Goal: Task Accomplishment & Management: Use online tool/utility

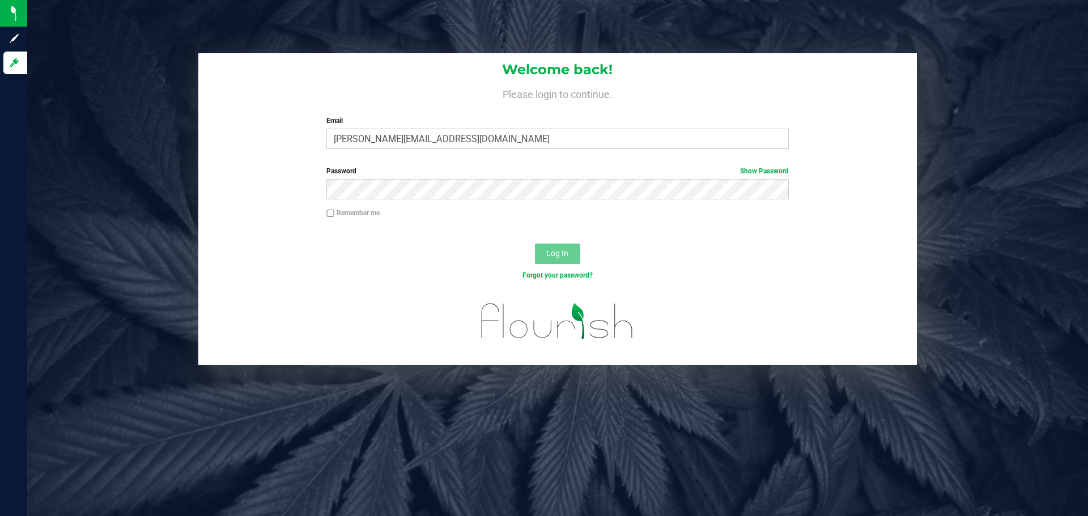
type input "[PERSON_NAME][EMAIL_ADDRESS][DOMAIN_NAME]"
click at [535, 244] on button "Log In" at bounding box center [557, 254] width 45 height 20
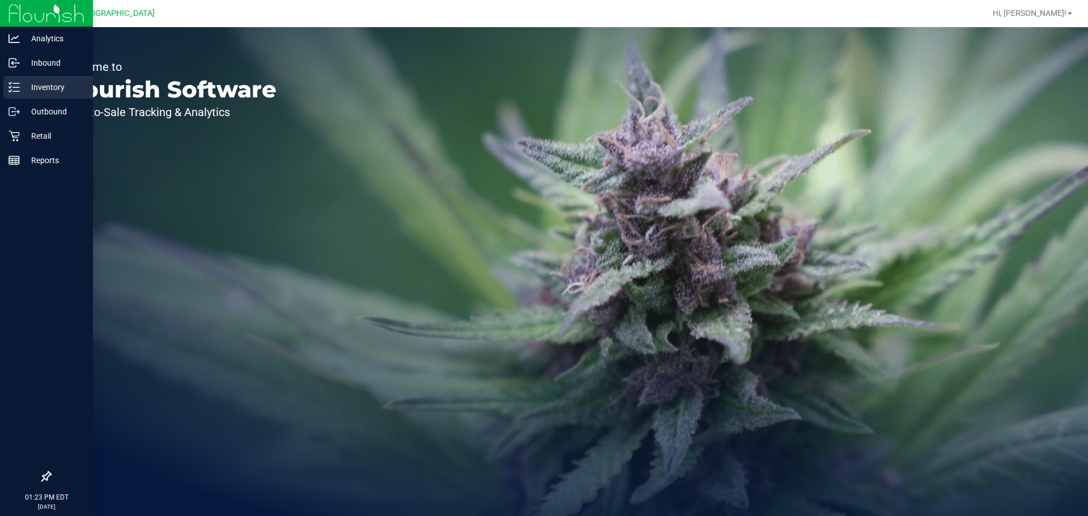
click at [33, 94] on div "Inventory" at bounding box center [48, 87] width 90 height 23
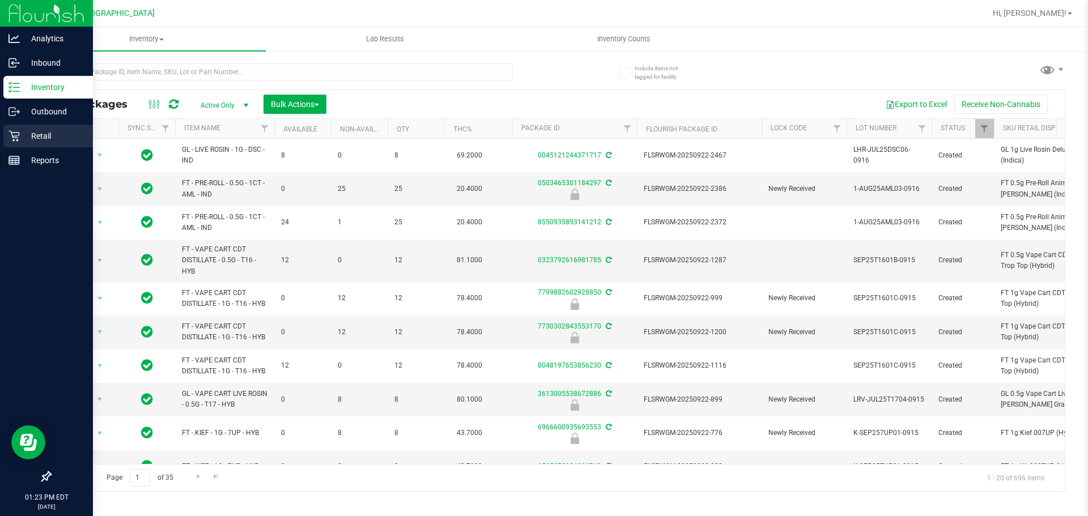
click at [19, 138] on icon at bounding box center [13, 135] width 11 height 11
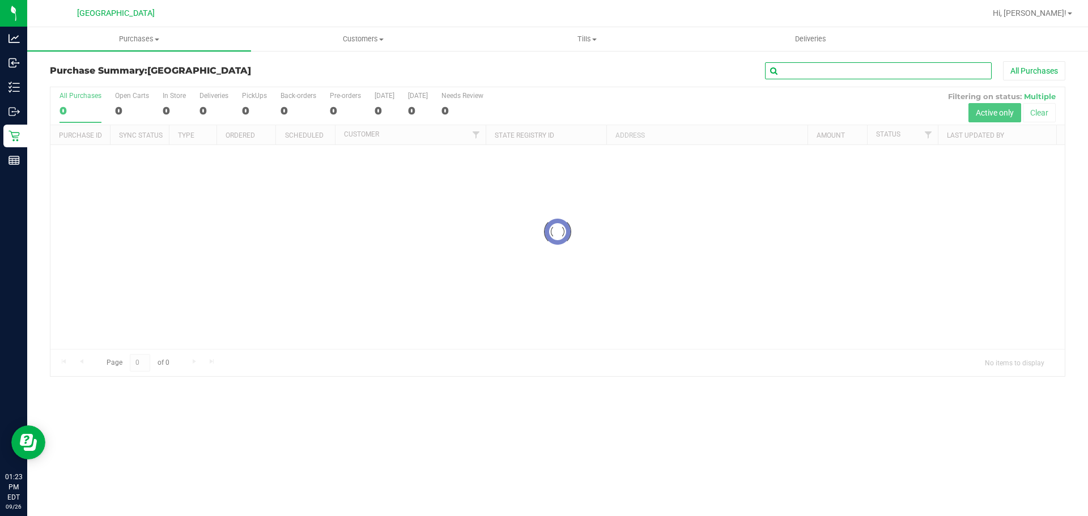
click at [782, 66] on input "text" at bounding box center [878, 70] width 227 height 17
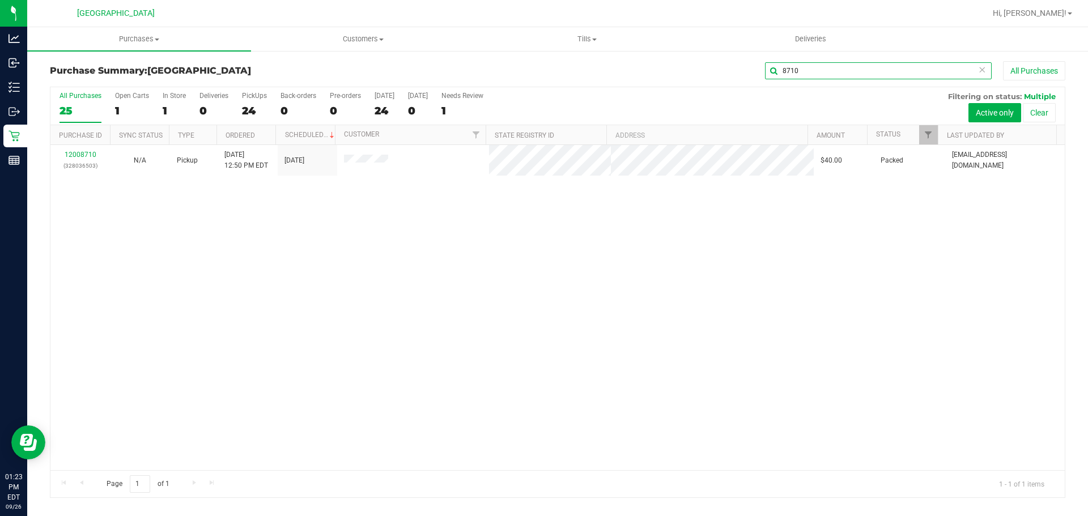
type input "8710"
click at [410, 249] on div "12008710 (328036503) N/A Pickup [DATE] 12:50 PM EDT 9/26/2025 $40.00 Packed [EM…" at bounding box center [557, 307] width 1014 height 325
click at [836, 58] on div "Purchase Summary: [GEOGRAPHIC_DATA] 8710 All Purchases All Purchases 25 Open Ca…" at bounding box center [557, 279] width 1061 height 459
drag, startPoint x: 828, startPoint y: 63, endPoint x: 667, endPoint y: 36, distance: 163.2
click at [667, 39] on retail "Purchases Summary of purchases Fulfillment All purchases Customers All customer…" at bounding box center [557, 268] width 1061 height 482
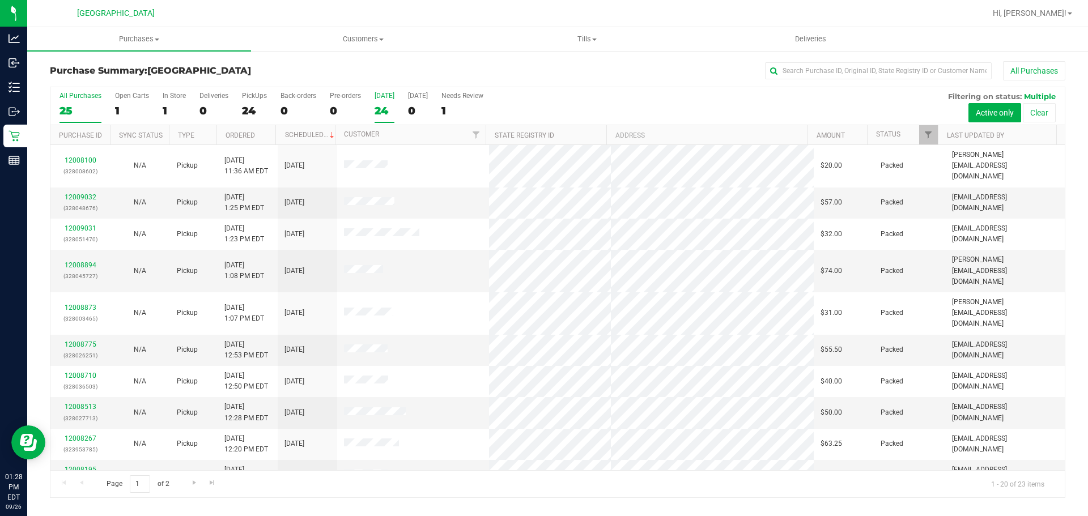
click at [378, 118] on label "[DATE] 24" at bounding box center [384, 107] width 20 height 31
click at [0, 0] on input "[DATE] 24" at bounding box center [0, 0] width 0 height 0
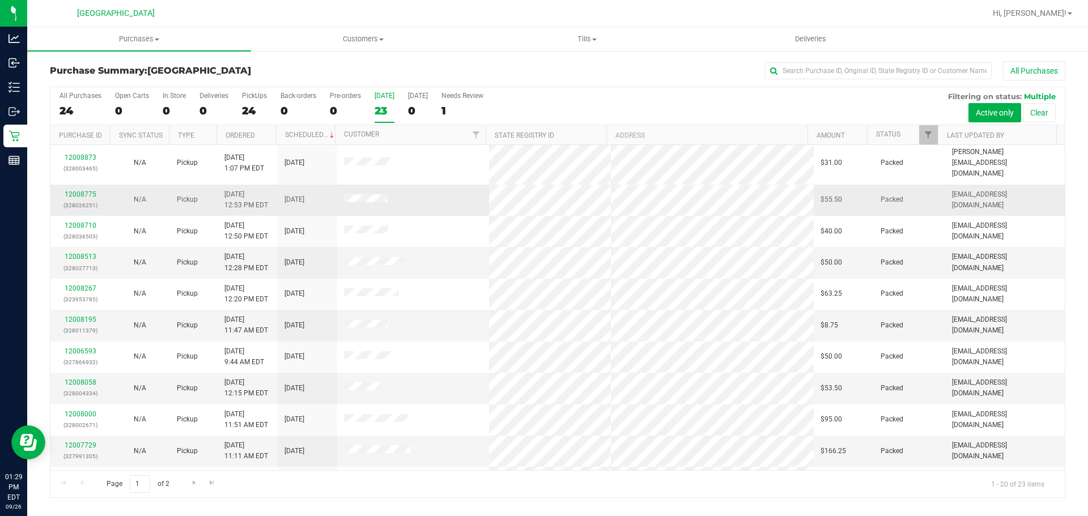
scroll to position [302, 0]
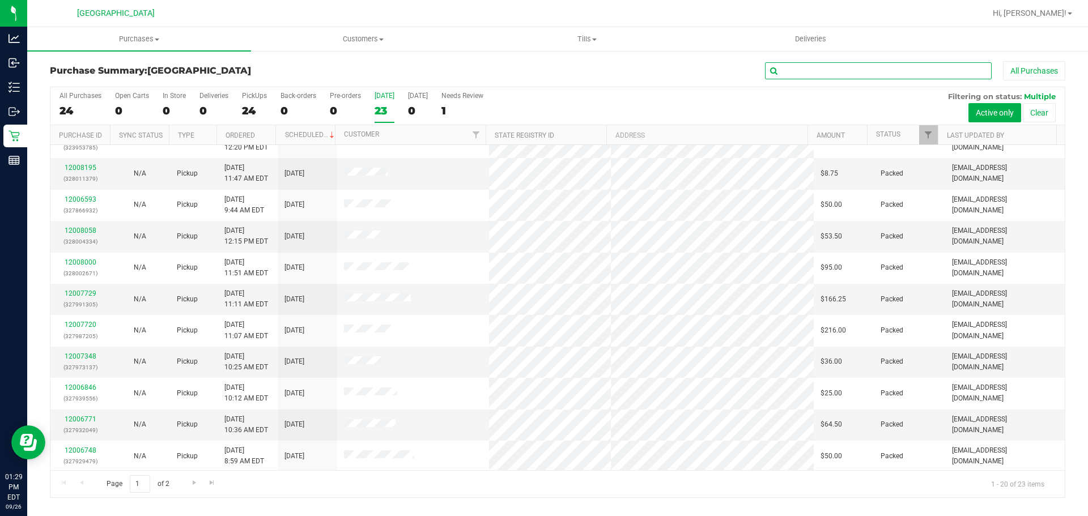
click at [783, 63] on input "text" at bounding box center [878, 70] width 227 height 17
type input "KIN"
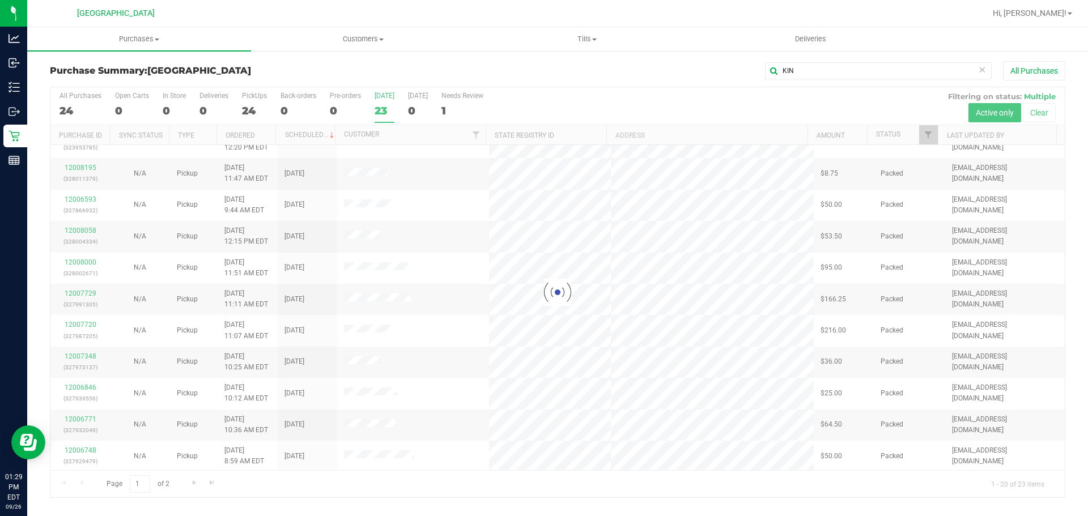
click at [698, 507] on div "Purchase Summary: [GEOGRAPHIC_DATA][PERSON_NAME] All Purchases Loading... All P…" at bounding box center [557, 279] width 1061 height 459
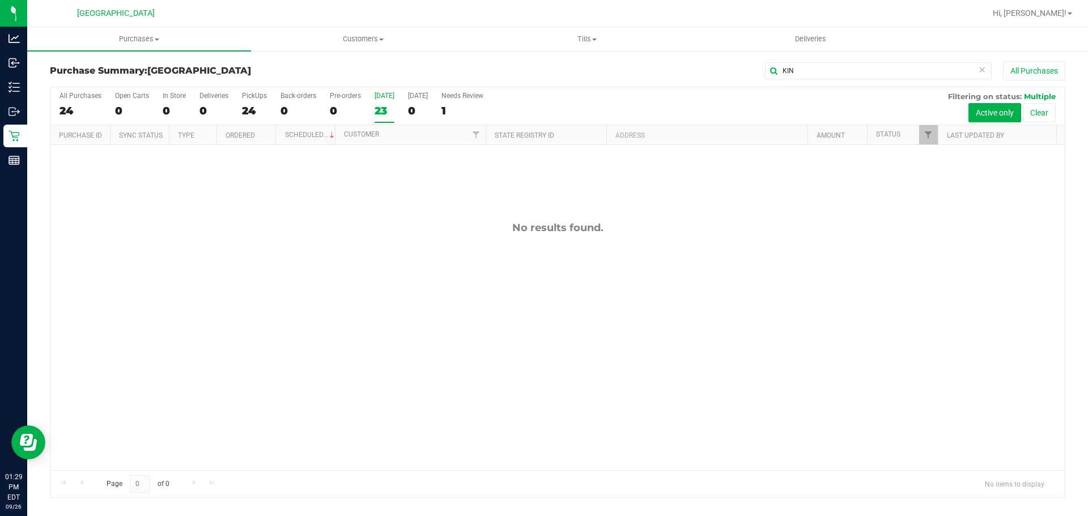
click at [672, 259] on div "No results found." at bounding box center [557, 346] width 1014 height 402
click at [670, 261] on div "No results found." at bounding box center [557, 346] width 1014 height 402
drag, startPoint x: 737, startPoint y: 63, endPoint x: 601, endPoint y: 74, distance: 136.4
click at [642, 63] on div "KIN All Purchases" at bounding box center [726, 70] width 677 height 19
type input "LUC"
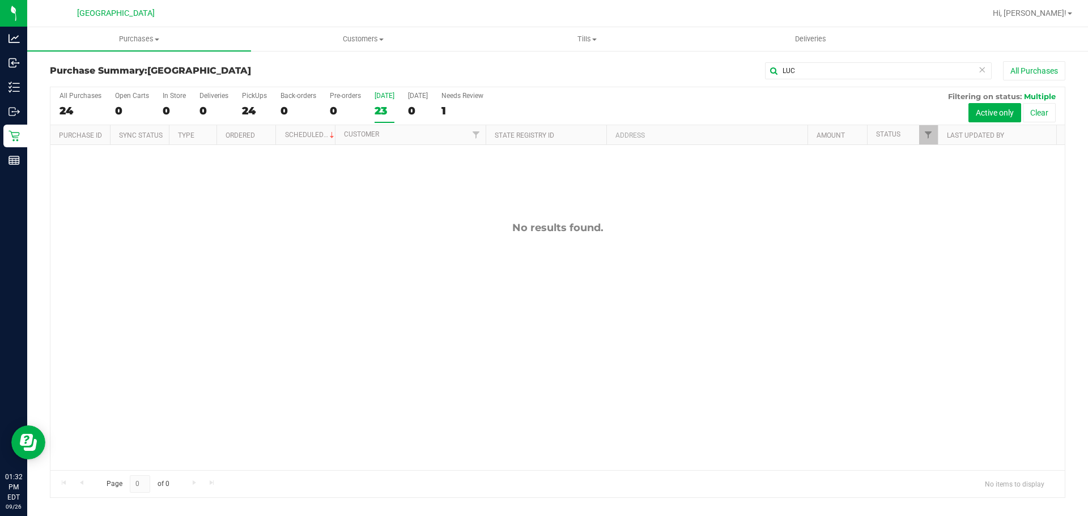
drag, startPoint x: 594, startPoint y: 438, endPoint x: 594, endPoint y: 406, distance: 31.7
click at [594, 415] on div "No results found." at bounding box center [557, 346] width 1014 height 402
click at [601, 304] on div "No results found." at bounding box center [557, 346] width 1014 height 402
click at [683, 228] on div at bounding box center [557, 292] width 1014 height 410
click at [731, 273] on div "12009031 (328051470) N/A Pickup [DATE] 1:23 PM EDT 9/26/2025 $32.00 Packed [EMA…" at bounding box center [557, 307] width 1014 height 325
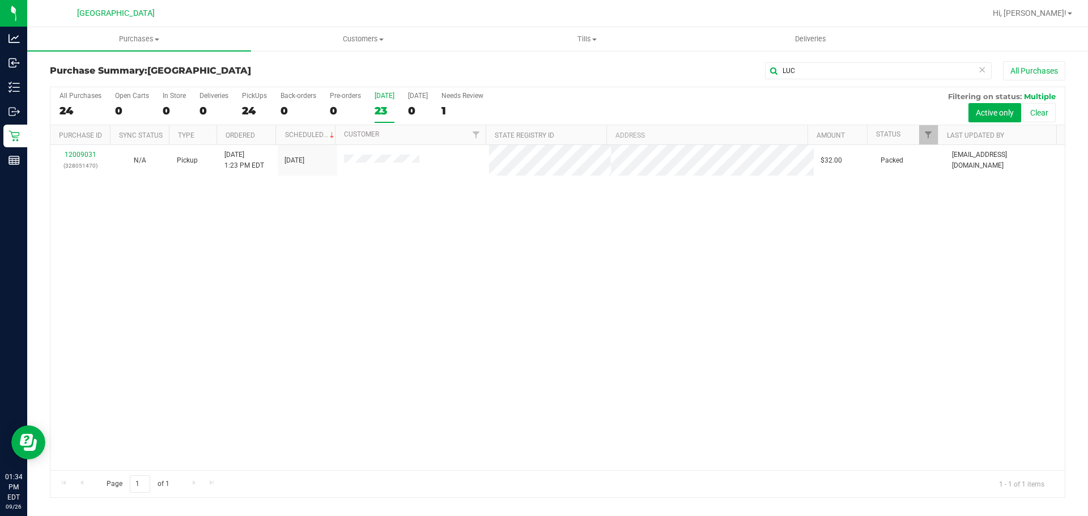
click at [385, 245] on div "12009031 (328051470) N/A Pickup [DATE] 1:23 PM EDT 9/26/2025 $32.00 Packed [EMA…" at bounding box center [557, 307] width 1014 height 325
drag, startPoint x: 834, startPoint y: 68, endPoint x: 392, endPoint y: 75, distance: 442.0
click at [414, 76] on div "LUC All Purchases" at bounding box center [726, 70] width 677 height 19
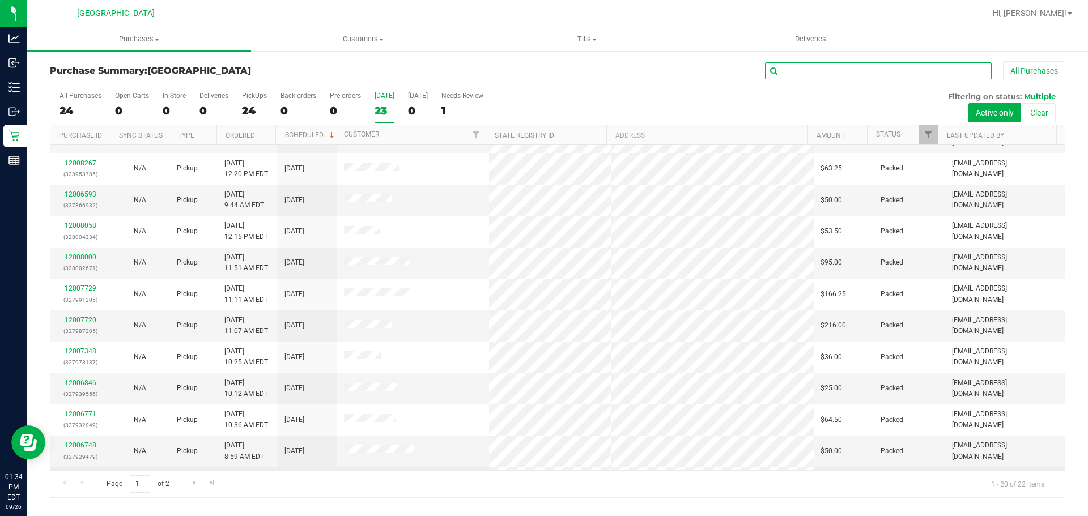
scroll to position [302, 0]
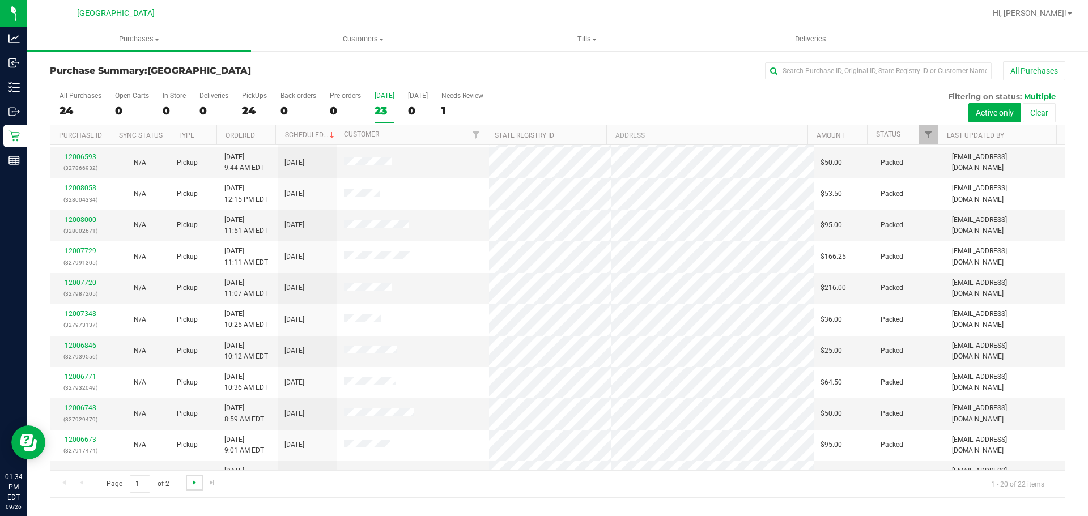
click at [190, 480] on span "Go to the next page" at bounding box center [194, 482] width 9 height 9
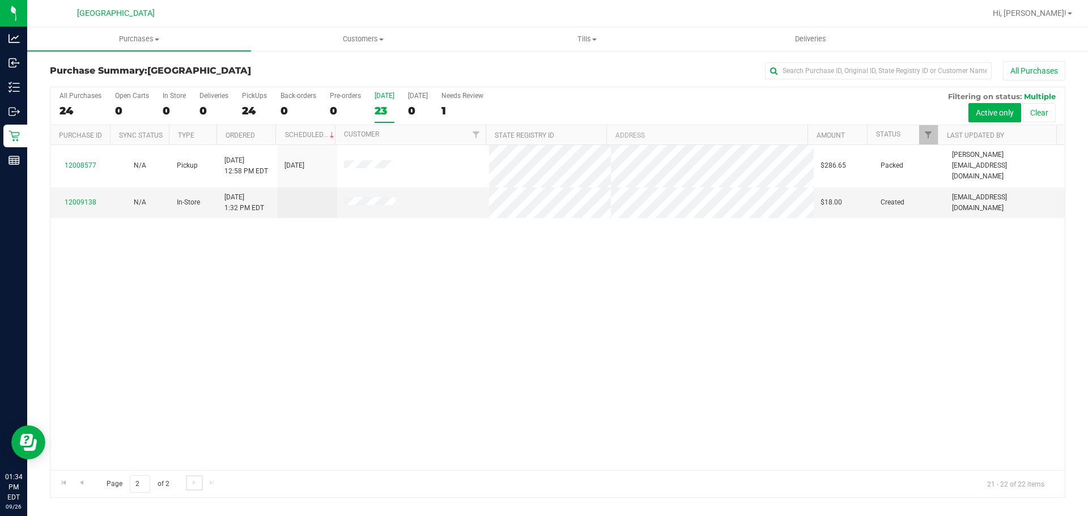
scroll to position [0, 0]
click at [378, 113] on div "23" at bounding box center [384, 110] width 20 height 13
click at [0, 0] on input "[DATE] 23" at bounding box center [0, 0] width 0 height 0
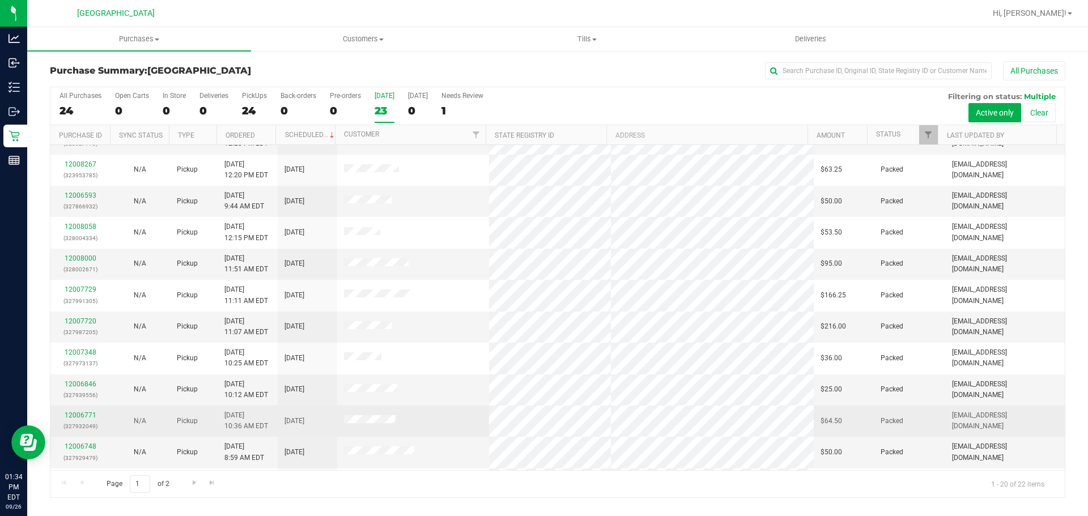
scroll to position [302, 0]
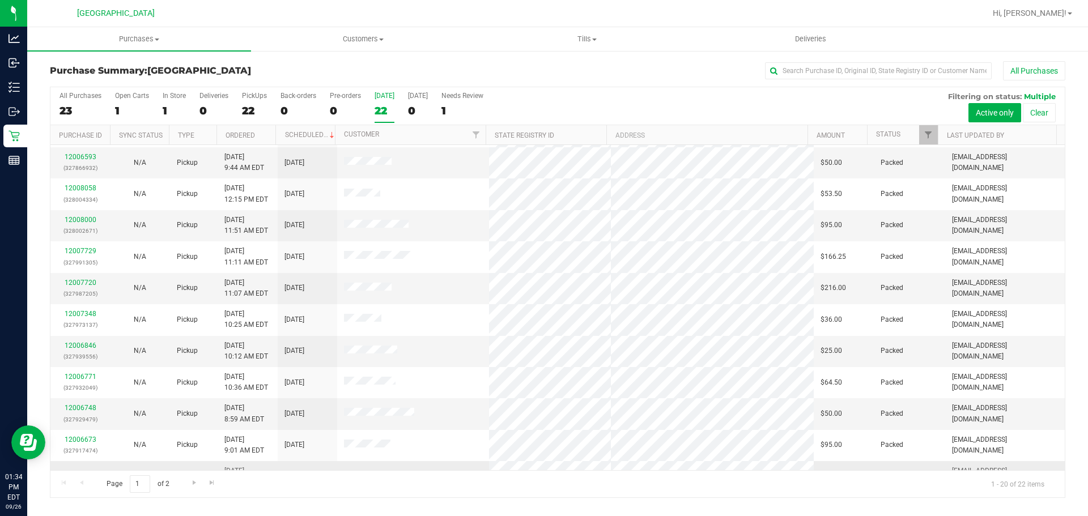
click at [88, 471] on div "12009035" at bounding box center [80, 476] width 46 height 11
click at [83, 473] on link "12009035" at bounding box center [81, 477] width 32 height 8
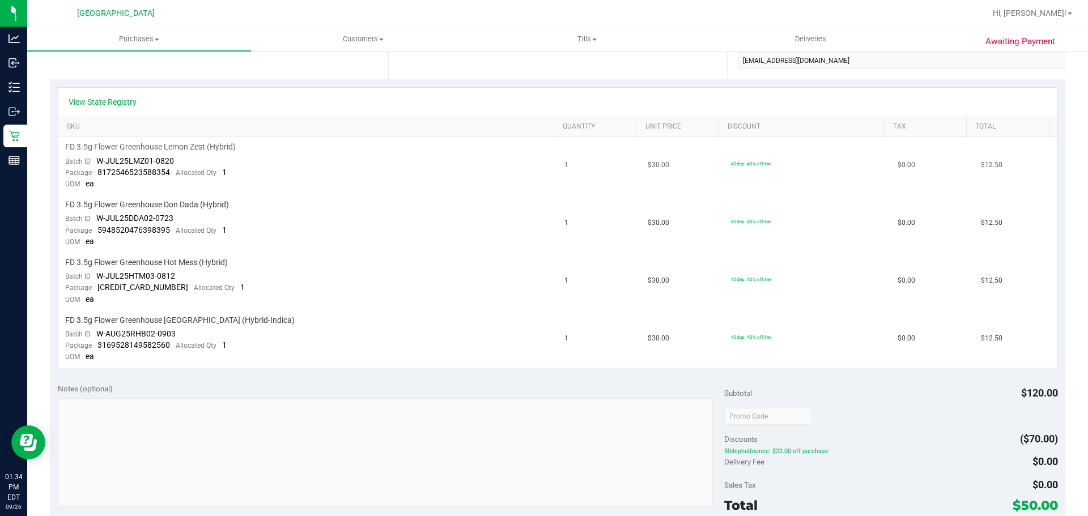
scroll to position [227, 0]
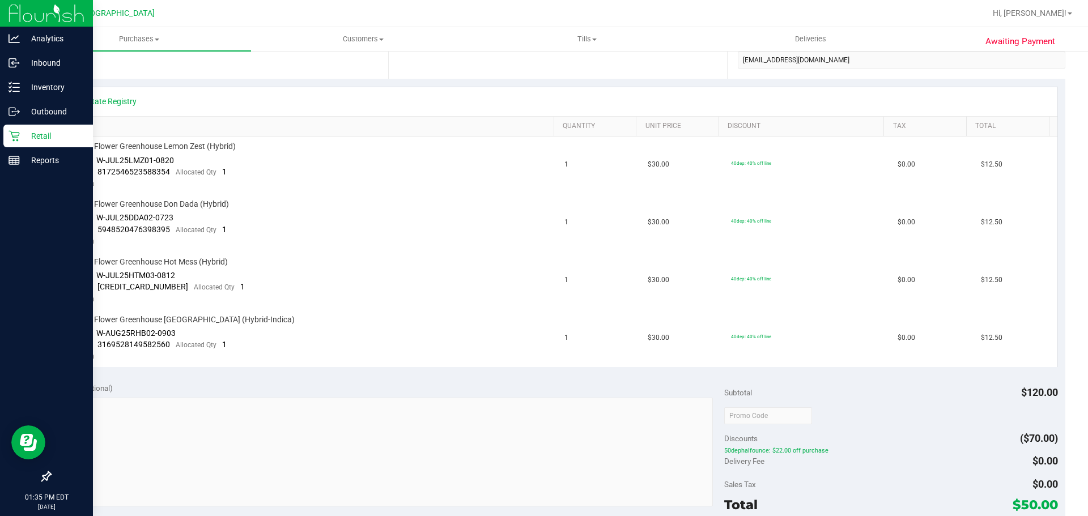
click at [28, 141] on p "Retail" at bounding box center [54, 136] width 68 height 14
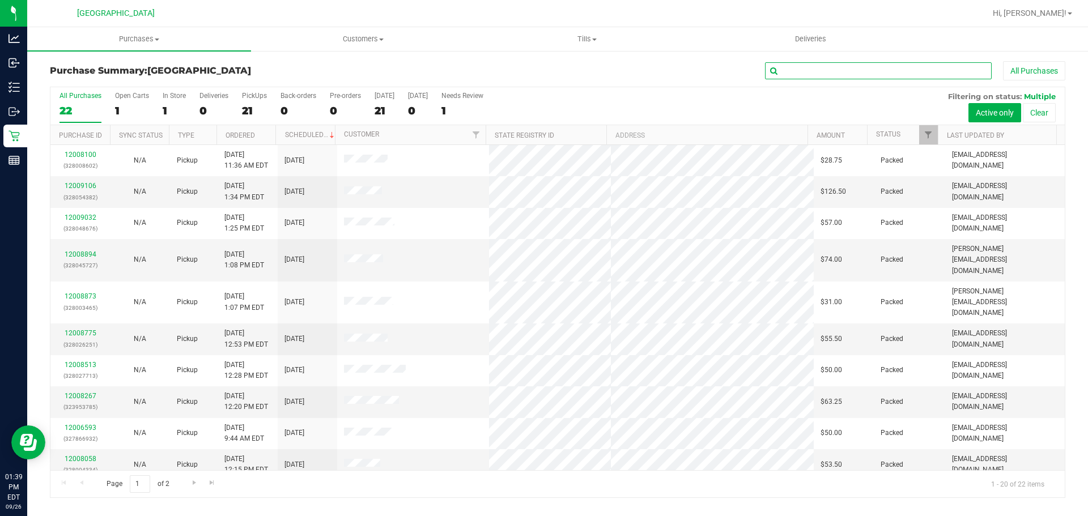
click at [840, 72] on input "text" at bounding box center [878, 70] width 227 height 17
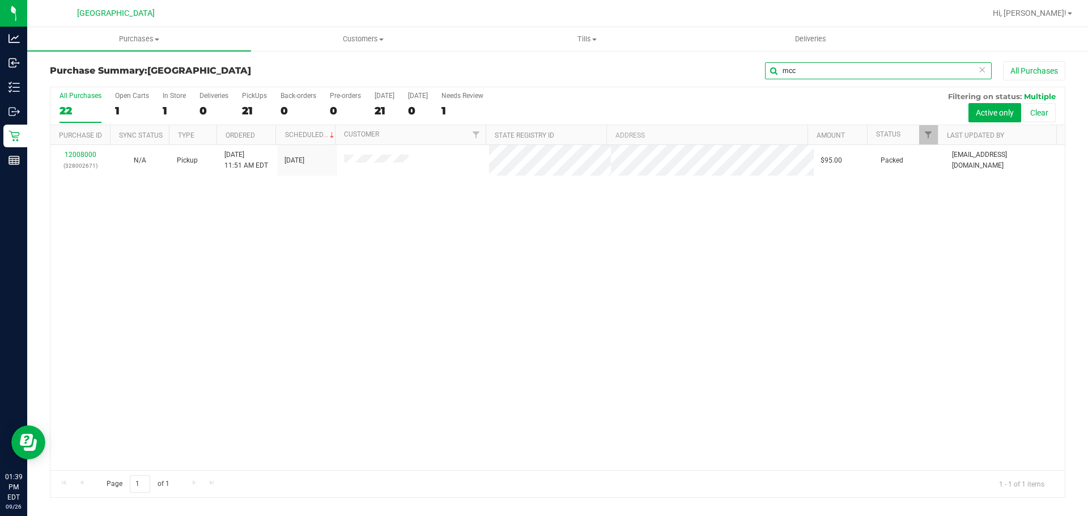
type input "mcc"
drag, startPoint x: 471, startPoint y: 7, endPoint x: 471, endPoint y: 1, distance: 6.3
click at [471, 7] on div at bounding box center [594, 13] width 782 height 22
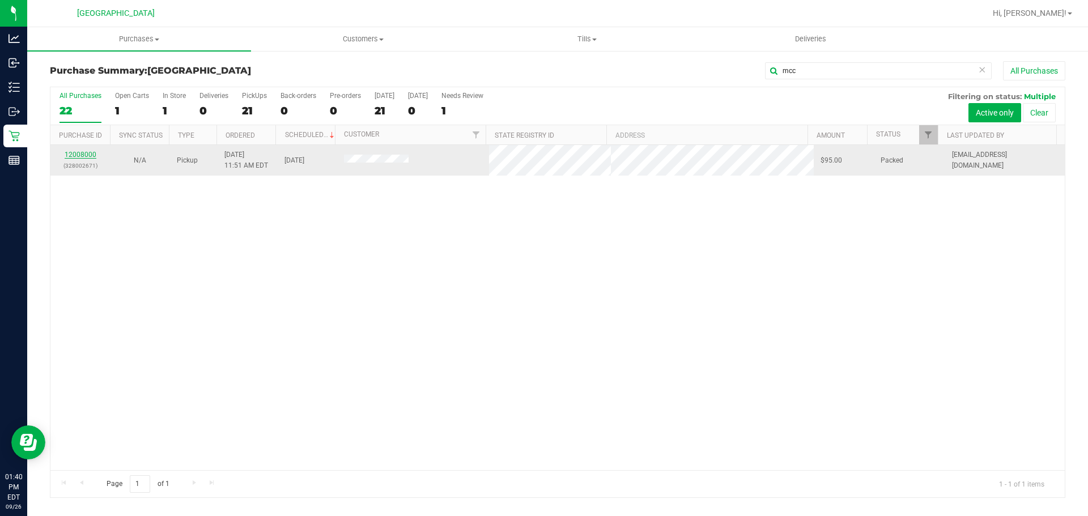
click at [80, 154] on link "12008000" at bounding box center [81, 155] width 32 height 8
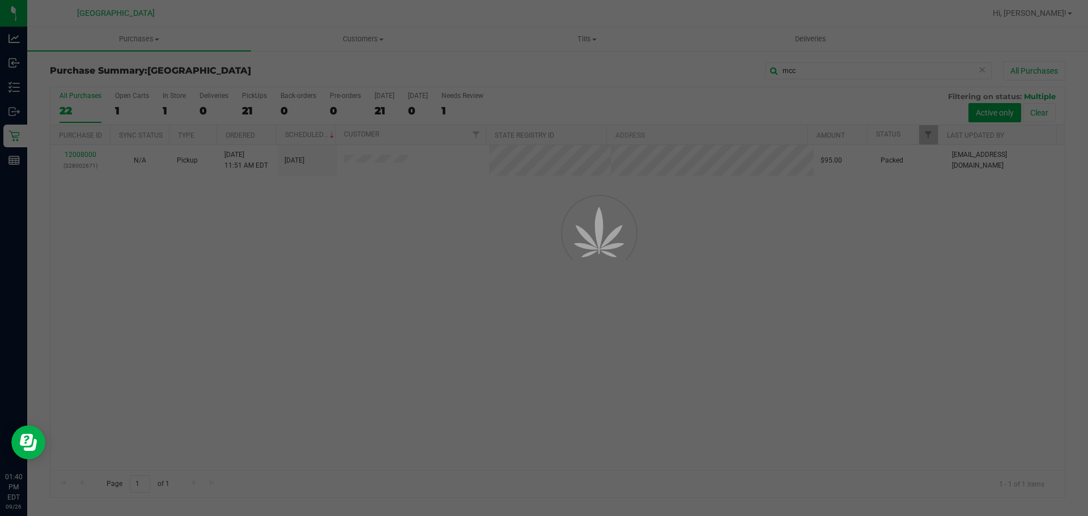
click at [801, 306] on div at bounding box center [544, 258] width 1088 height 516
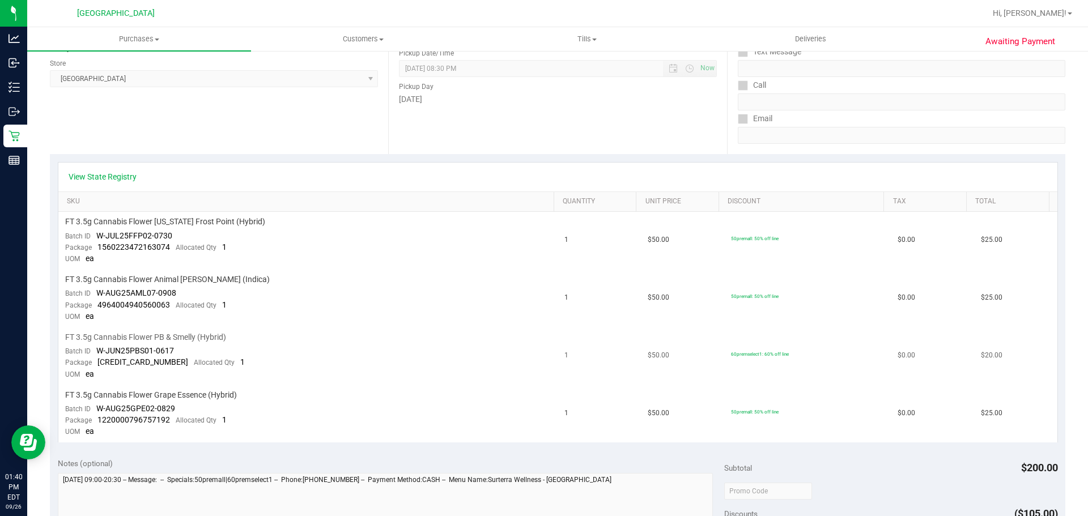
scroll to position [170, 0]
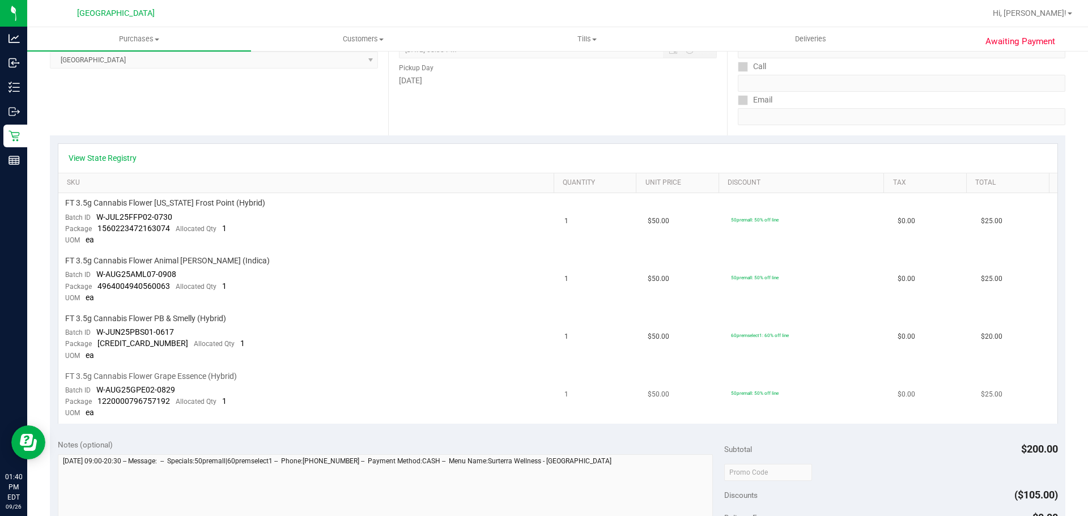
click at [841, 422] on td "50premall: 50% off line" at bounding box center [807, 395] width 167 height 57
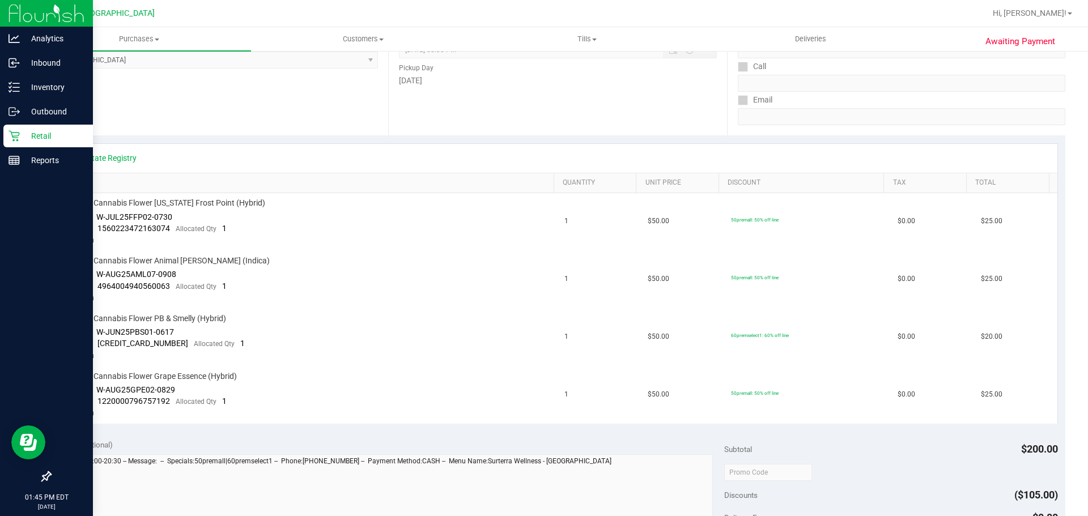
click at [15, 129] on div "Retail" at bounding box center [48, 136] width 90 height 23
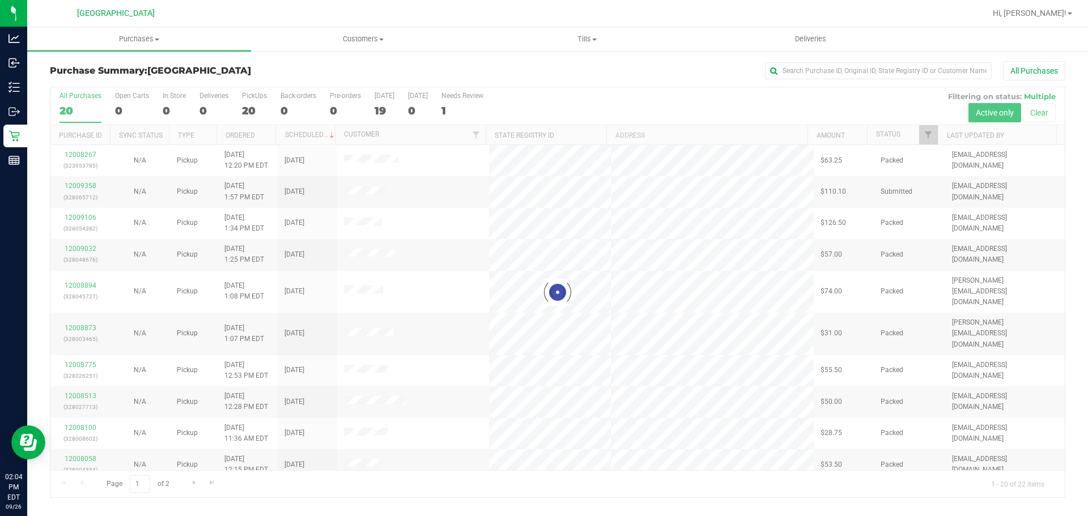
click at [457, 114] on div at bounding box center [557, 292] width 1014 height 410
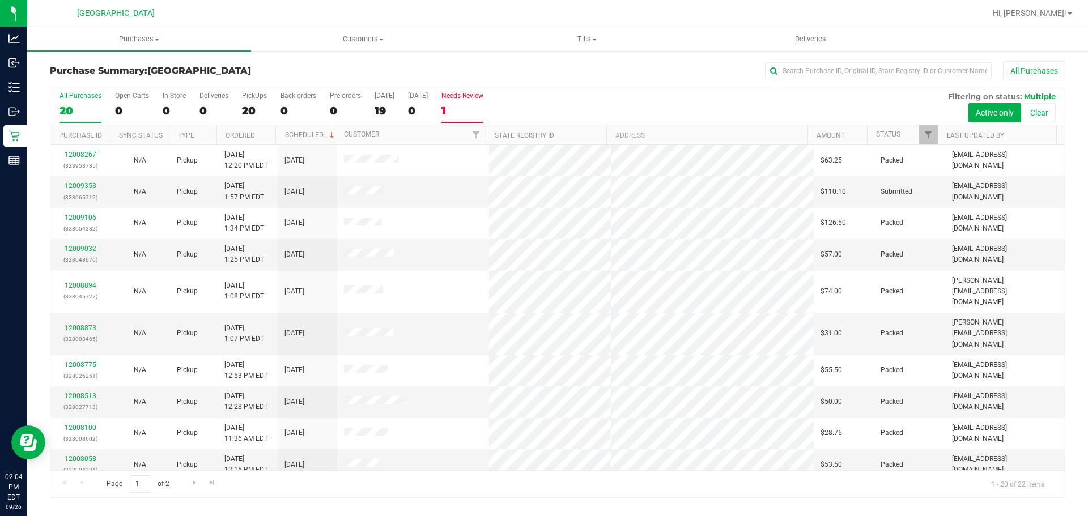
click at [456, 112] on div "1" at bounding box center [462, 110] width 42 height 13
click at [0, 0] on input "Needs Review 1" at bounding box center [0, 0] width 0 height 0
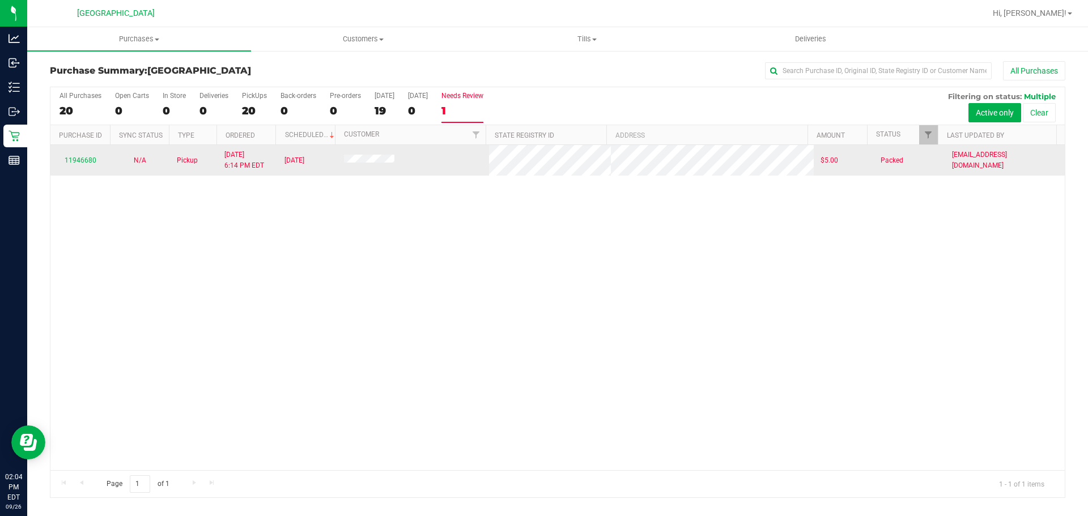
click at [95, 152] on td "11946680" at bounding box center [79, 160] width 59 height 31
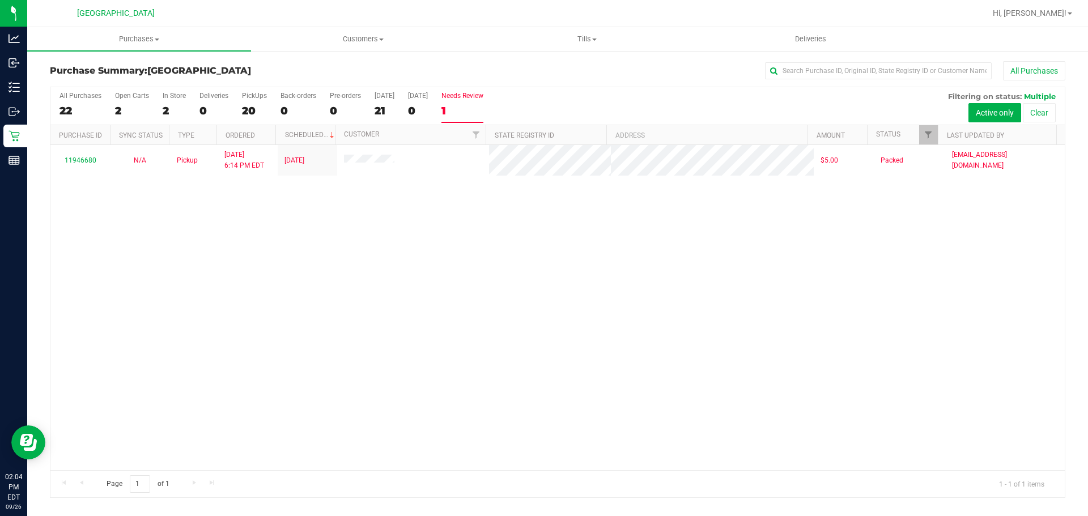
click at [366, 108] on div "All Purchases 22 Open Carts 2 In Store 2 Deliveries 0 PickUps 20 Back-orders 0 …" at bounding box center [557, 106] width 1014 height 38
click at [384, 105] on div "21" at bounding box center [384, 110] width 20 height 13
click at [0, 0] on input "[DATE] 21" at bounding box center [0, 0] width 0 height 0
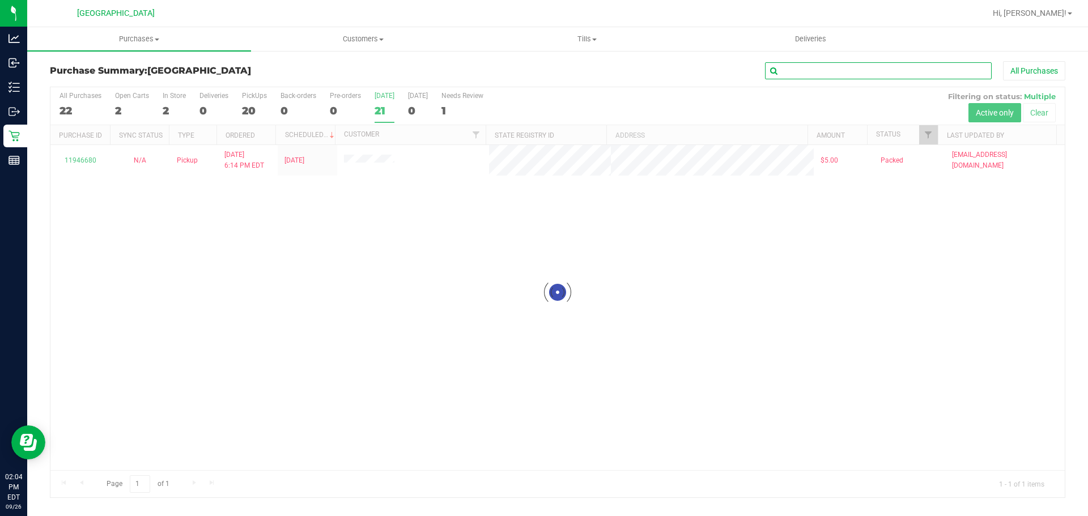
click at [801, 66] on input "text" at bounding box center [878, 70] width 227 height 17
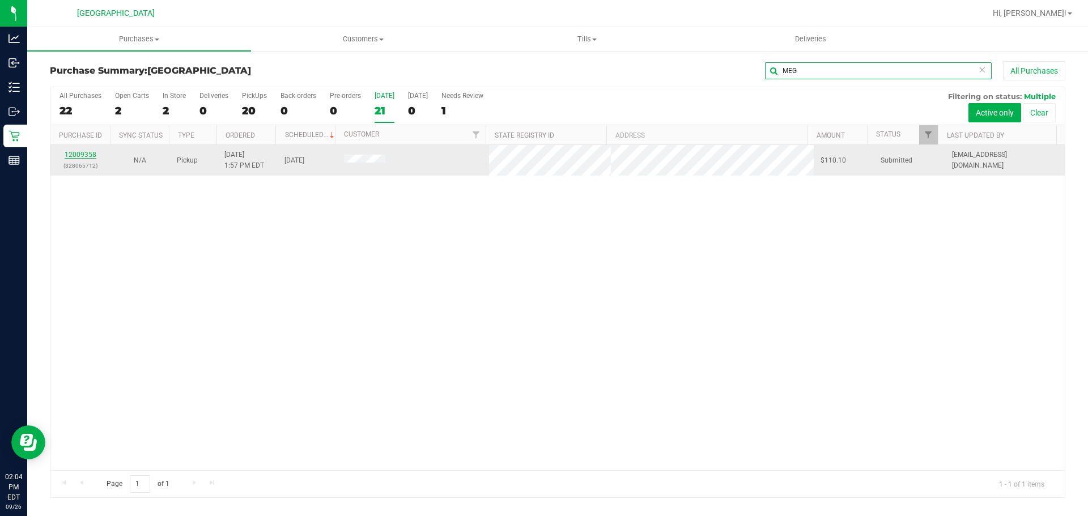
type input "MEG"
click at [79, 151] on link "12009358" at bounding box center [81, 155] width 32 height 8
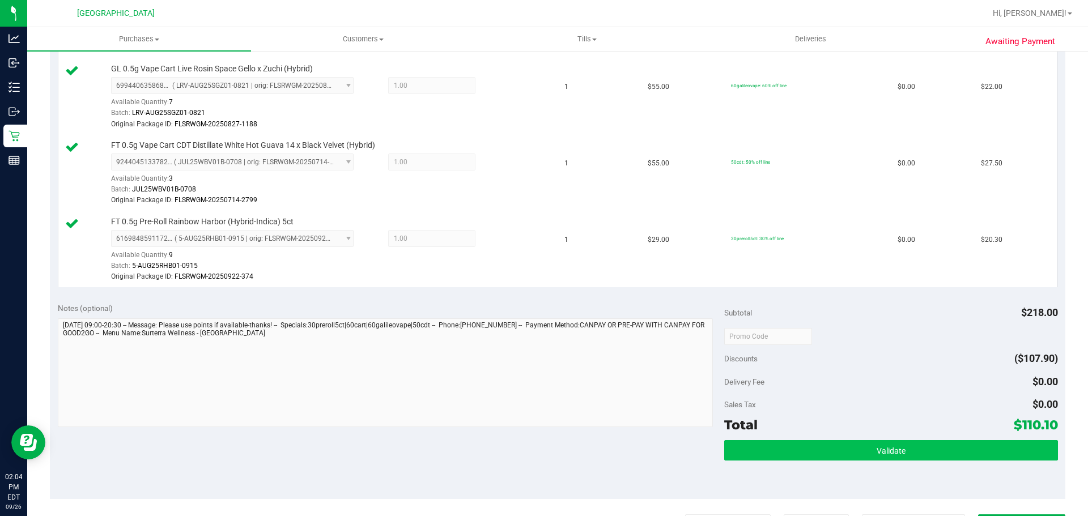
scroll to position [510, 0]
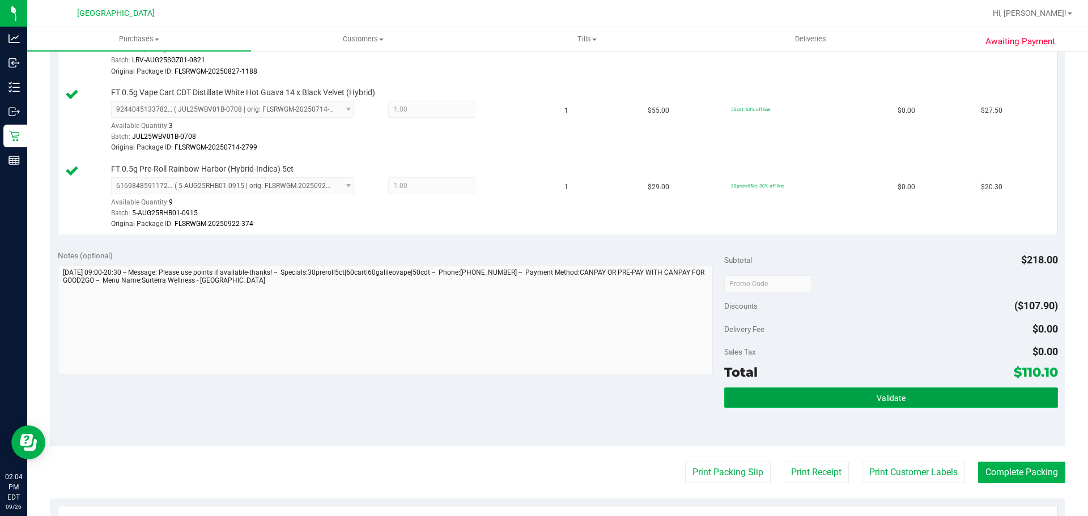
click at [774, 392] on button "Validate" at bounding box center [890, 398] width 333 height 20
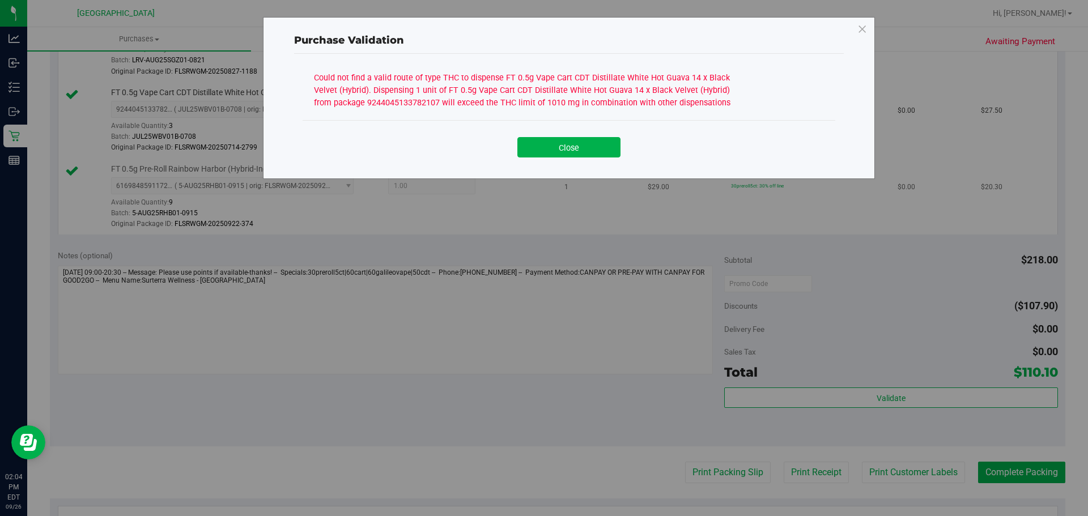
drag, startPoint x: 599, startPoint y: 147, endPoint x: 568, endPoint y: 182, distance: 47.8
click at [600, 152] on button "Close" at bounding box center [568, 147] width 103 height 20
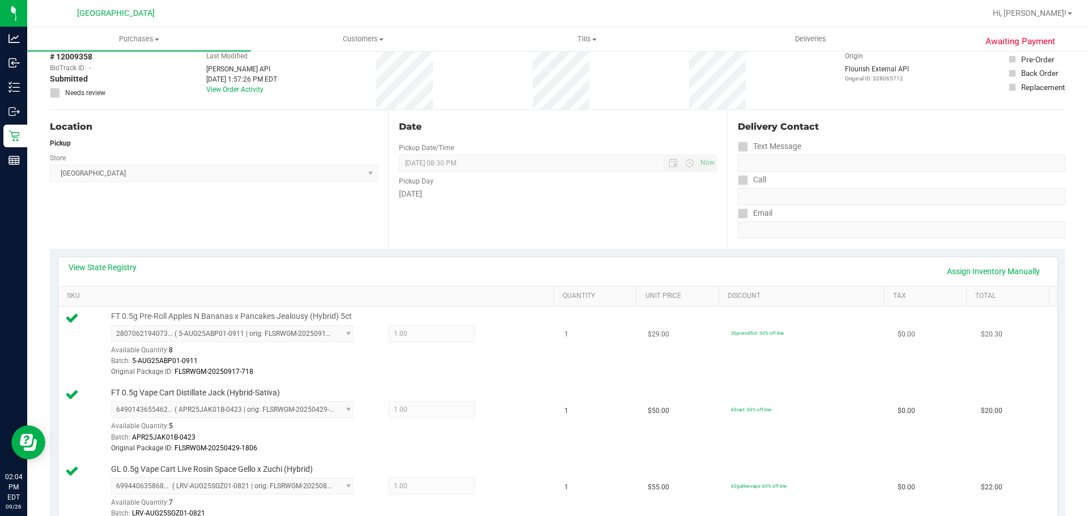
scroll to position [0, 0]
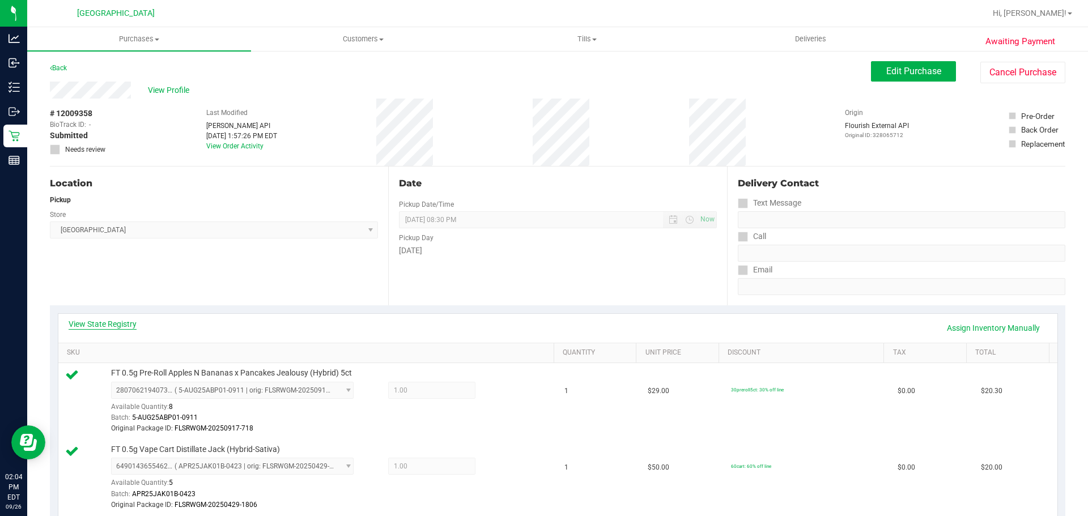
click at [111, 327] on link "View State Registry" at bounding box center [103, 323] width 68 height 11
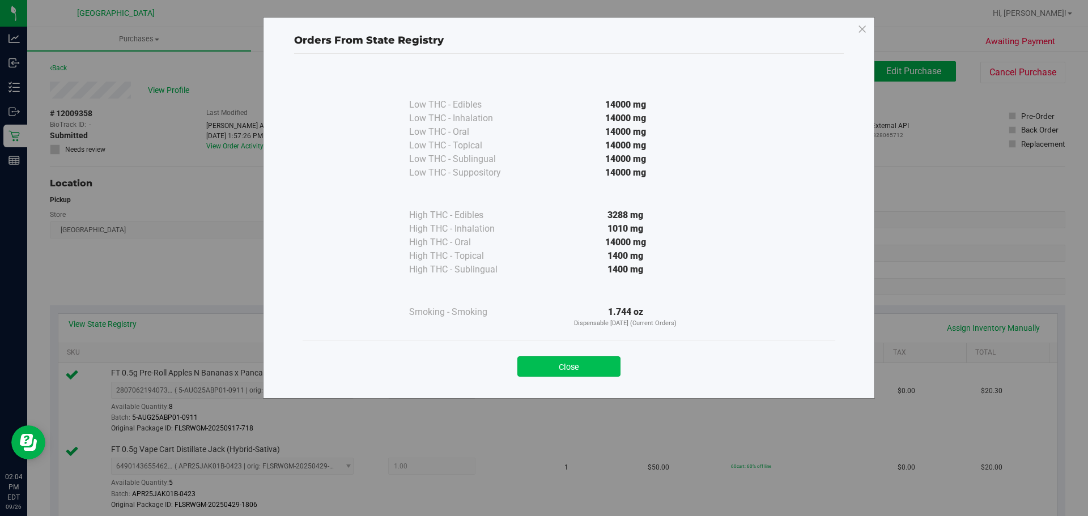
click at [600, 363] on button "Close" at bounding box center [568, 366] width 103 height 20
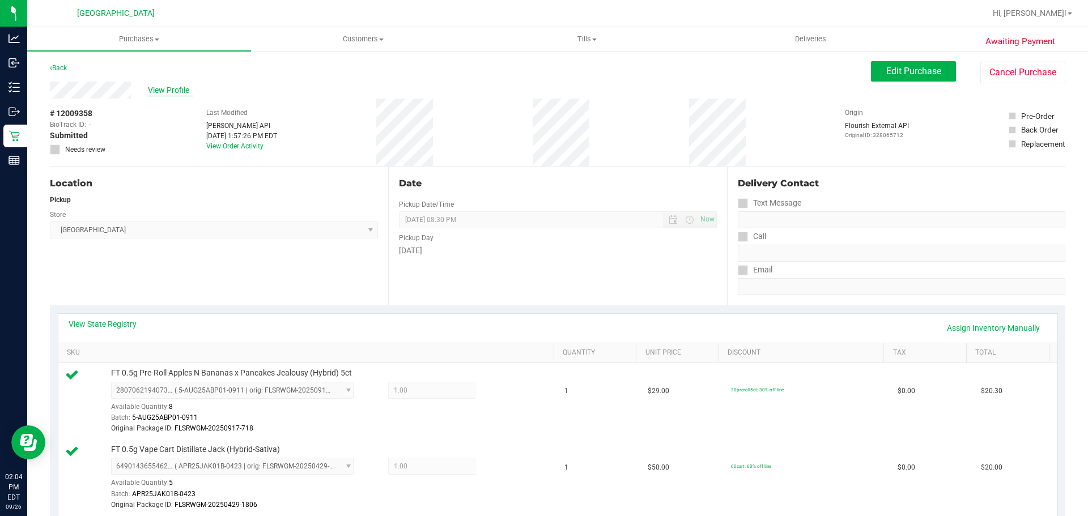
click at [168, 88] on span "View Profile" at bounding box center [170, 90] width 45 height 12
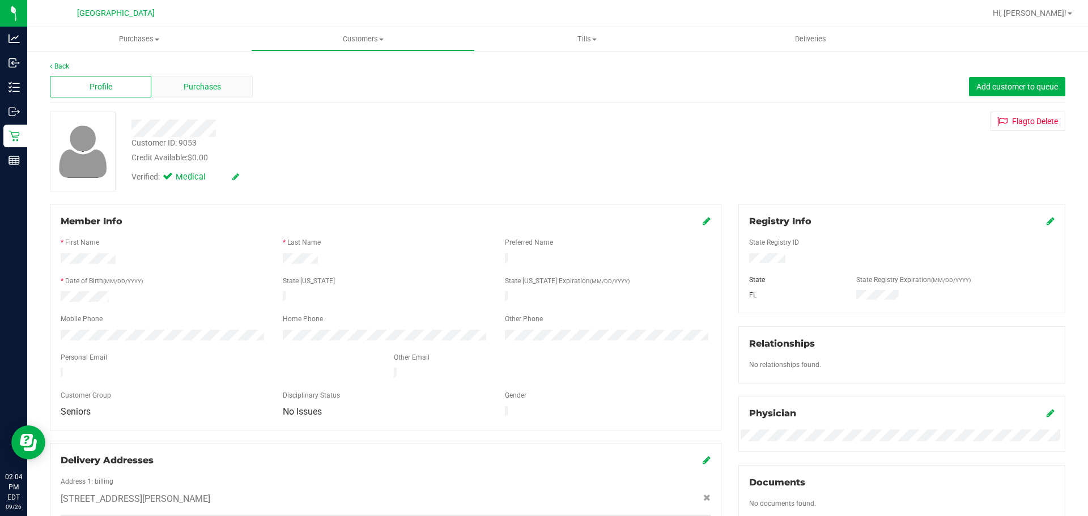
click at [184, 93] on div "Purchases" at bounding box center [201, 87] width 101 height 22
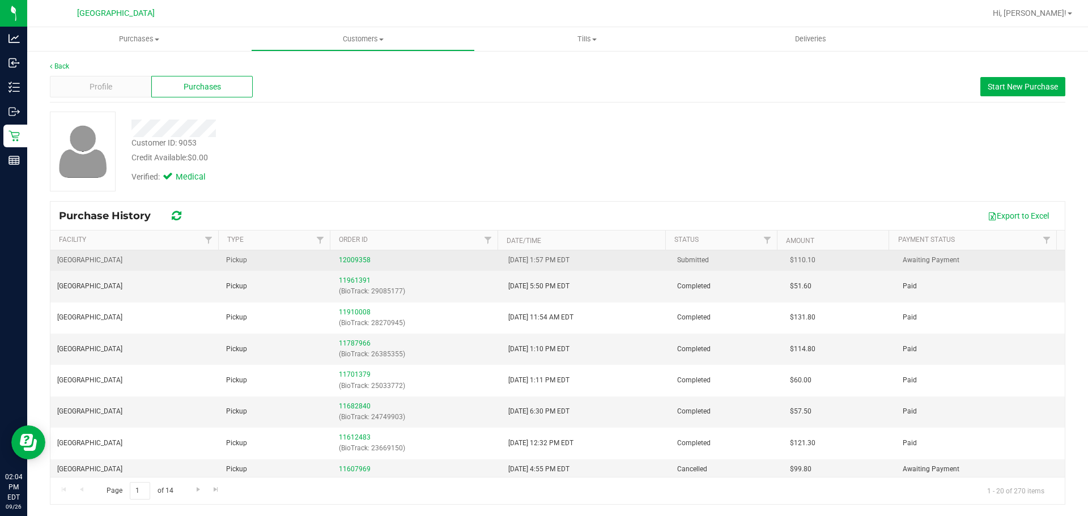
click at [359, 269] on td "12009358" at bounding box center [416, 260] width 169 height 20
click at [357, 266] on td "12009358" at bounding box center [416, 260] width 169 height 20
click at [356, 264] on div "12009358" at bounding box center [416, 260] width 155 height 11
click at [356, 256] on div "12009358" at bounding box center [416, 260] width 155 height 11
click at [356, 259] on link "12009358" at bounding box center [355, 260] width 32 height 8
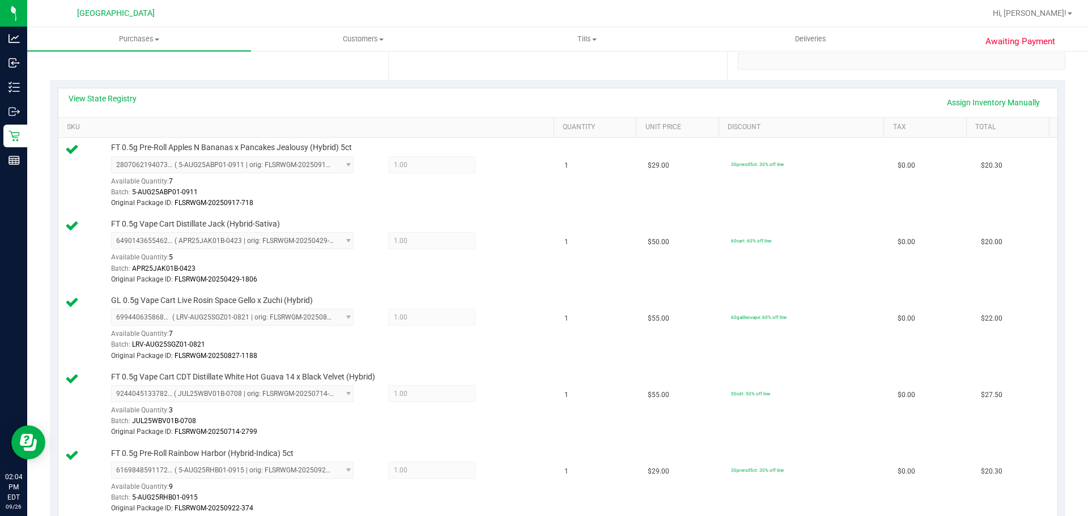
scroll to position [170, 0]
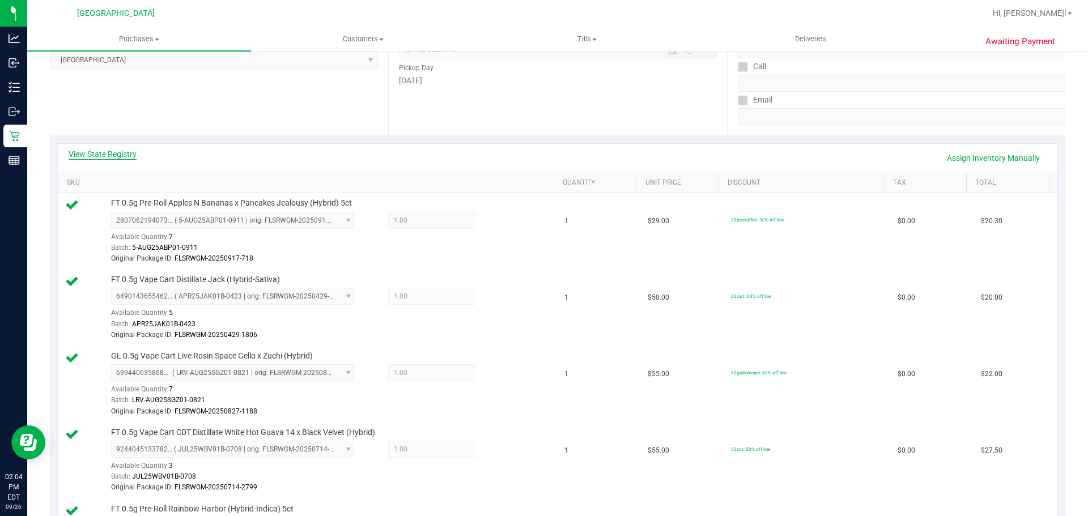
click at [106, 153] on link "View State Registry" at bounding box center [103, 153] width 68 height 11
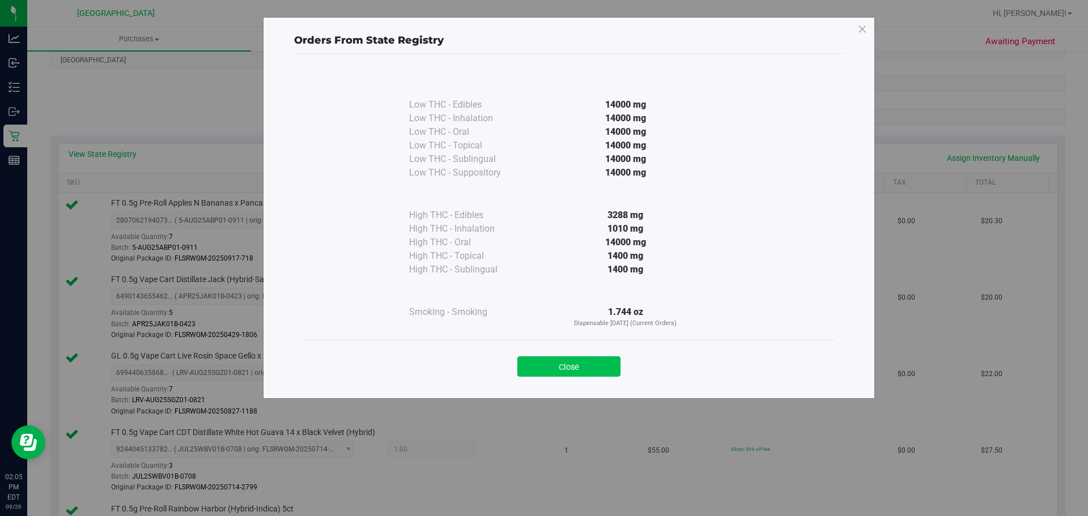
click at [600, 372] on button "Close" at bounding box center [568, 366] width 103 height 20
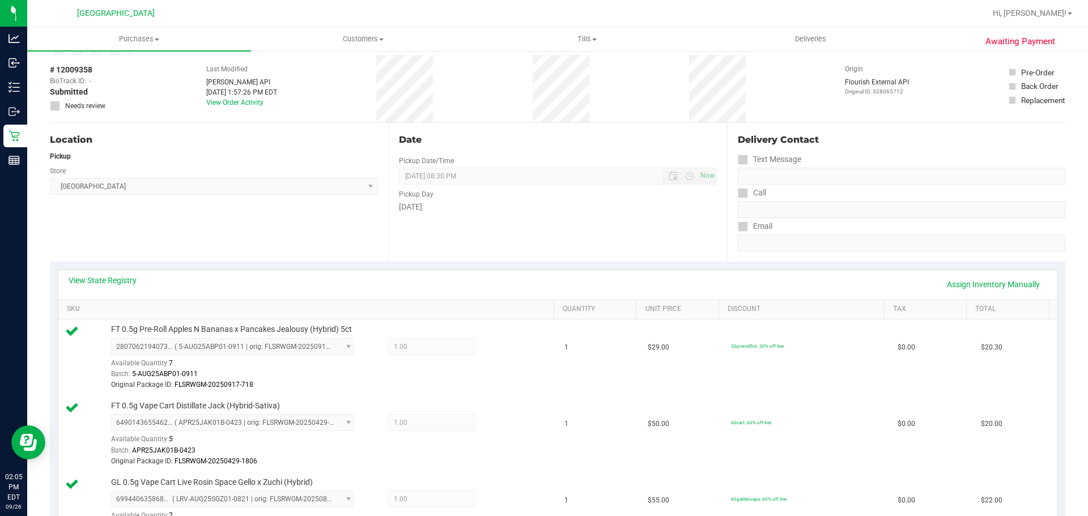
scroll to position [0, 0]
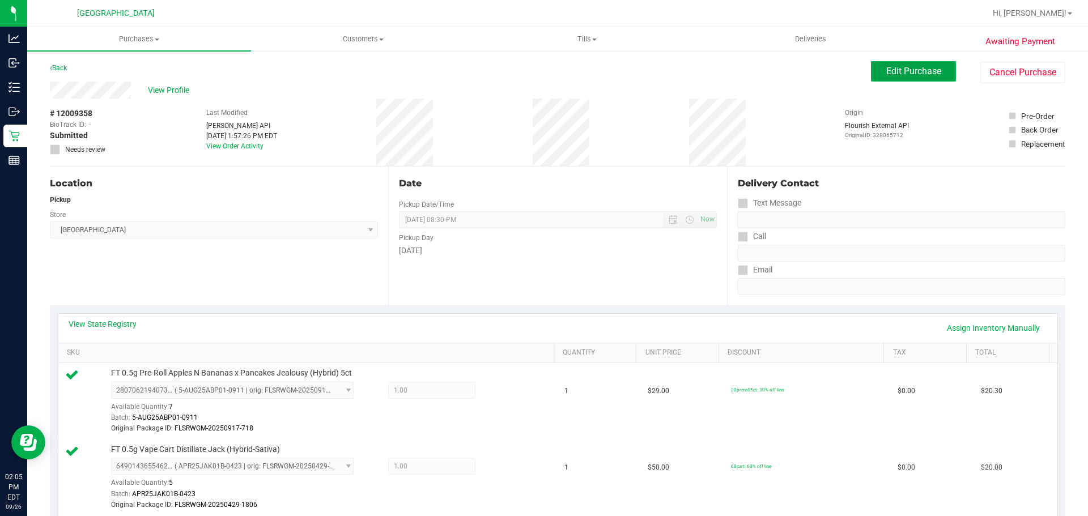
click at [886, 69] on span "Edit Purchase" at bounding box center [913, 71] width 55 height 11
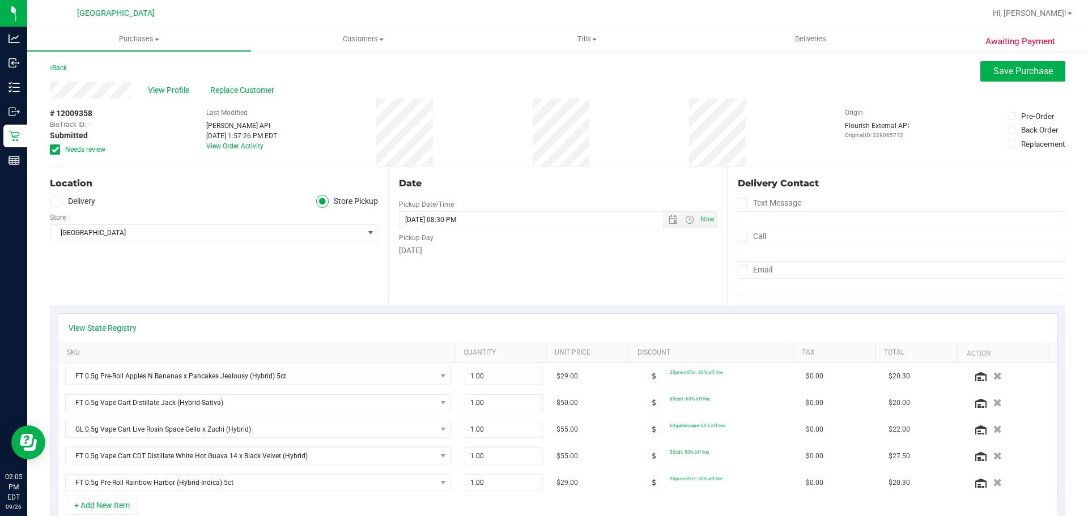
click at [57, 150] on icon at bounding box center [55, 150] width 7 height 0
click at [0, 0] on input "Needs review" at bounding box center [0, 0] width 0 height 0
click at [57, 150] on icon at bounding box center [55, 150] width 7 height 0
click at [0, 0] on input "Needs review" at bounding box center [0, 0] width 0 height 0
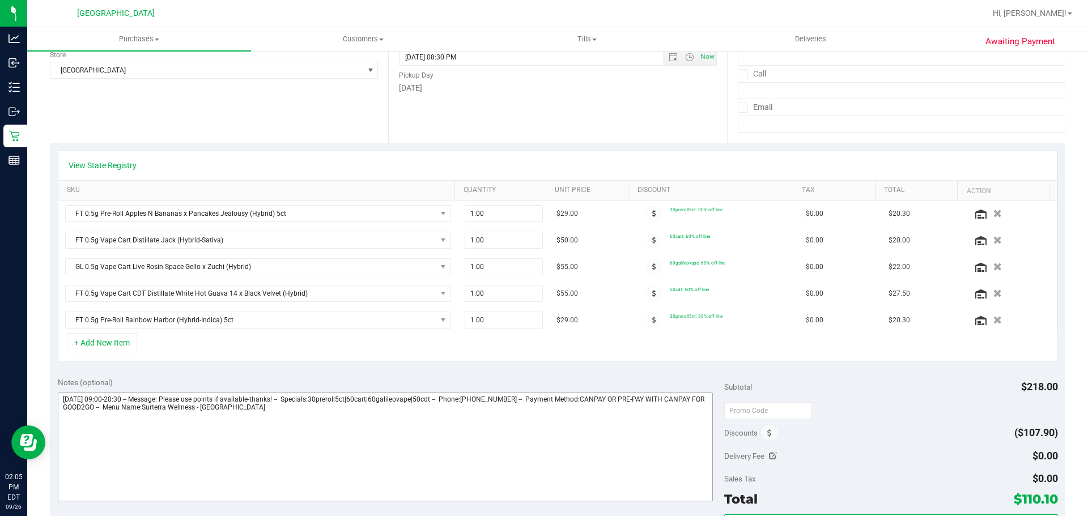
scroll to position [283, 0]
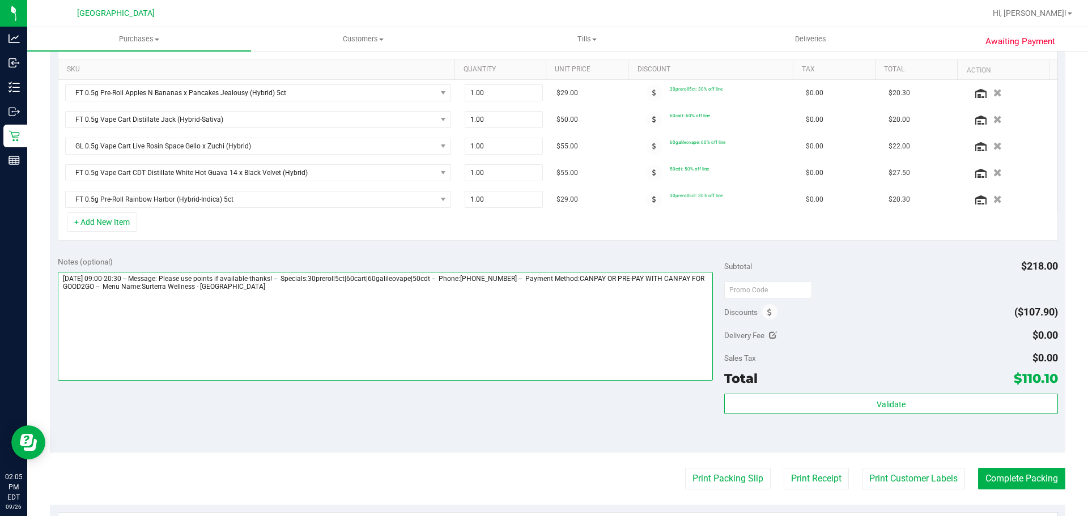
click at [456, 338] on textarea at bounding box center [386, 326] width 656 height 109
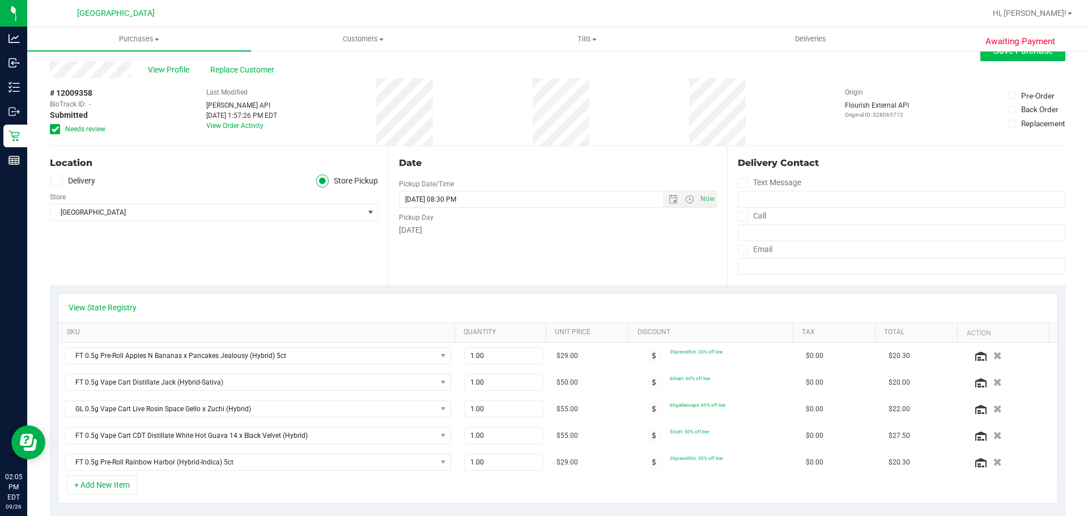
scroll to position [0, 0]
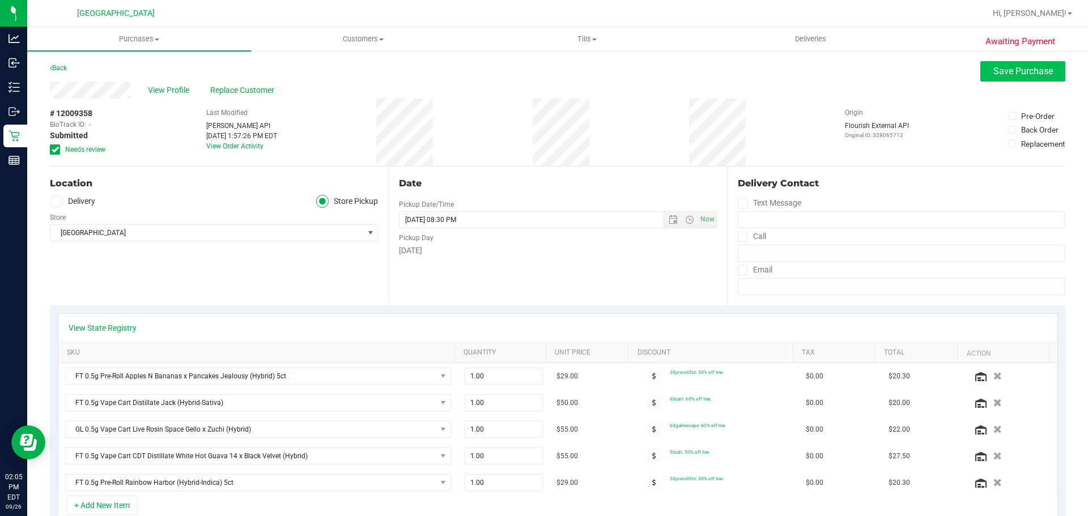
type textarea "[DATE] 09:00-20:30 -- Message: Please use points if available-thanks! -- Specia…"
click at [1023, 68] on span "Save Purchase" at bounding box center [1022, 71] width 59 height 11
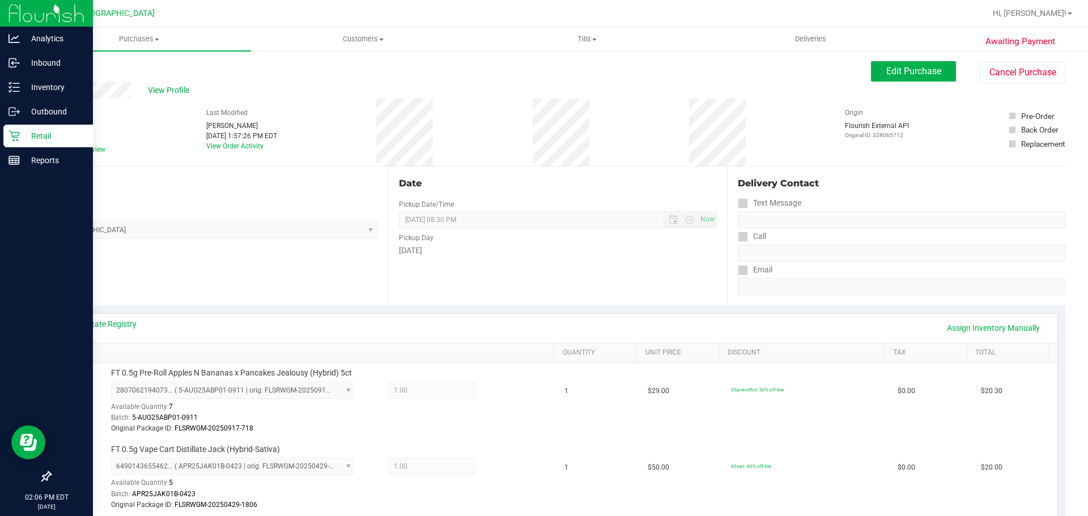
click at [19, 144] on div "Retail" at bounding box center [48, 136] width 90 height 23
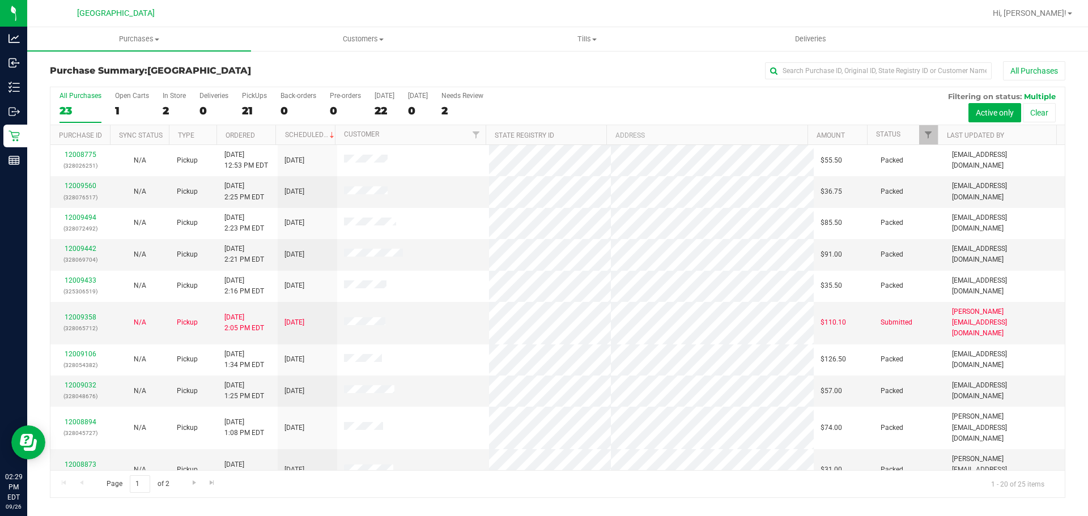
click at [619, 52] on div "Purchase Summary: [GEOGRAPHIC_DATA] All Purchases All Purchases 23 Open Carts 1…" at bounding box center [557, 279] width 1061 height 459
click at [1033, 11] on span "Hi, [PERSON_NAME]!" at bounding box center [1030, 12] width 74 height 9
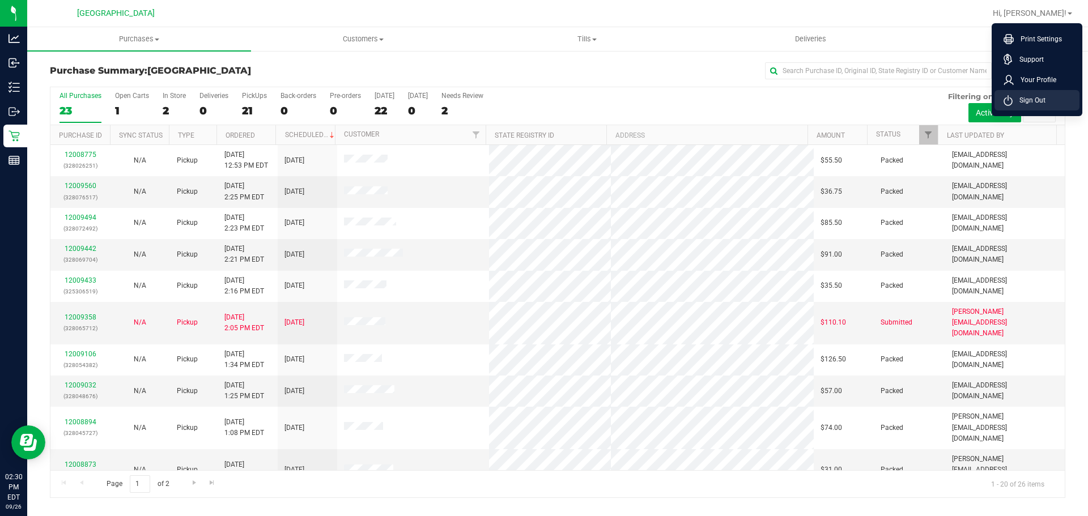
click at [1025, 97] on span "Sign Out" at bounding box center [1028, 100] width 33 height 11
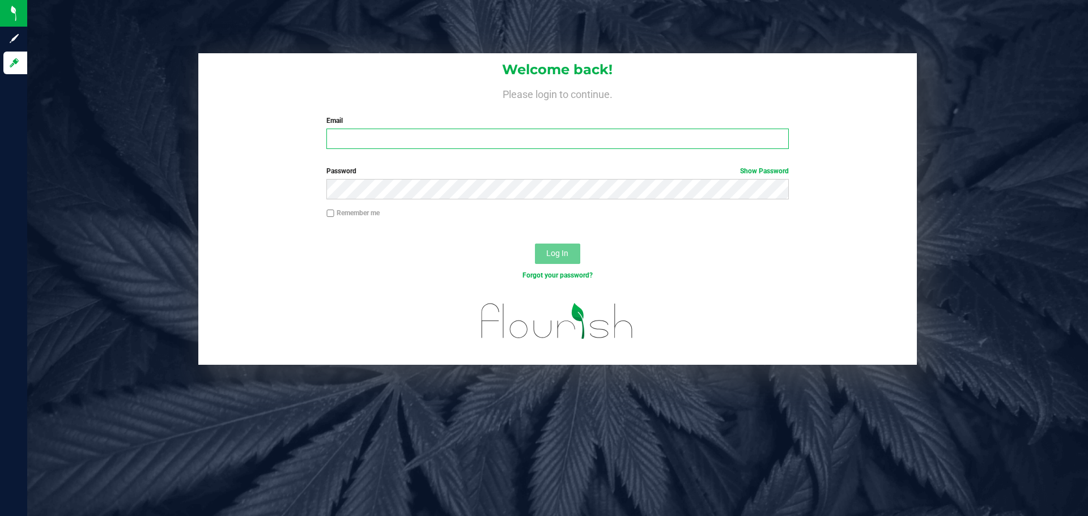
click at [586, 143] on input "Email" at bounding box center [557, 139] width 462 height 20
type input "[EMAIL_ADDRESS][DOMAIN_NAME]"
click at [535, 244] on button "Log In" at bounding box center [557, 254] width 45 height 20
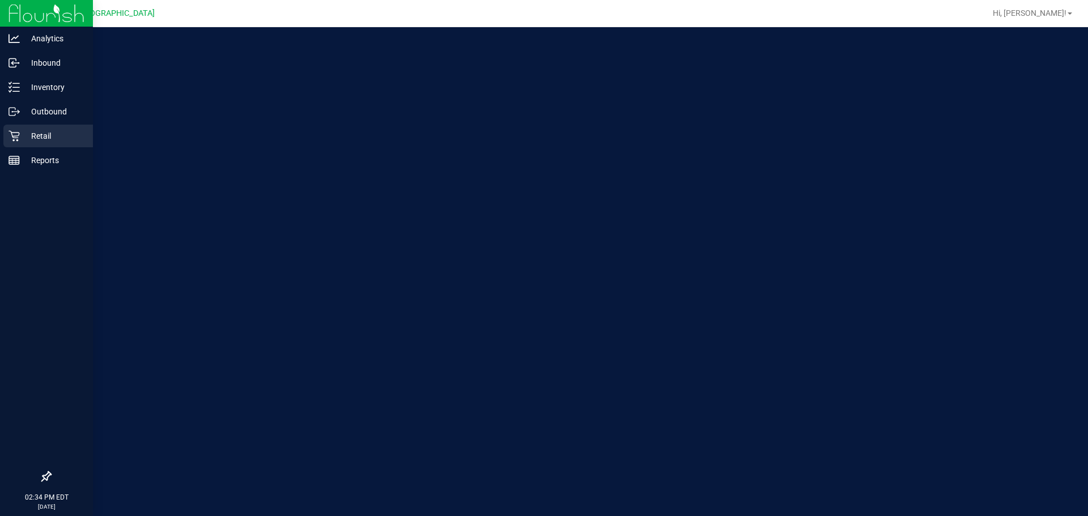
click at [12, 125] on div "Retail" at bounding box center [48, 136] width 90 height 23
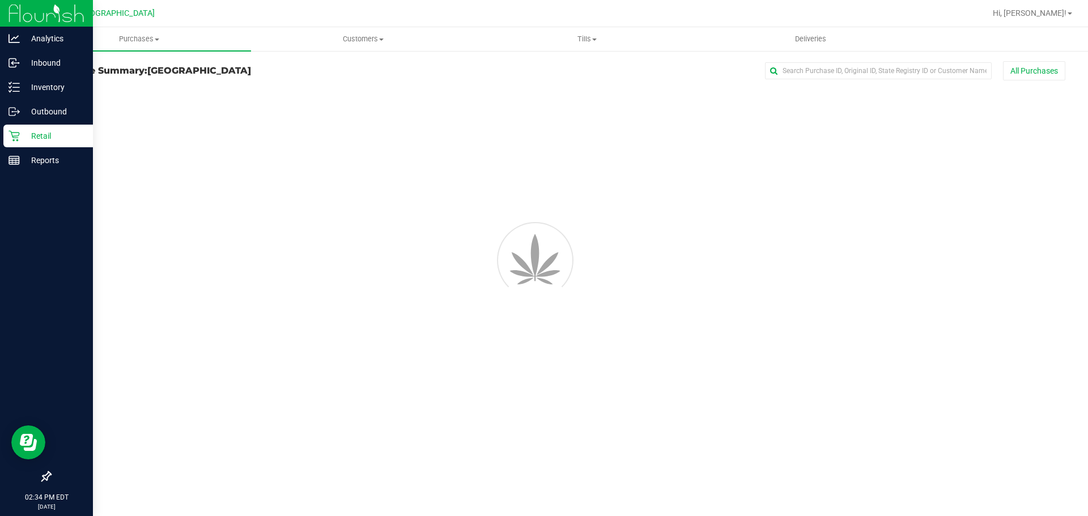
click at [51, 133] on p "Retail" at bounding box center [54, 136] width 68 height 14
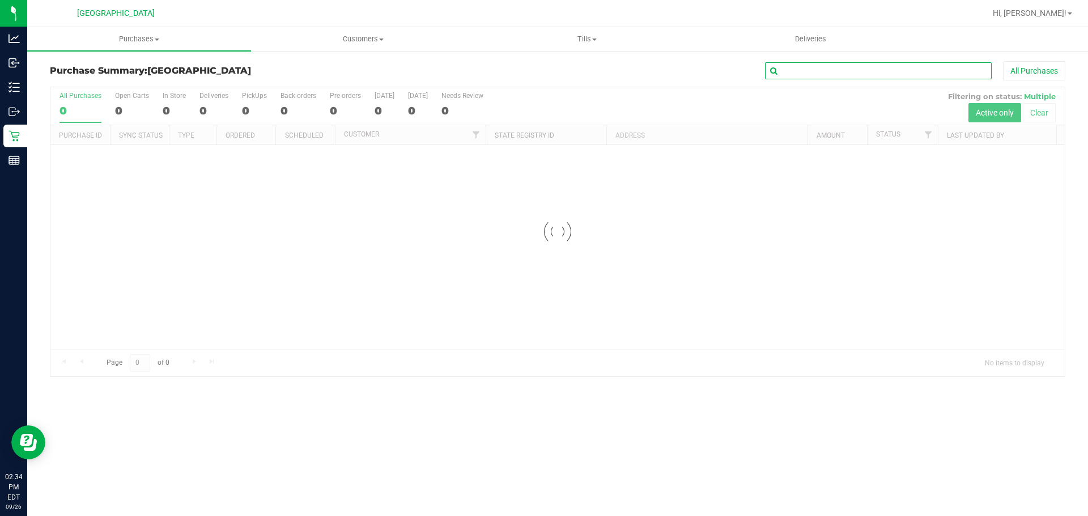
click at [824, 71] on input "text" at bounding box center [878, 70] width 227 height 17
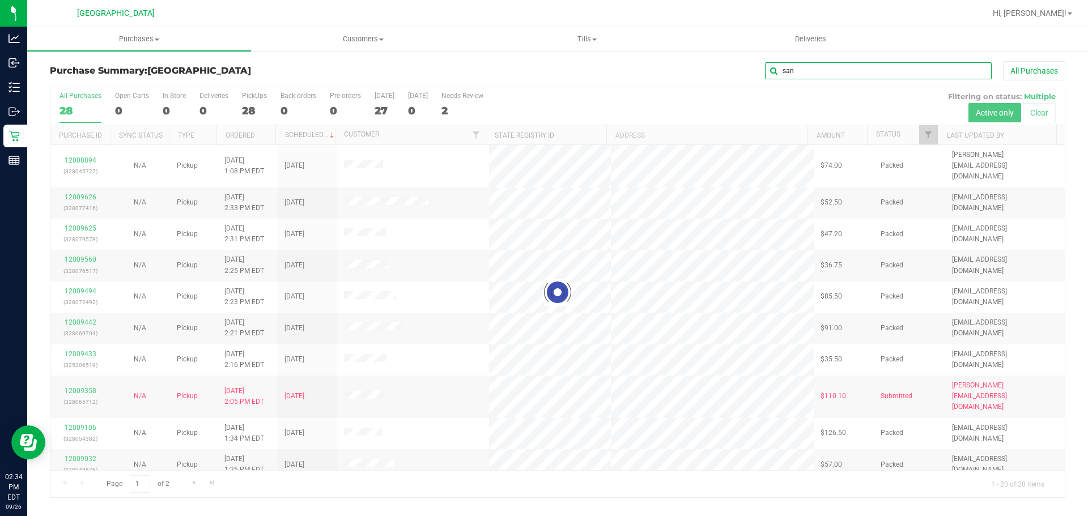
type input "san"
click at [441, 480] on div at bounding box center [557, 292] width 1014 height 410
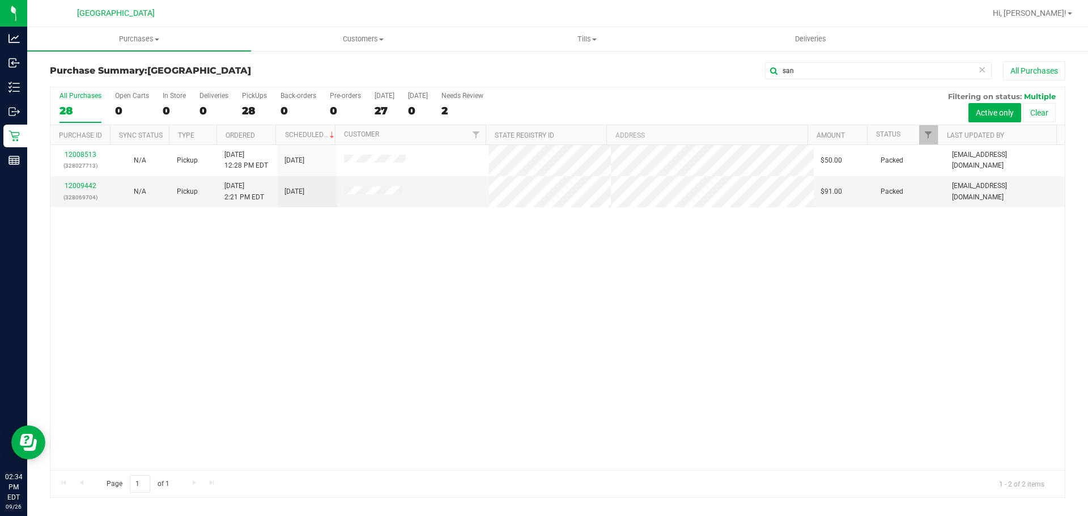
click at [439, 419] on div "12008513 (328027713) N/A Pickup [DATE] 12:28 PM EDT 9/26/2025 $50.00 Packed [EM…" at bounding box center [557, 307] width 1014 height 325
click at [517, 238] on div "12008513 (328027713) N/A Pickup [DATE] 12:28 PM EDT 9/26/2025 $50.00 Packed [EM…" at bounding box center [557, 307] width 1014 height 325
click at [517, 237] on div "12008513 (328027713) N/A Pickup [DATE] 12:28 PM EDT 9/26/2025 $50.00 Packed [EM…" at bounding box center [557, 307] width 1014 height 325
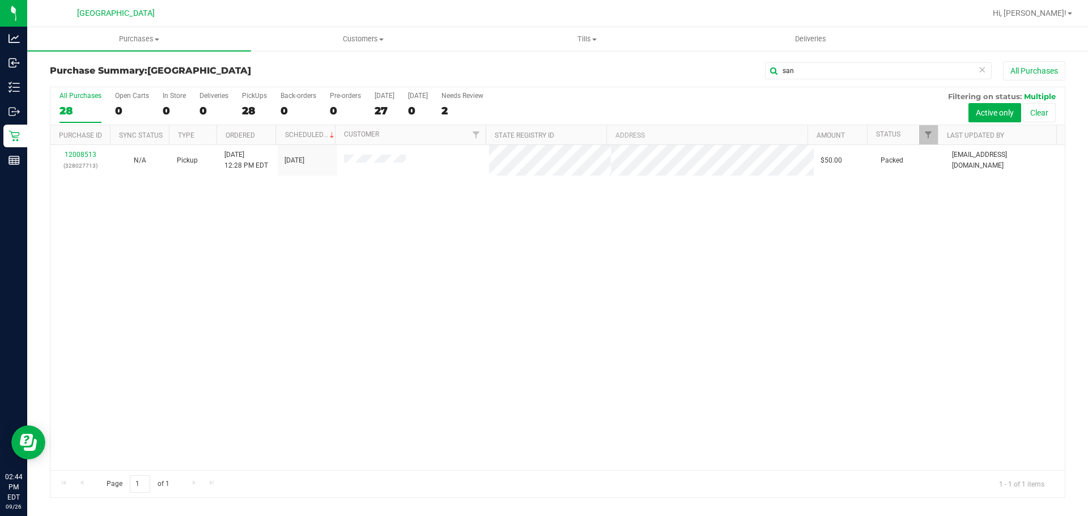
click at [407, 288] on div "12008513 (328027713) N/A Pickup [DATE] 12:28 PM EDT 9/26/2025 $50.00 Packed [EM…" at bounding box center [557, 307] width 1014 height 325
drag, startPoint x: 815, startPoint y: 76, endPoint x: 605, endPoint y: 71, distance: 210.3
click at [607, 78] on div "san All Purchases" at bounding box center [726, 70] width 677 height 19
click at [381, 113] on div at bounding box center [557, 292] width 1014 height 410
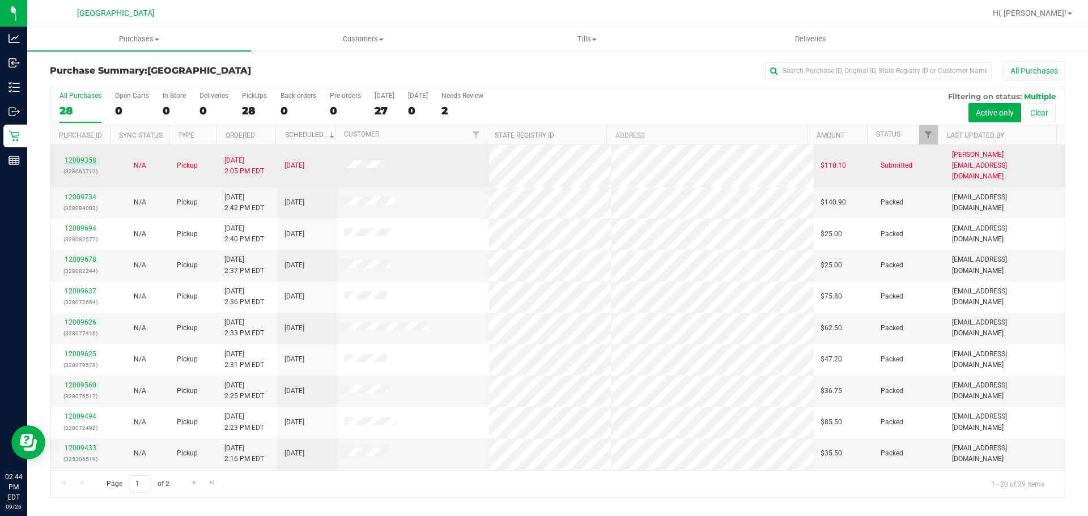
click at [84, 156] on link "12009358" at bounding box center [81, 160] width 32 height 8
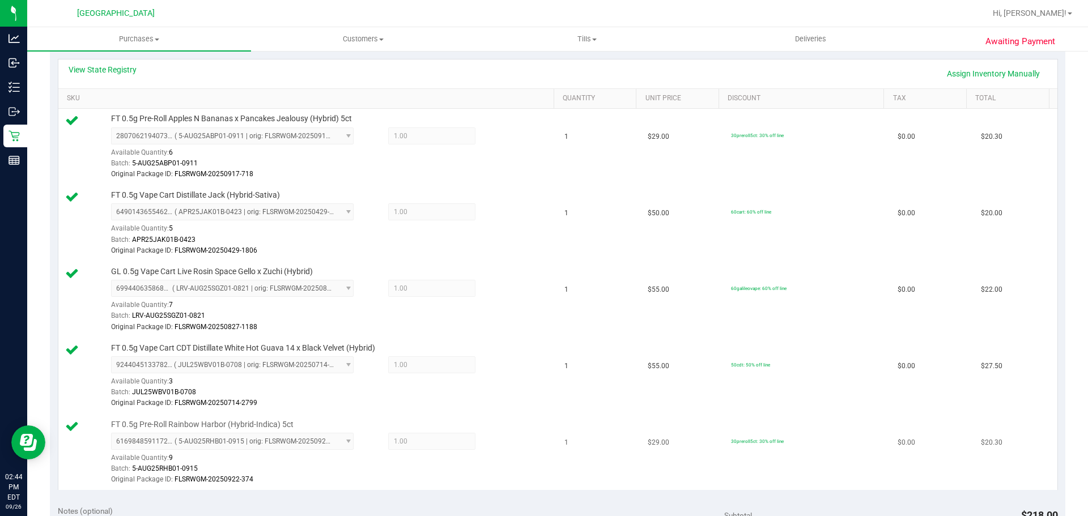
scroll to position [340, 0]
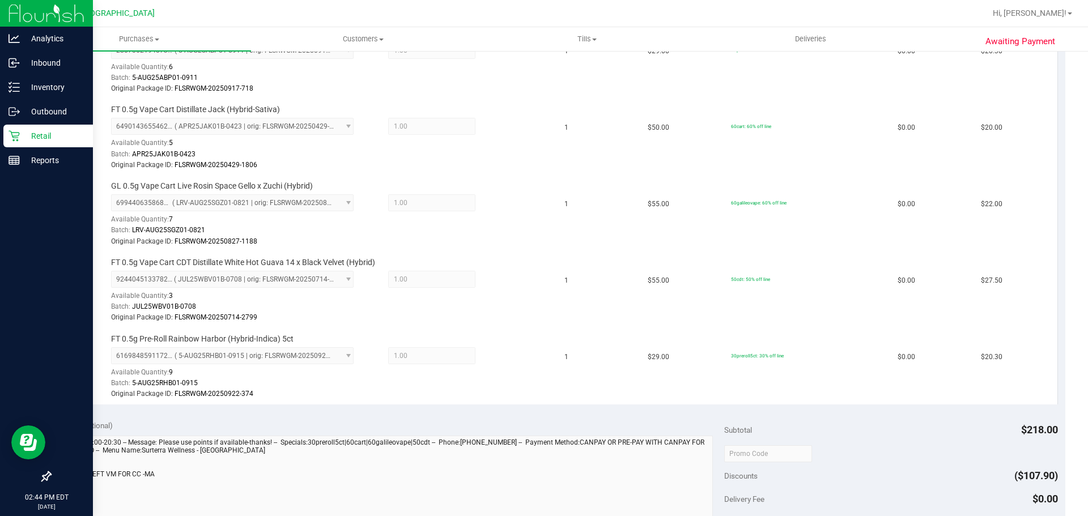
click at [30, 142] on p "Retail" at bounding box center [54, 136] width 68 height 14
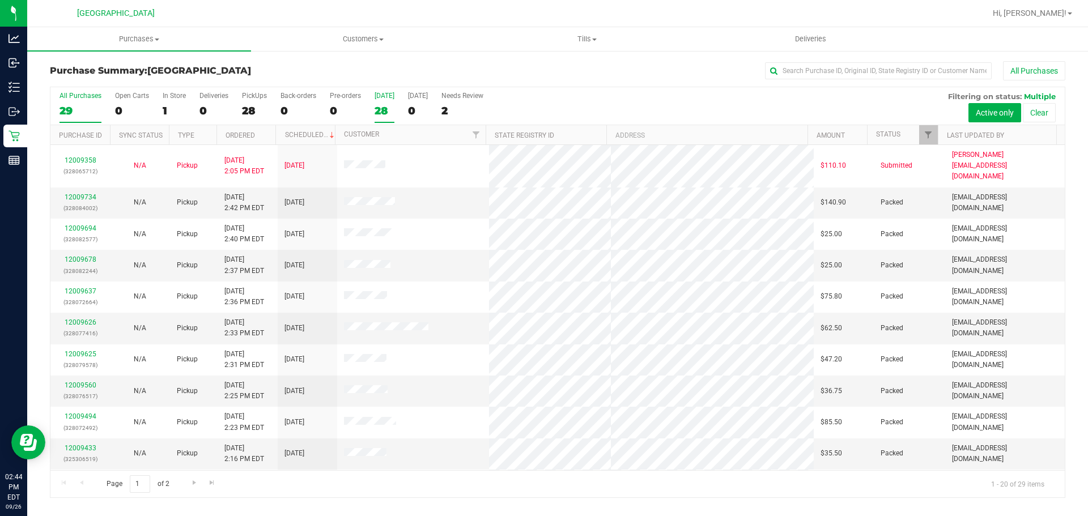
click at [387, 111] on div "28" at bounding box center [384, 110] width 20 height 13
click at [0, 0] on input "[DATE] 28" at bounding box center [0, 0] width 0 height 0
click at [178, 110] on div "1" at bounding box center [174, 110] width 23 height 13
click at [0, 0] on input "In Store 1" at bounding box center [0, 0] width 0 height 0
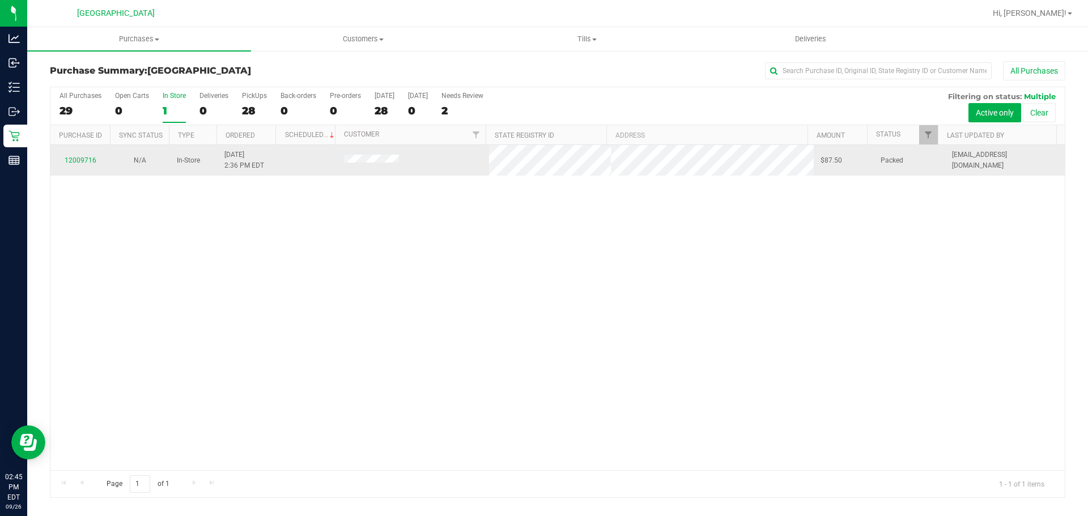
click at [357, 152] on td at bounding box center [413, 160] width 152 height 31
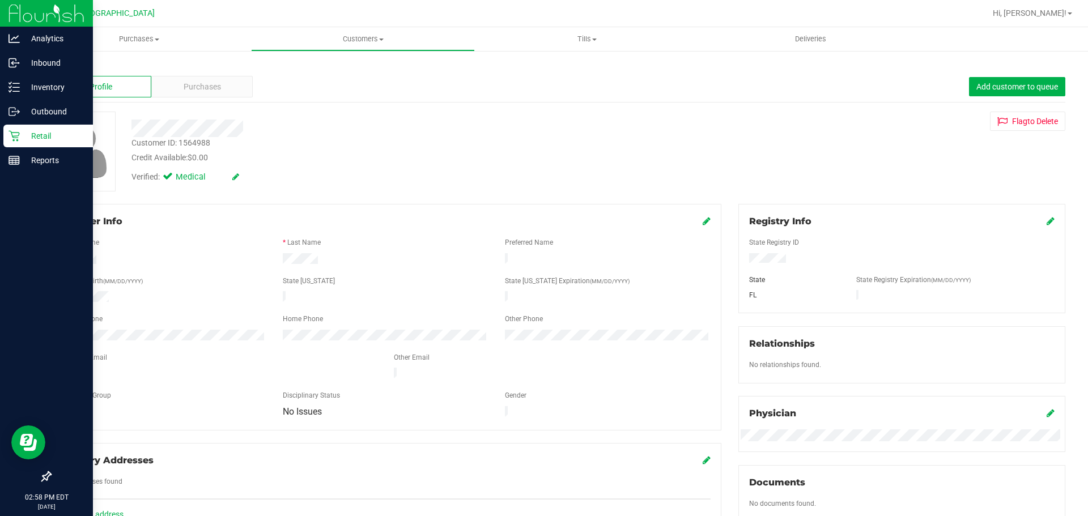
click at [60, 126] on div "Retail" at bounding box center [48, 136] width 90 height 23
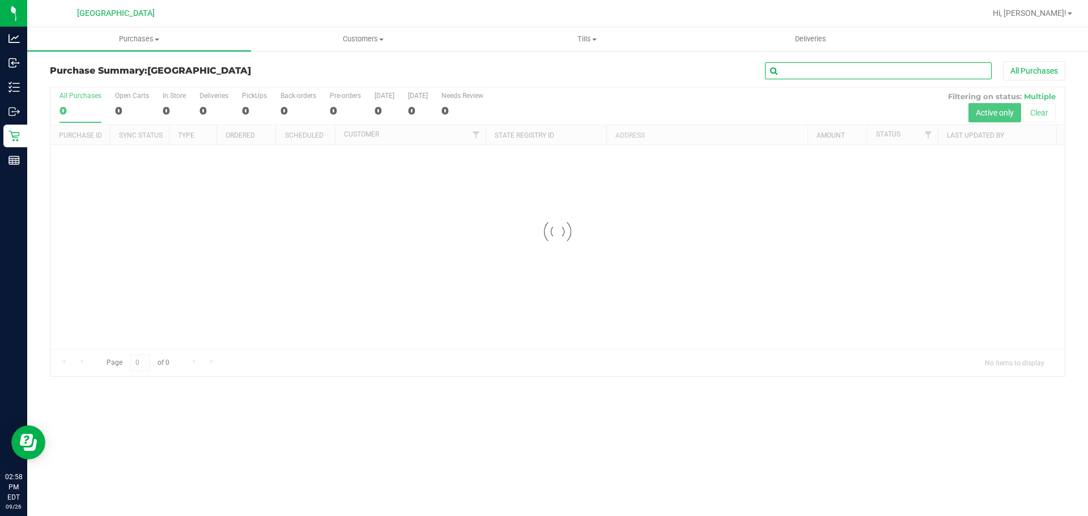
click at [806, 73] on input "text" at bounding box center [878, 70] width 227 height 17
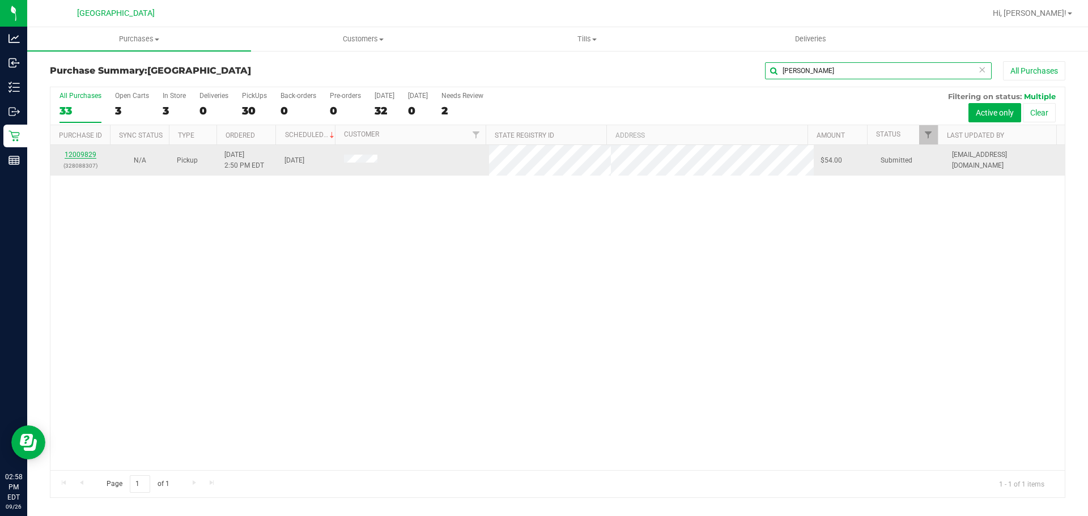
type input "[PERSON_NAME]"
click at [77, 151] on link "12009829" at bounding box center [81, 155] width 32 height 8
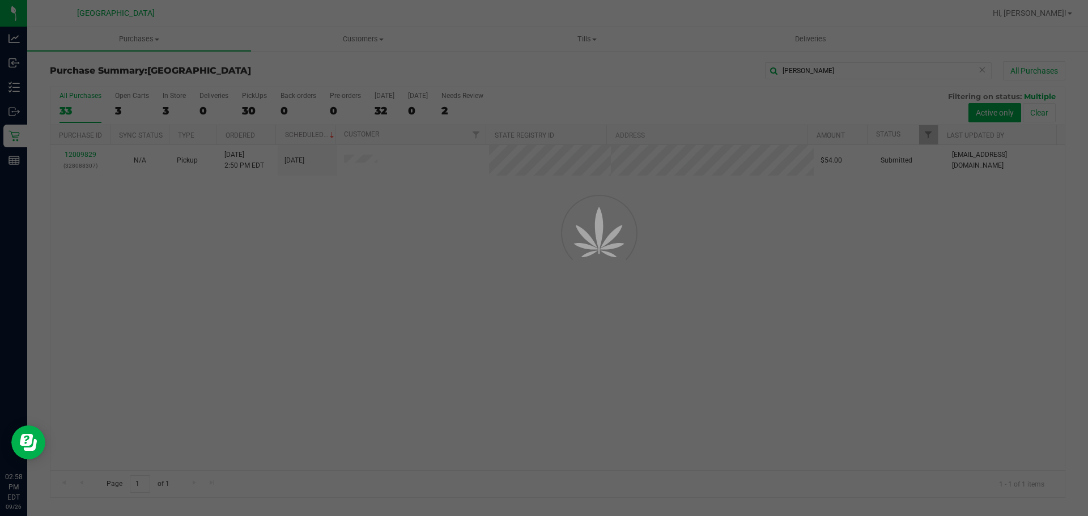
click at [406, 277] on div at bounding box center [544, 258] width 1088 height 516
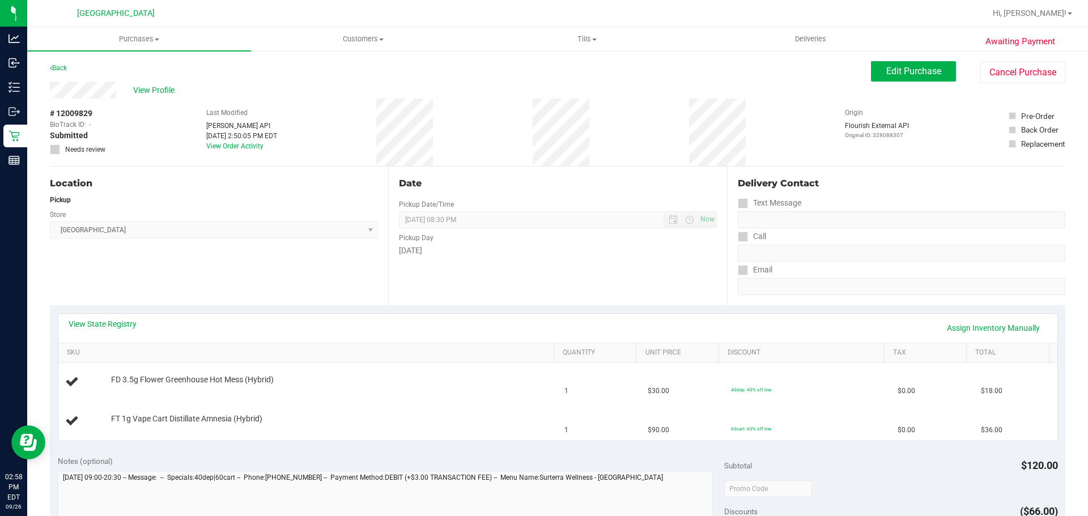
click at [102, 318] on div "View State Registry Assign Inventory Manually" at bounding box center [557, 328] width 999 height 29
click at [125, 325] on link "View State Registry" at bounding box center [103, 323] width 68 height 11
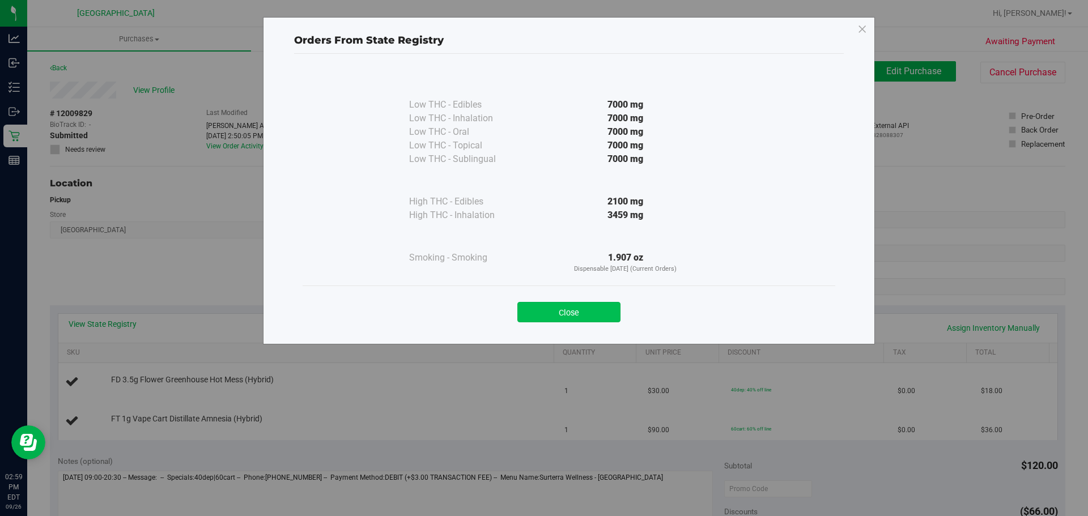
click at [548, 312] on button "Close" at bounding box center [568, 312] width 103 height 20
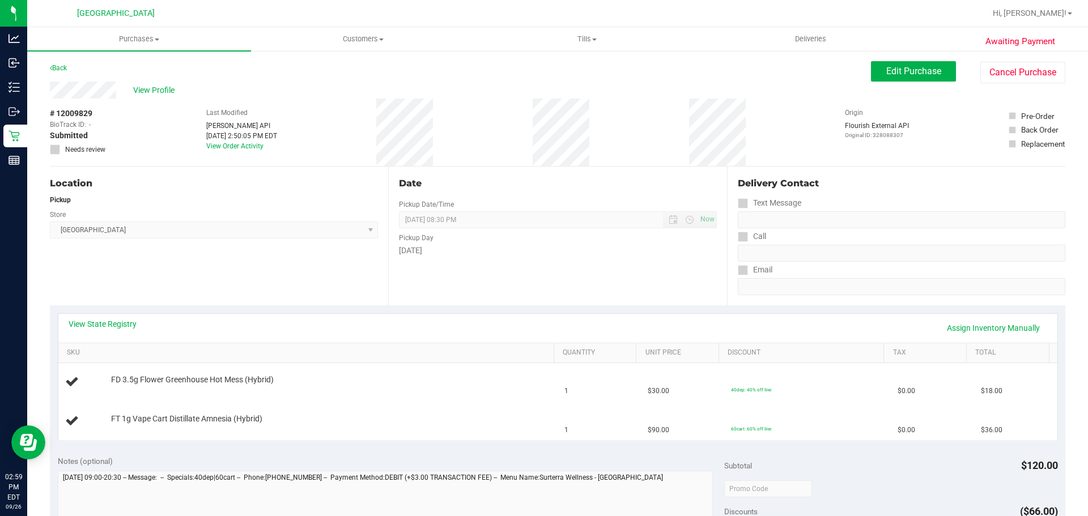
click at [712, 301] on div "Date Pickup Date/Time [DATE] Now [DATE] 08:30 PM Now Pickup Day [DATE]" at bounding box center [557, 236] width 338 height 139
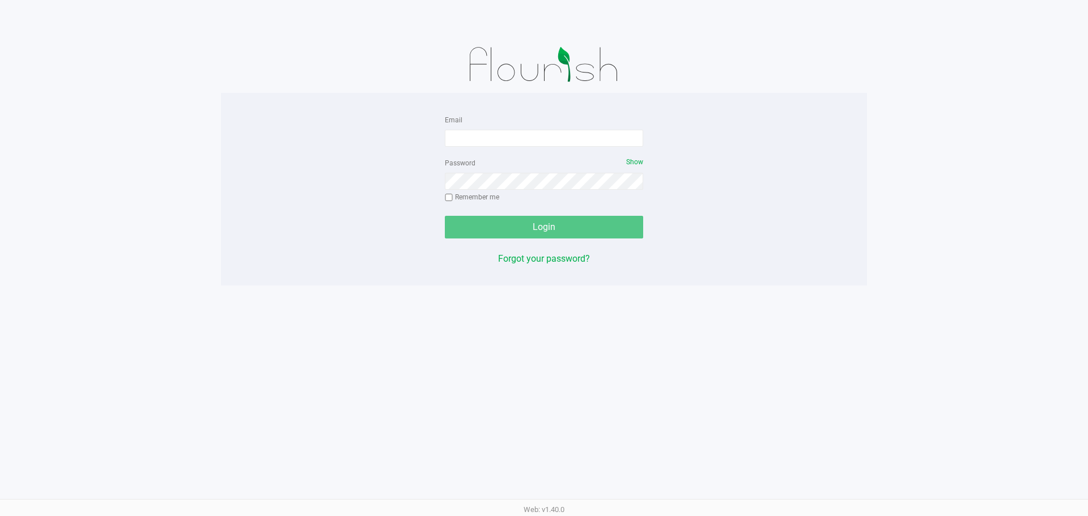
drag, startPoint x: 893, startPoint y: 475, endPoint x: 901, endPoint y: 457, distance: 19.6
click at [896, 473] on div "Email Password Show Remember me Login Forgot your password? Web: v1.40.0" at bounding box center [544, 258] width 1088 height 516
drag, startPoint x: 915, startPoint y: 425, endPoint x: 924, endPoint y: 362, distance: 63.5
click at [916, 411] on div "Email Password Show Remember me Login Forgot your password? Web: v1.40.0" at bounding box center [544, 258] width 1088 height 516
click at [473, 144] on input "Email" at bounding box center [544, 138] width 198 height 17
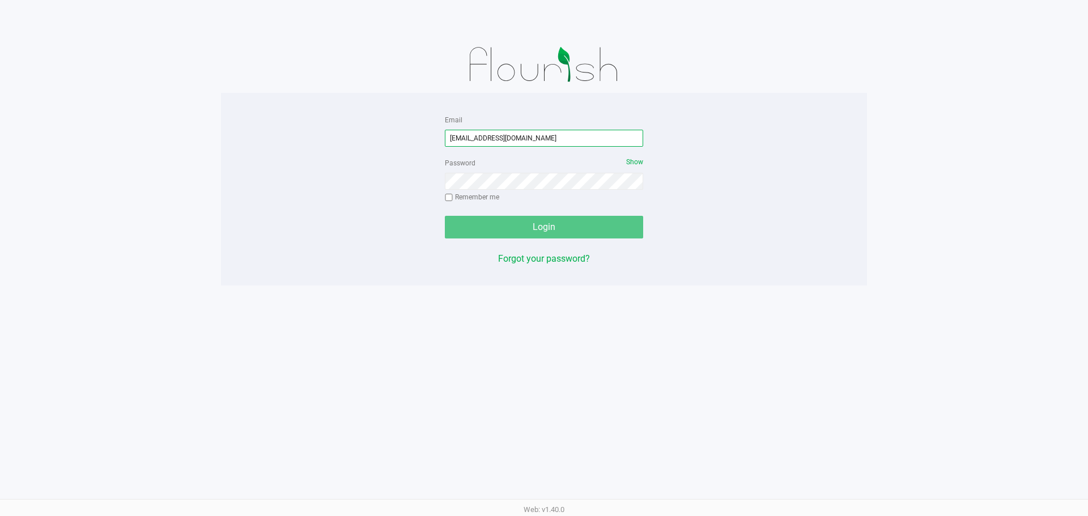
type input "[EMAIL_ADDRESS][DOMAIN_NAME]"
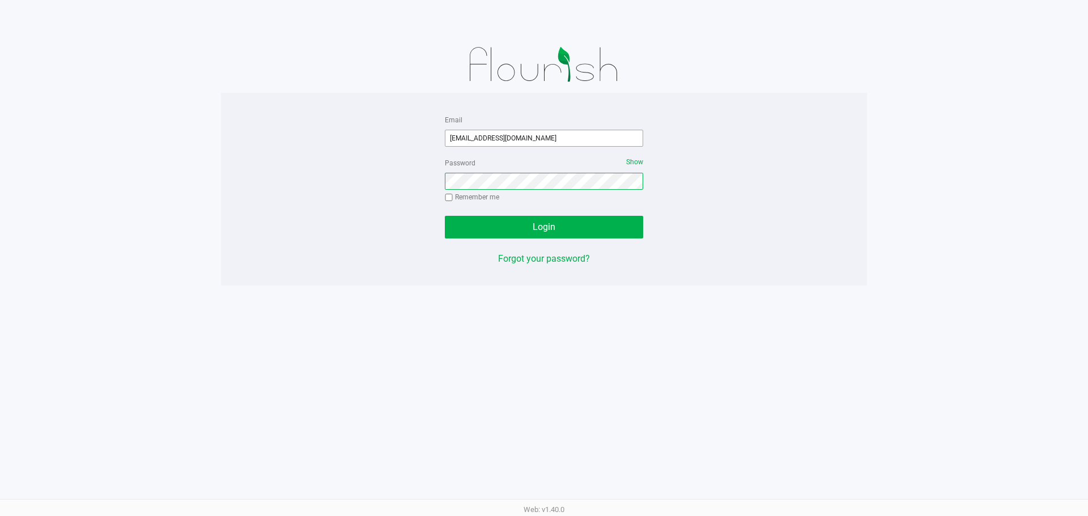
click at [445, 216] on button "Login" at bounding box center [544, 227] width 198 height 23
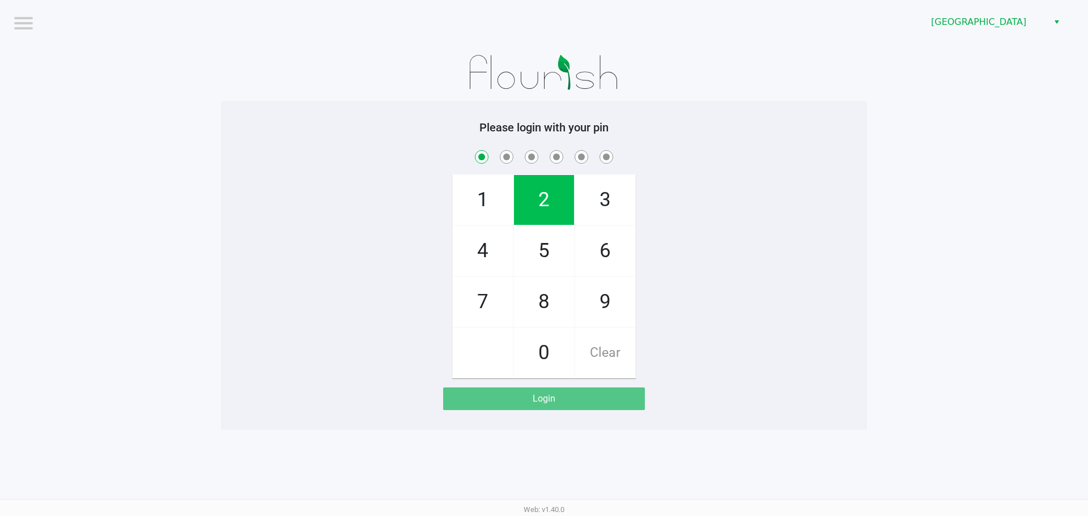
checkbox input "true"
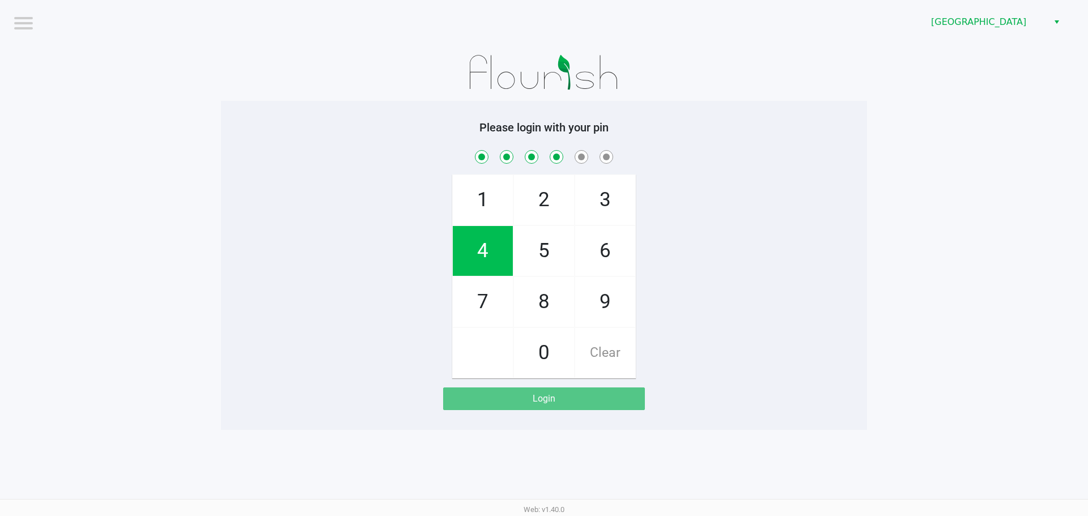
checkbox input "true"
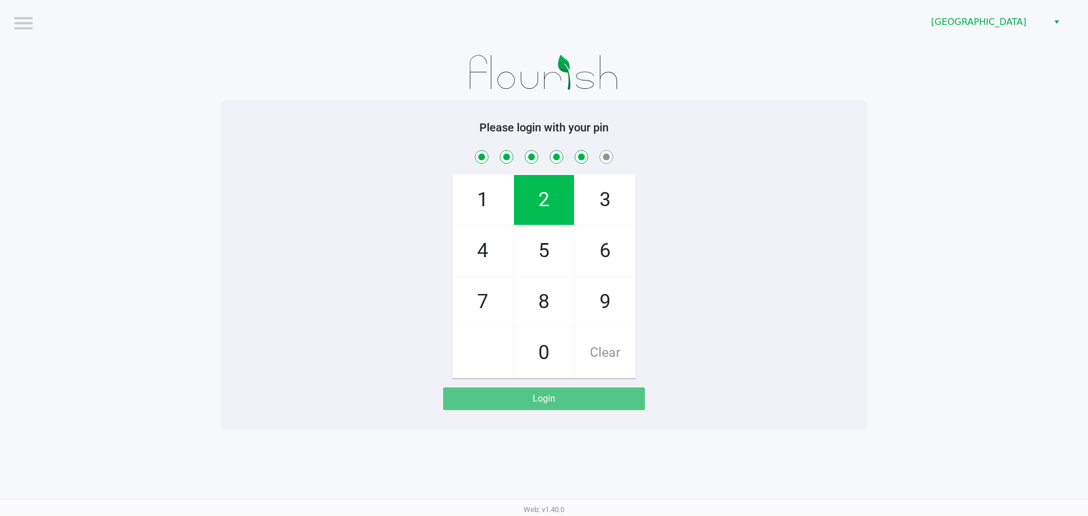
checkbox input "true"
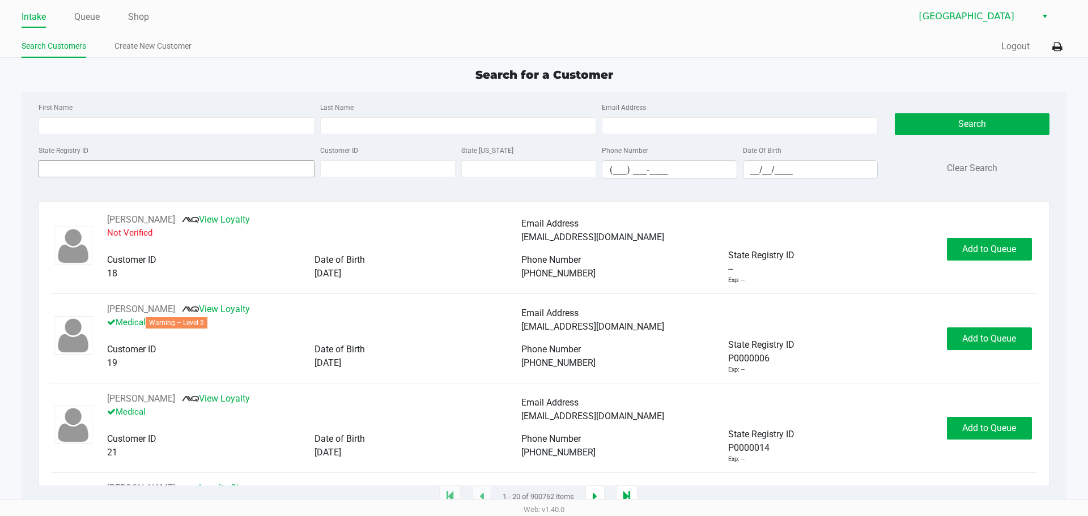
drag, startPoint x: 229, startPoint y: 179, endPoint x: 230, endPoint y: 169, distance: 10.3
click at [228, 179] on div "State Registry ID" at bounding box center [177, 161] width 282 height 36
click at [230, 169] on input "State Registry ID" at bounding box center [177, 168] width 276 height 17
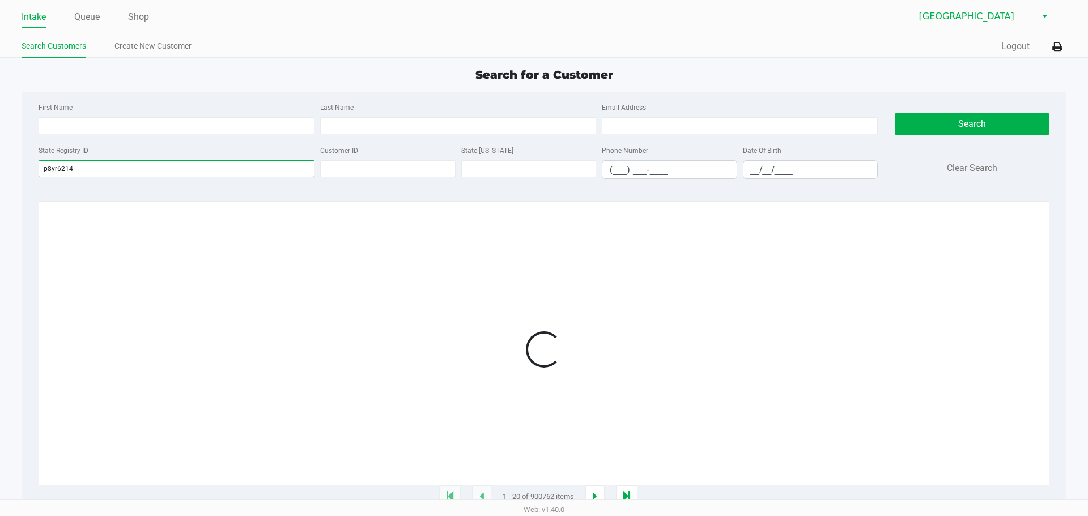
type input "p8yr6214"
click at [624, 211] on div "Loading 1 - 20 of 900762 items" at bounding box center [544, 349] width 1010 height 296
click at [963, 256] on div at bounding box center [543, 349] width 986 height 273
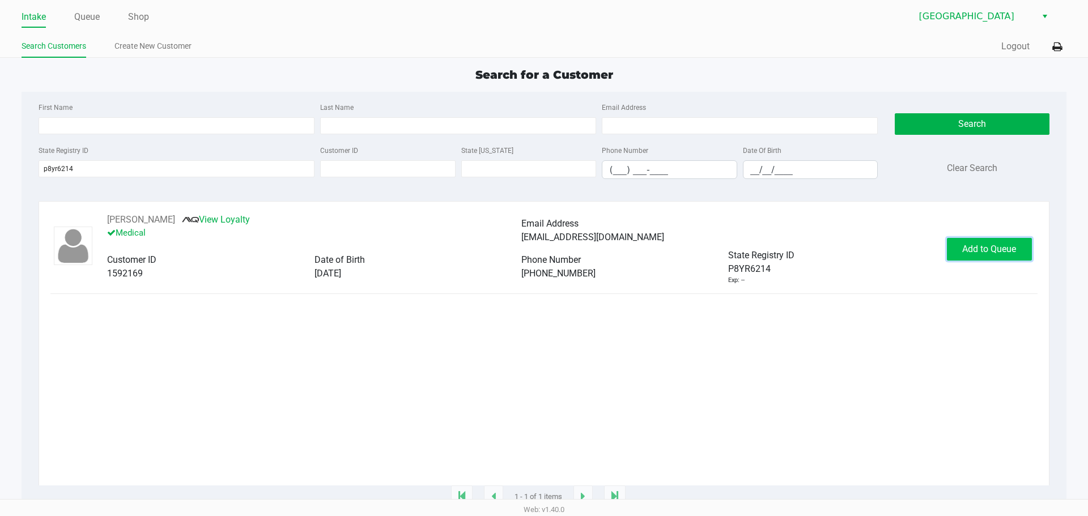
click at [963, 251] on span "Add to Queue" at bounding box center [989, 249] width 54 height 11
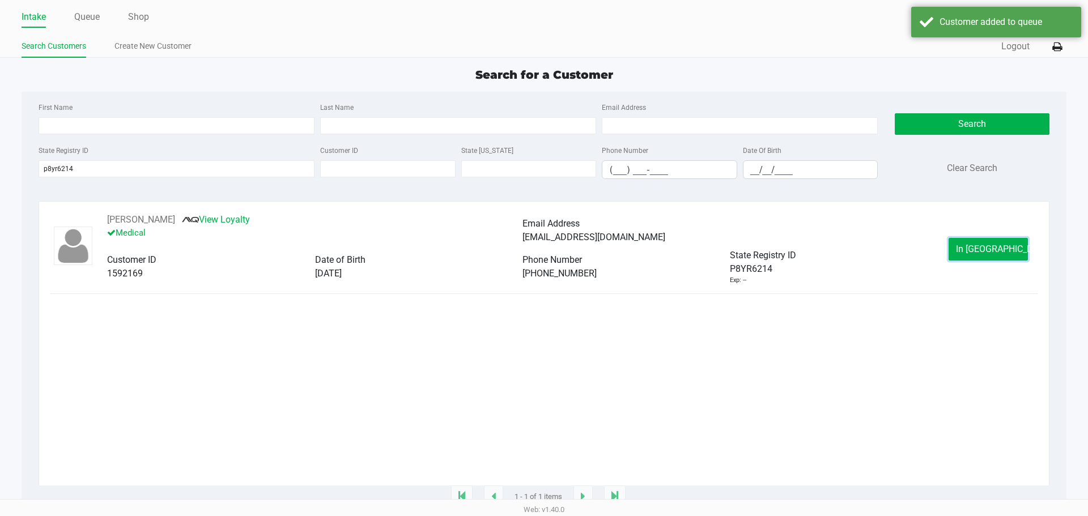
click at [963, 251] on button "In Queue" at bounding box center [987, 249] width 79 height 23
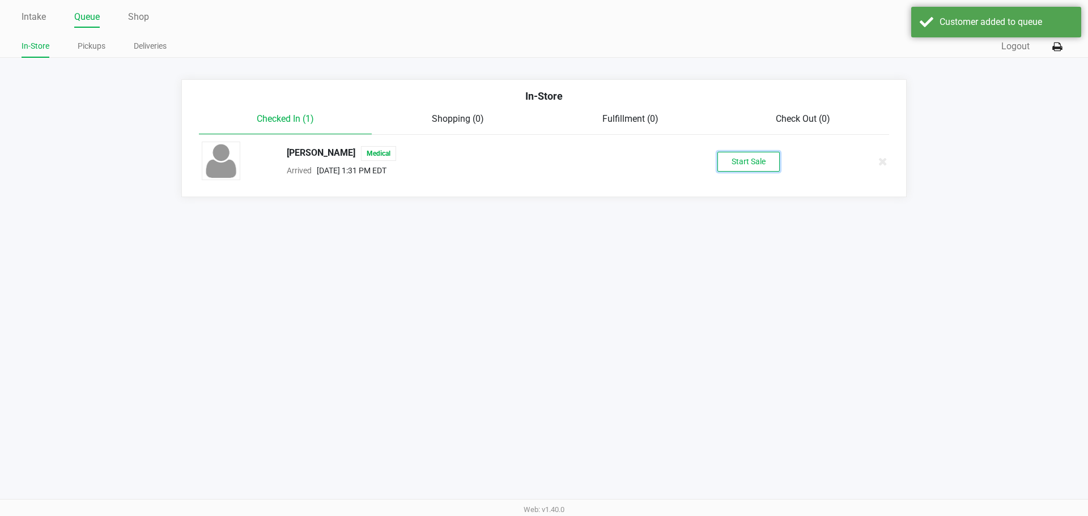
click at [746, 154] on button "Start Sale" at bounding box center [748, 162] width 62 height 20
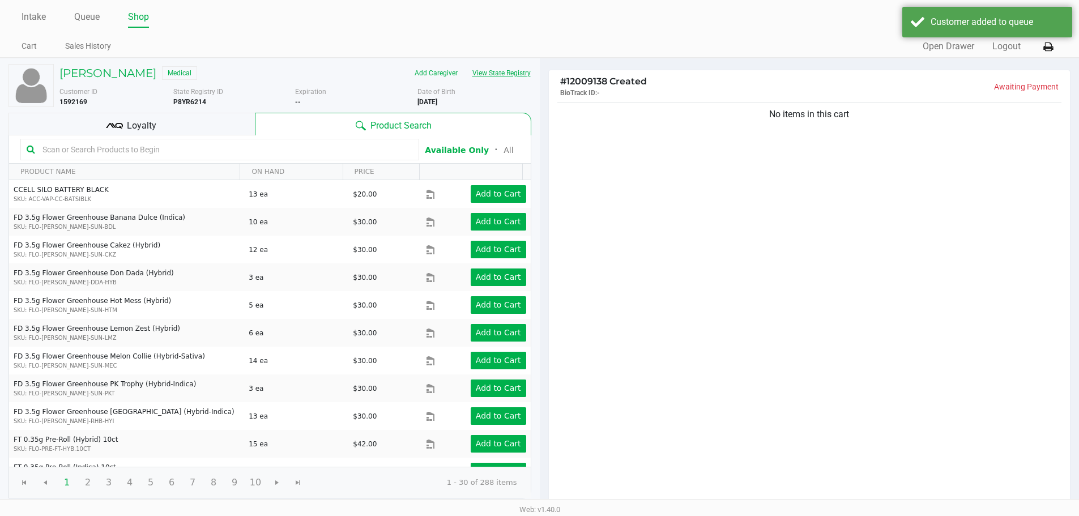
click at [505, 73] on button "View State Registry" at bounding box center [498, 73] width 66 height 18
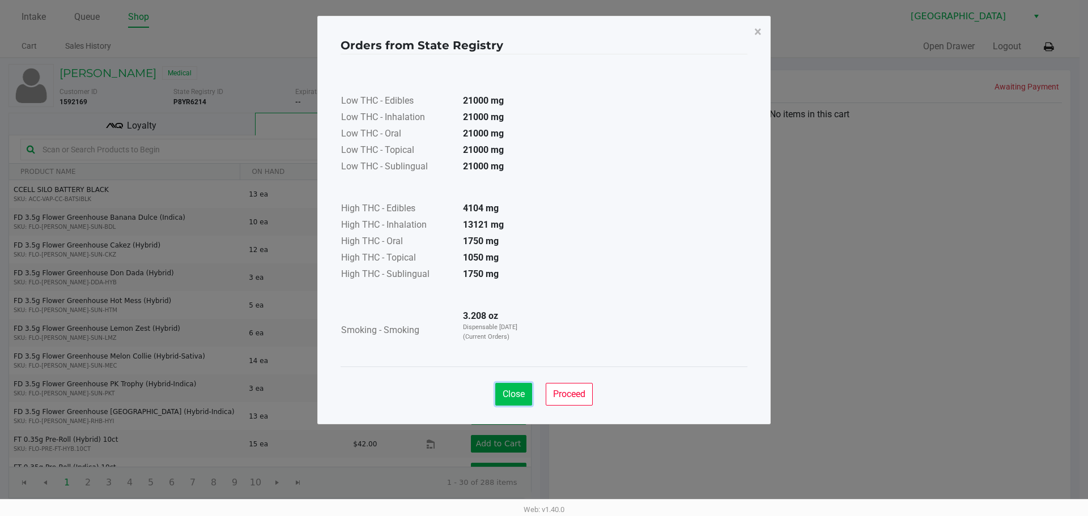
click at [509, 398] on span "Close" at bounding box center [514, 394] width 22 height 11
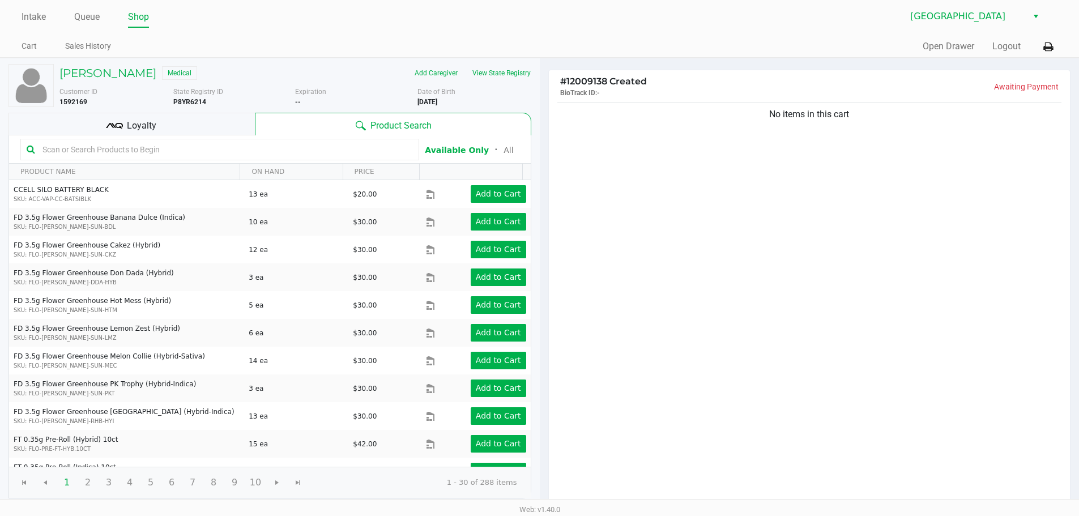
drag, startPoint x: 833, startPoint y: 286, endPoint x: 855, endPoint y: 271, distance: 26.7
click at [831, 286] on div "No items in this cart" at bounding box center [810, 303] width 522 height 407
click at [222, 67] on div "Michael Johnson Medical" at bounding box center [173, 73] width 244 height 18
click at [42, 20] on link "Intake" at bounding box center [34, 17] width 24 height 16
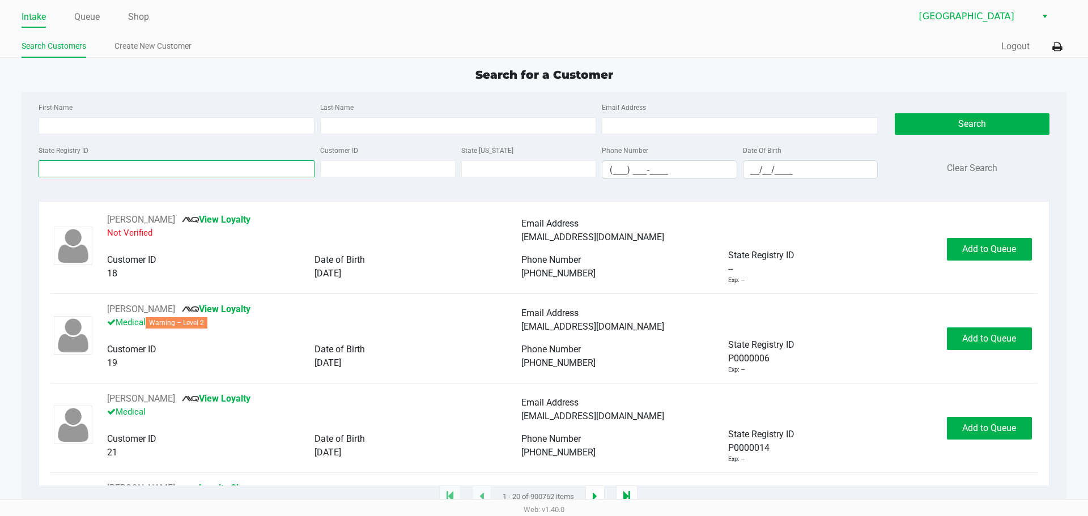
click at [283, 169] on input "State Registry ID" at bounding box center [177, 168] width 276 height 17
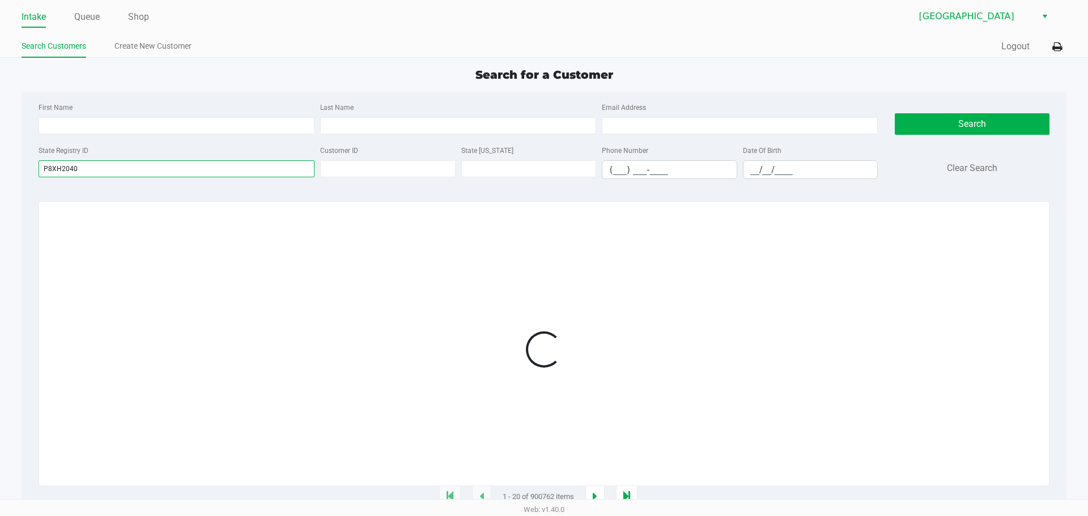
type input "P8XH2040"
click at [521, 218] on div at bounding box center [543, 349] width 986 height 273
click at [522, 218] on div at bounding box center [543, 349] width 986 height 273
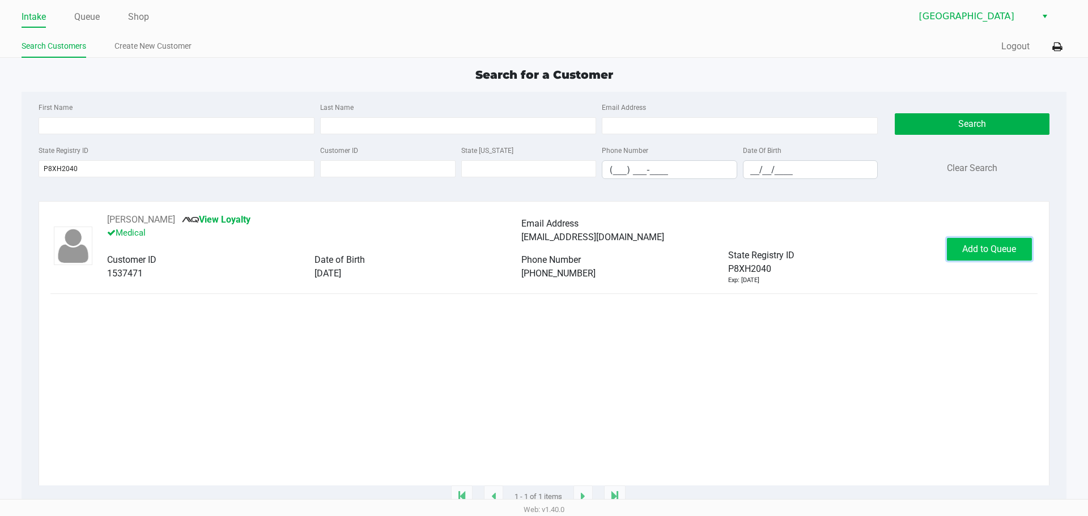
click at [994, 257] on button "Add to Queue" at bounding box center [989, 249] width 85 height 23
click at [994, 257] on div "Add to Queue" at bounding box center [989, 249] width 85 height 23
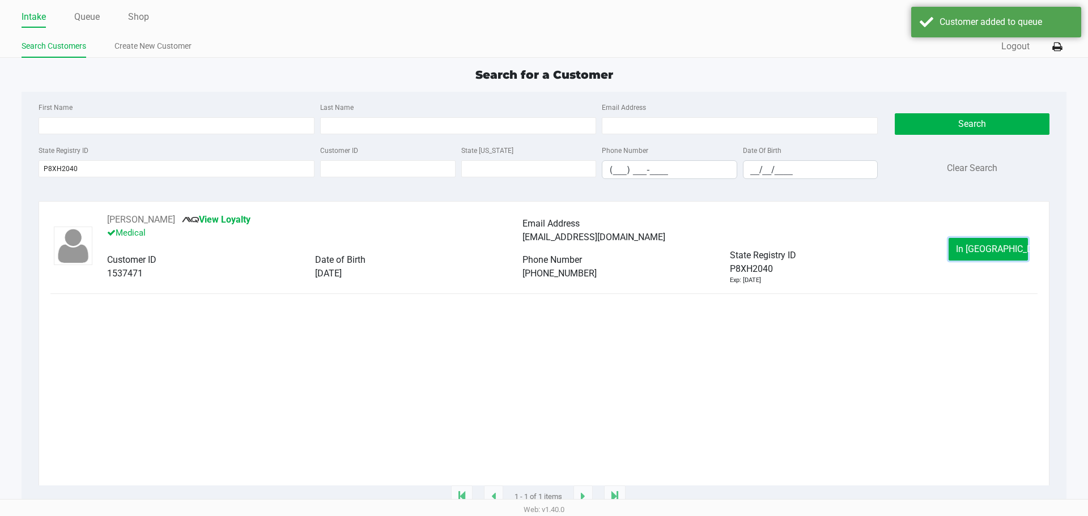
click at [994, 257] on button "In Queue" at bounding box center [987, 249] width 79 height 23
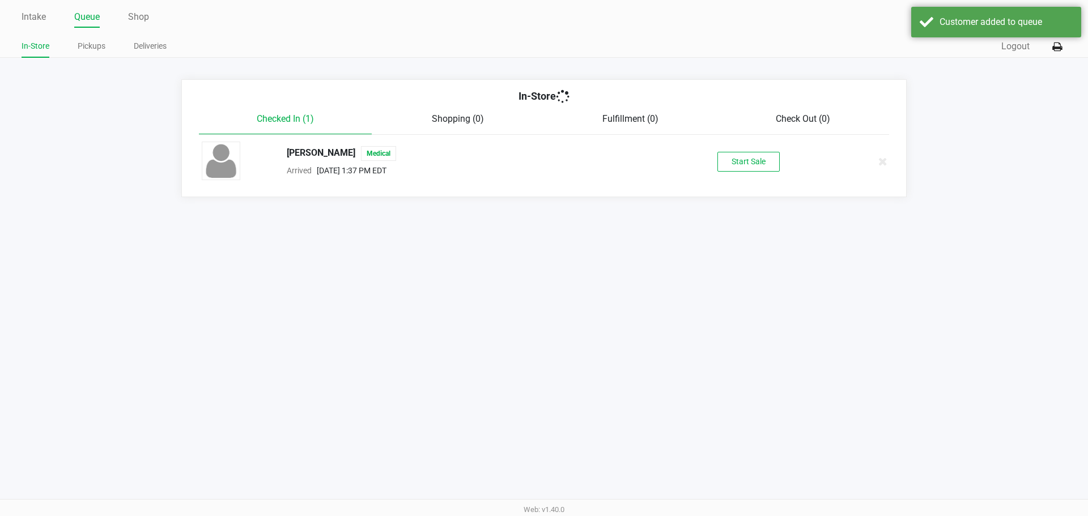
click at [721, 138] on li "ROGER WRIGHT JR Medical Arrived Sep 26, 2025 1:37 PM EDT Start Sale" at bounding box center [543, 161] width 707 height 53
click at [734, 152] on div "Start Sale" at bounding box center [748, 162] width 62 height 20
drag, startPoint x: 640, startPoint y: 361, endPoint x: 463, endPoint y: 156, distance: 270.4
click at [640, 360] on div "Intake Queue Shop Lakeland WC In-Store Pickups Deliveries Quick Sale Logout In-…" at bounding box center [544, 258] width 1088 height 516
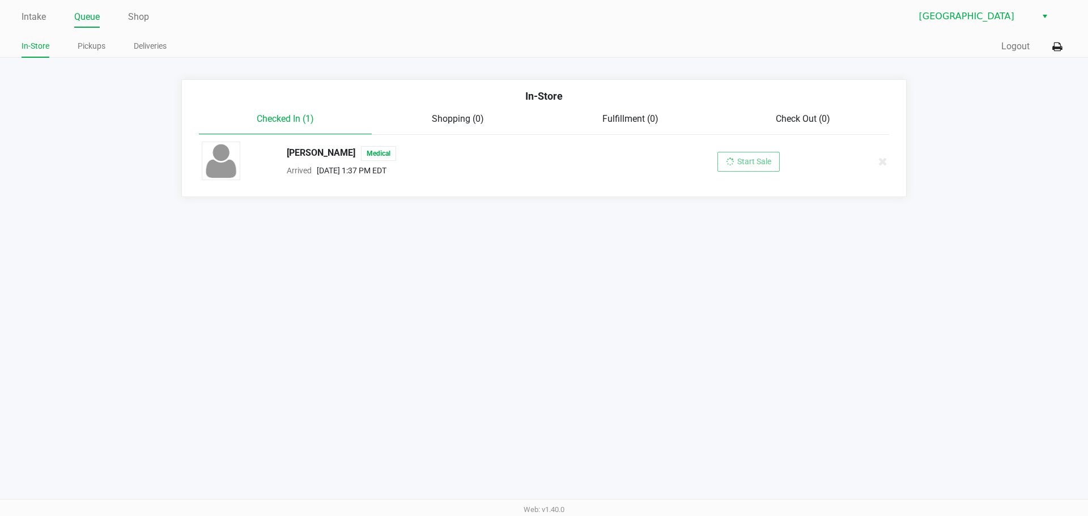
drag, startPoint x: 575, startPoint y: 354, endPoint x: 686, endPoint y: 514, distance: 194.7
click at [585, 354] on div "Intake Queue Shop Lakeland WC In-Store Pickups Deliveries Quick Sale Logout In-…" at bounding box center [544, 258] width 1088 height 516
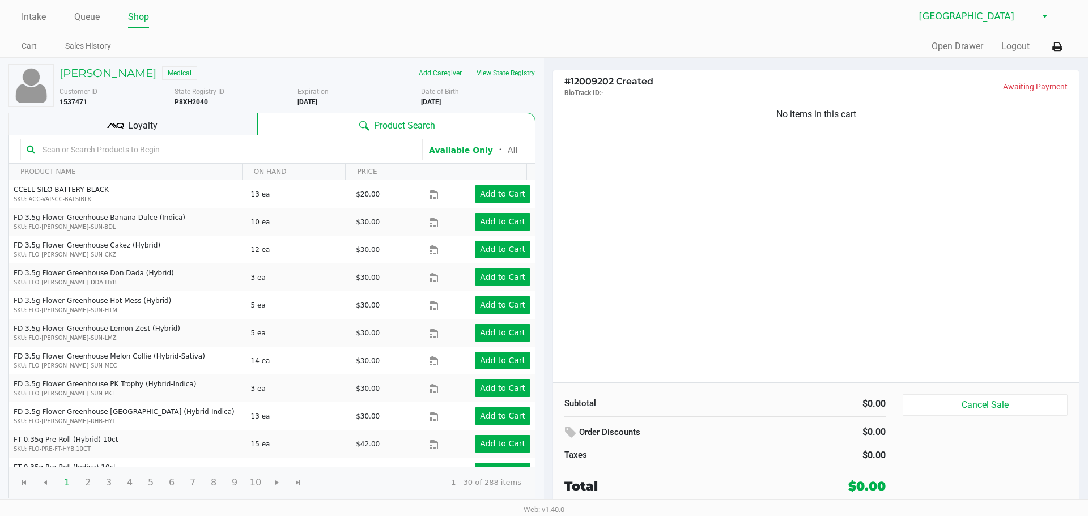
click at [486, 70] on button "View State Registry" at bounding box center [502, 73] width 66 height 18
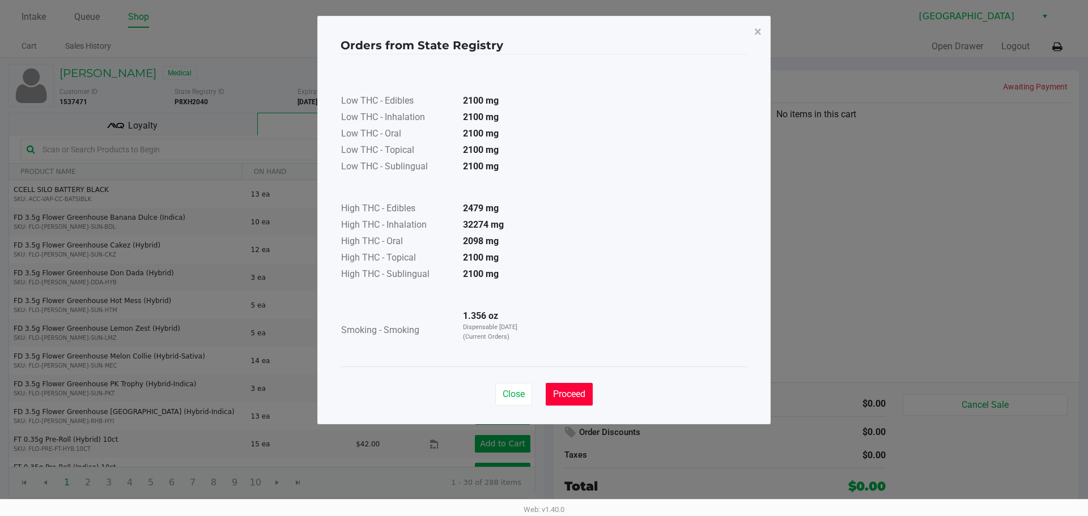
click at [547, 386] on button "Proceed" at bounding box center [569, 394] width 47 height 23
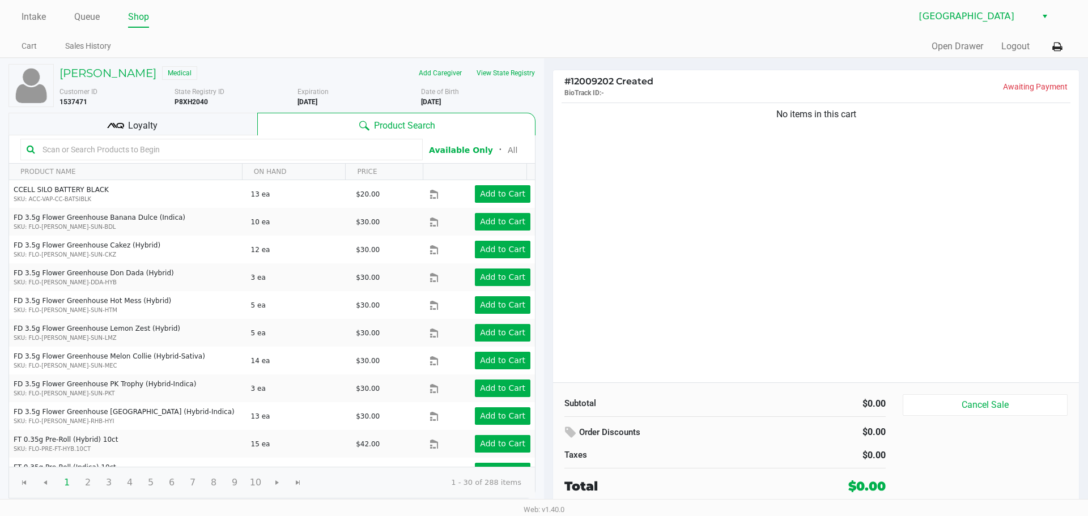
click at [932, 223] on div "No items in this cart" at bounding box center [816, 241] width 526 height 282
click at [20, 12] on div "Intake Queue Shop Lakeland WC Cart Sales History Quick Sale Open Drawer Logout" at bounding box center [544, 29] width 1088 height 58
click at [42, 15] on link "Intake" at bounding box center [34, 17] width 24 height 16
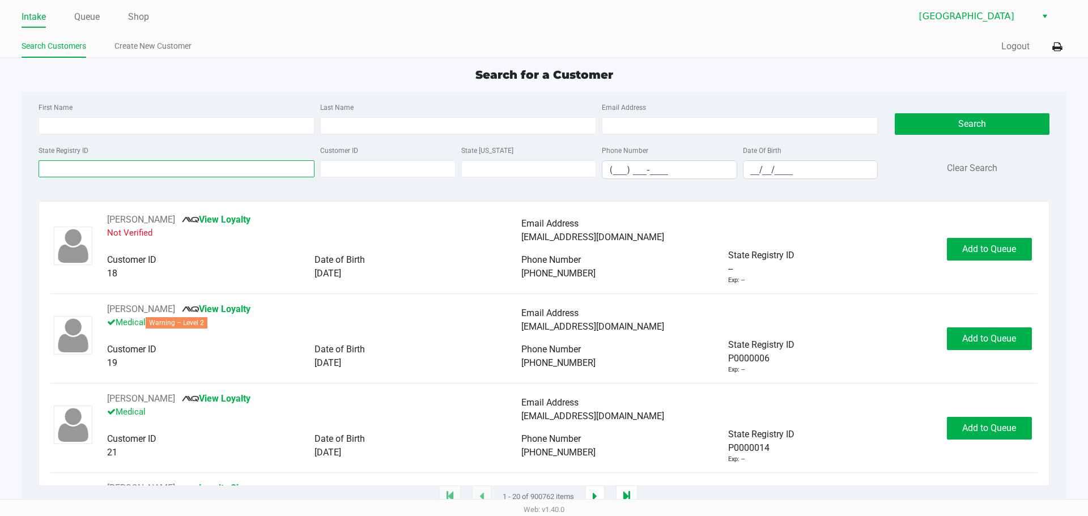
click at [227, 164] on input "State Registry ID" at bounding box center [177, 168] width 276 height 17
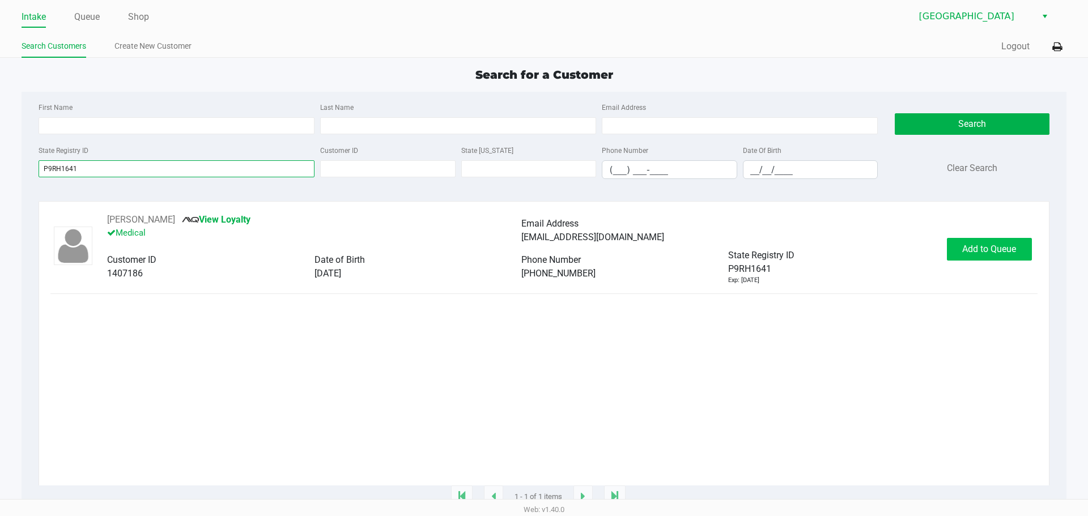
type input "P9RH1641"
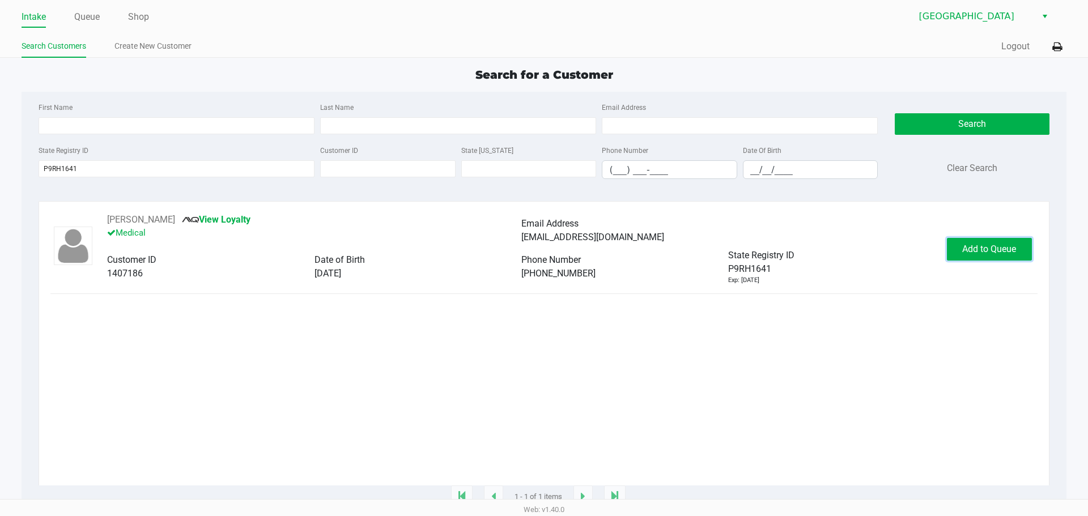
click at [968, 258] on button "Add to Queue" at bounding box center [989, 249] width 85 height 23
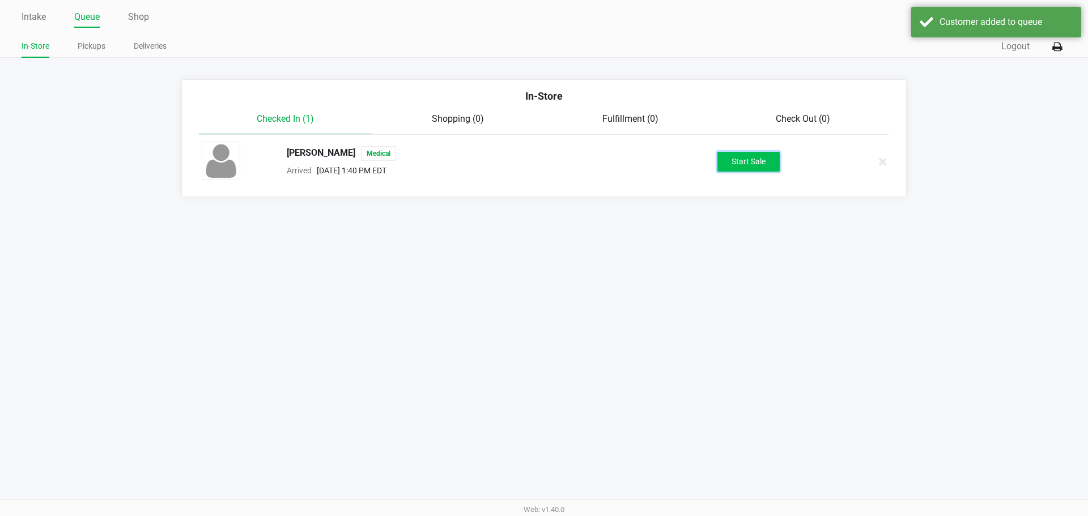
click at [757, 163] on button "Start Sale" at bounding box center [748, 162] width 62 height 20
click at [659, 316] on div "Intake Queue Shop Lakeland WC In-Store Pickups Deliveries Quick Sale Logout In-…" at bounding box center [544, 258] width 1088 height 516
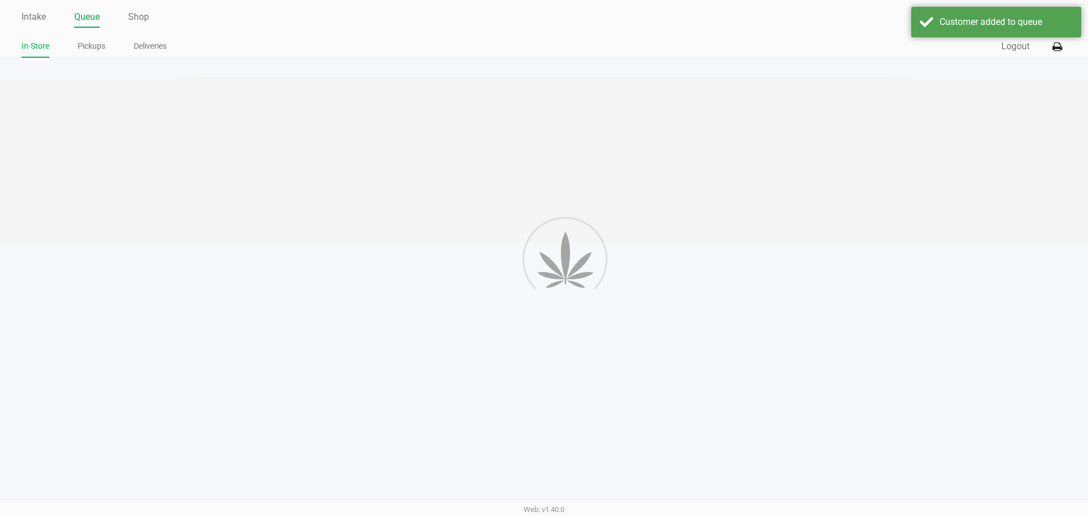
click at [509, 70] on app-point-of-sale "Intake Queue Shop Lakeland WC In-Store Pickups Deliveries Quick Sale Logout In-…" at bounding box center [544, 98] width 1088 height 197
click at [506, 75] on app-point-of-sale "Intake Queue Shop Lakeland WC In-Store Pickups Deliveries Quick Sale Logout In-…" at bounding box center [544, 98] width 1088 height 197
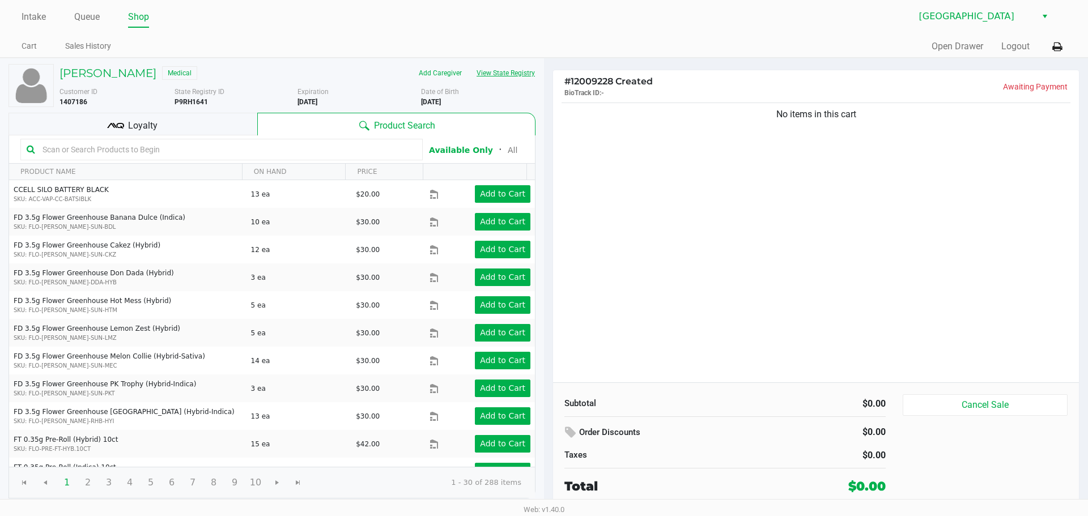
click at [492, 80] on button "View State Registry" at bounding box center [502, 73] width 66 height 18
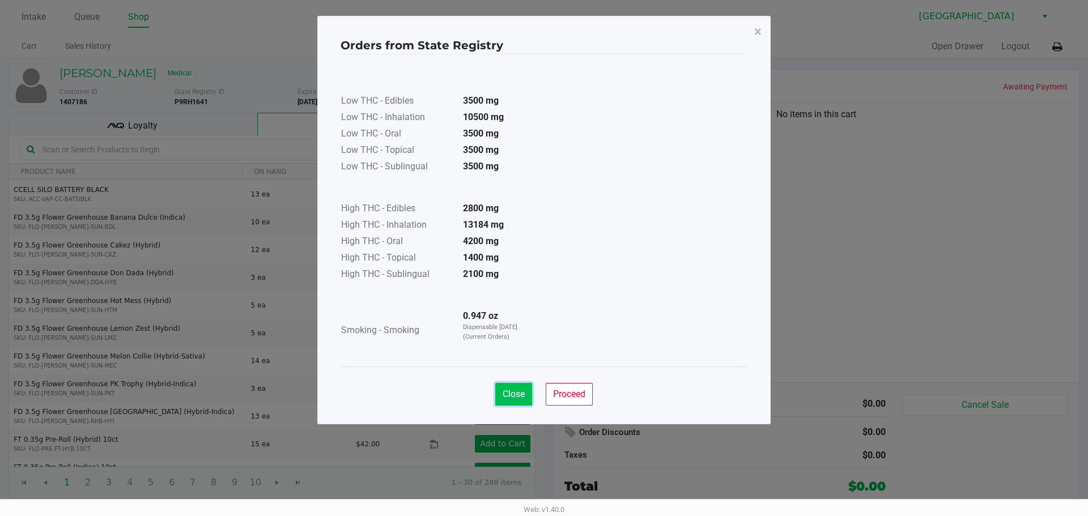
click at [520, 403] on button "Close" at bounding box center [513, 394] width 37 height 23
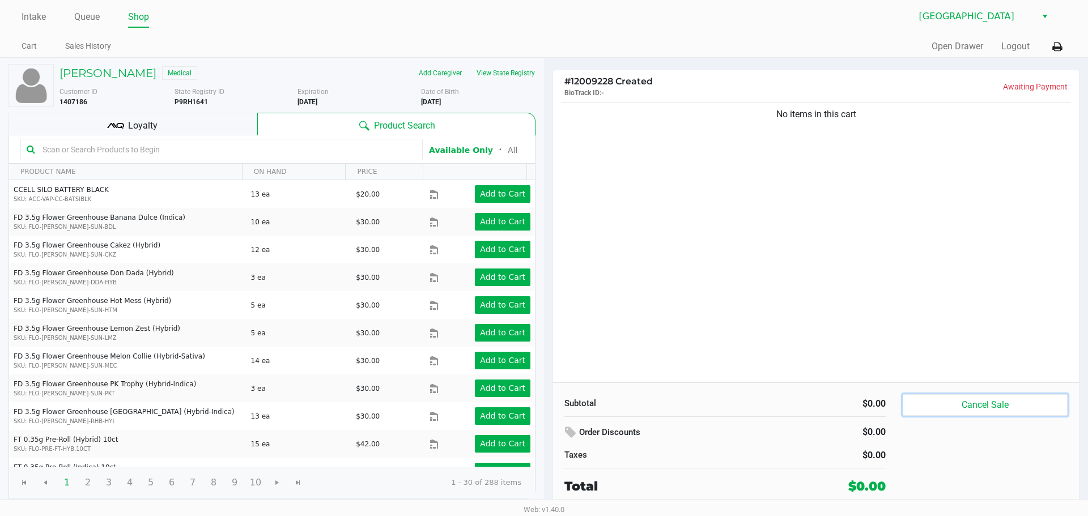
drag, startPoint x: 947, startPoint y: 397, endPoint x: 935, endPoint y: 391, distance: 13.7
click at [939, 393] on div "Subtotal $0.00 Order Discounts $0.00 Taxes $0.00 Total $0.00 Cancel Sale" at bounding box center [816, 444] width 526 height 125
click at [944, 397] on button "Cancel Sale" at bounding box center [985, 405] width 165 height 22
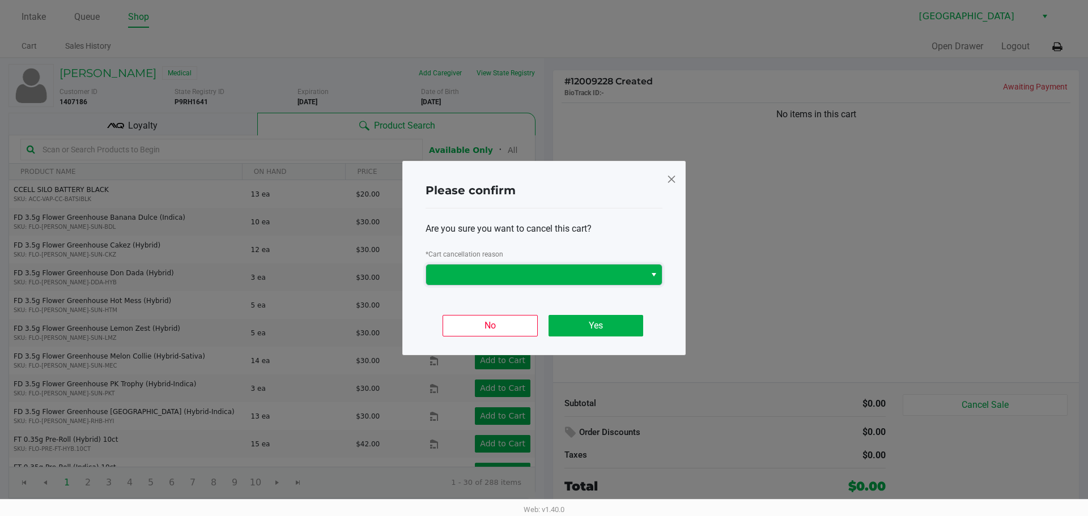
click at [566, 272] on span at bounding box center [536, 275] width 206 height 14
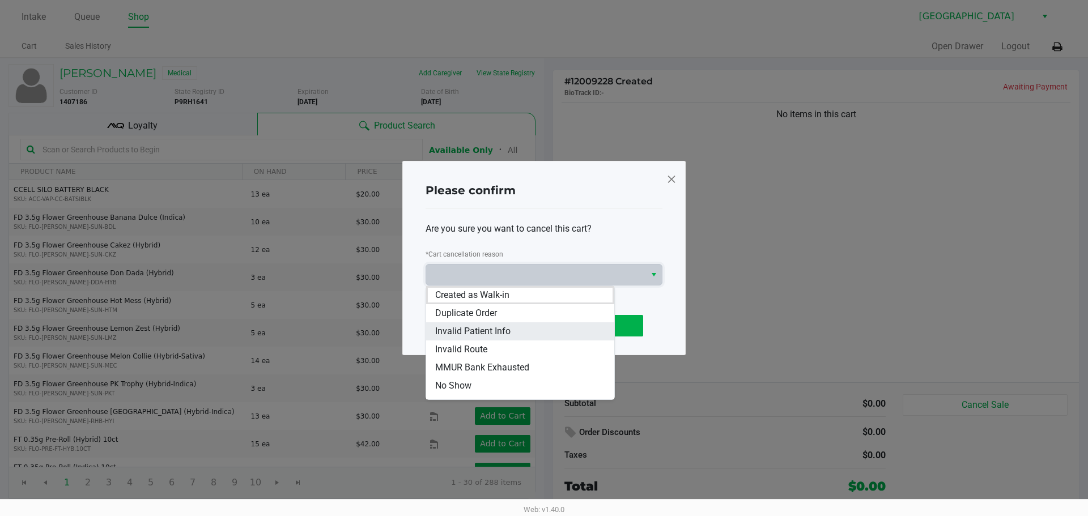
click at [530, 325] on li "Invalid Patient Info" at bounding box center [520, 331] width 188 height 18
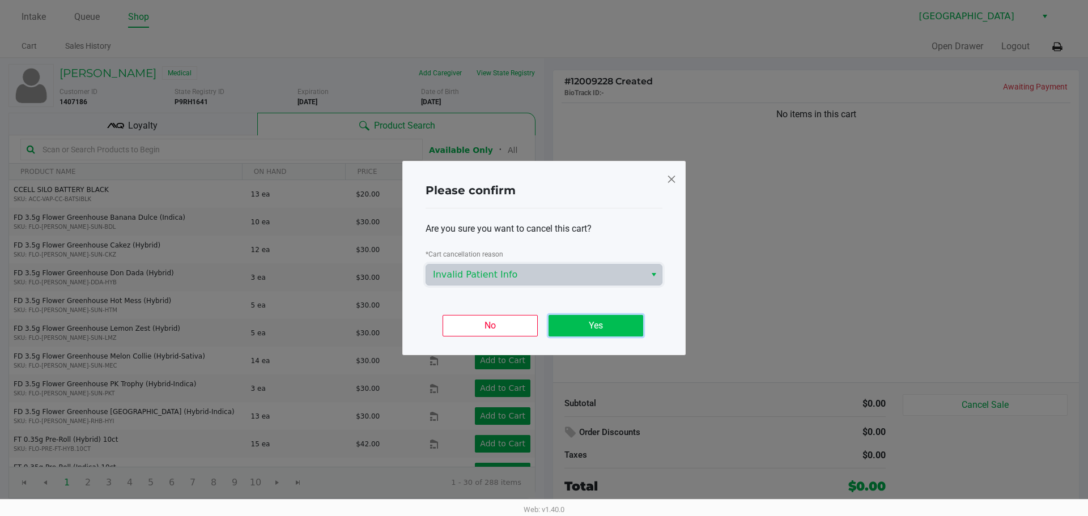
click at [571, 318] on button "Yes" at bounding box center [595, 326] width 95 height 22
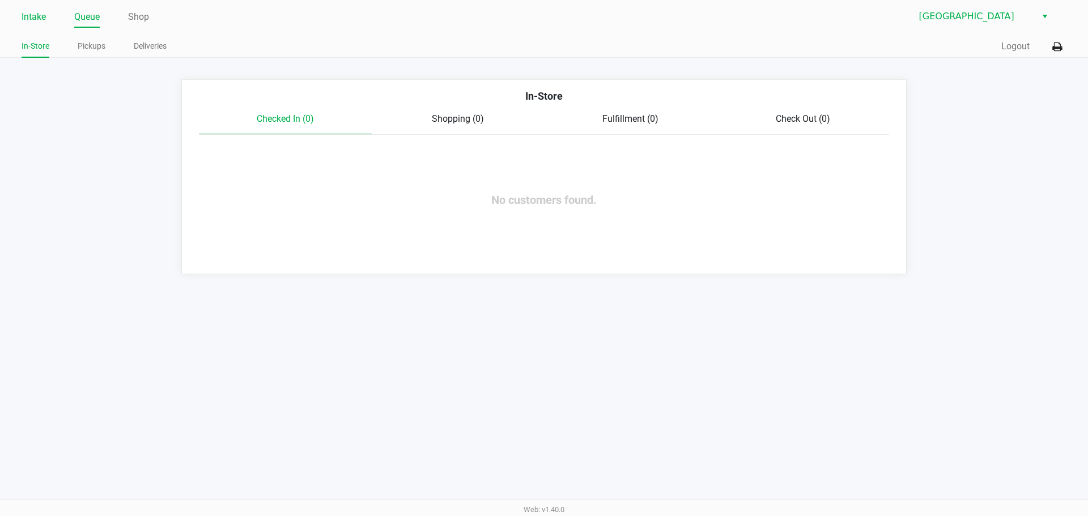
click at [45, 21] on link "Intake" at bounding box center [34, 17] width 24 height 16
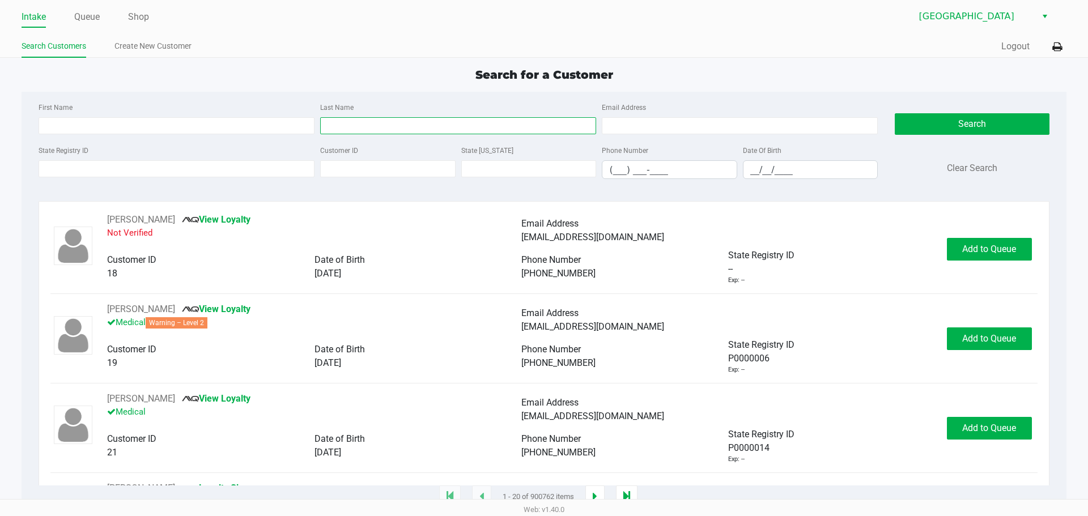
click at [397, 132] on input "Last Name" at bounding box center [458, 125] width 276 height 17
type input "MCC"
click at [215, 139] on div "First Name Last Name MCC Email Address" at bounding box center [458, 121] width 845 height 43
click at [210, 135] on div "First Name Last Name MCC Email Address" at bounding box center [458, 121] width 845 height 43
click at [207, 129] on input "First Name" at bounding box center [177, 125] width 276 height 17
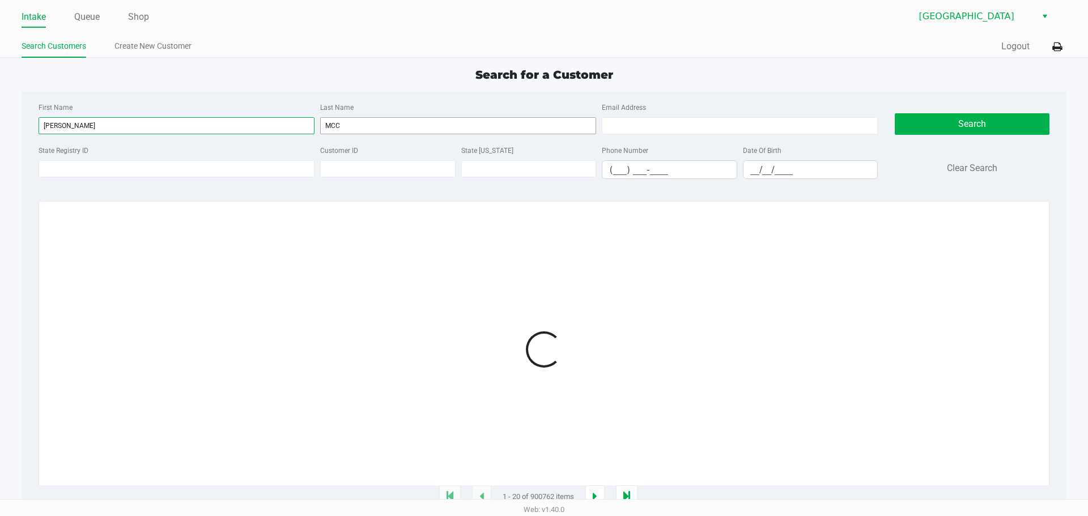
type input "JASON"
click at [357, 130] on input "MCC" at bounding box center [458, 125] width 276 height 17
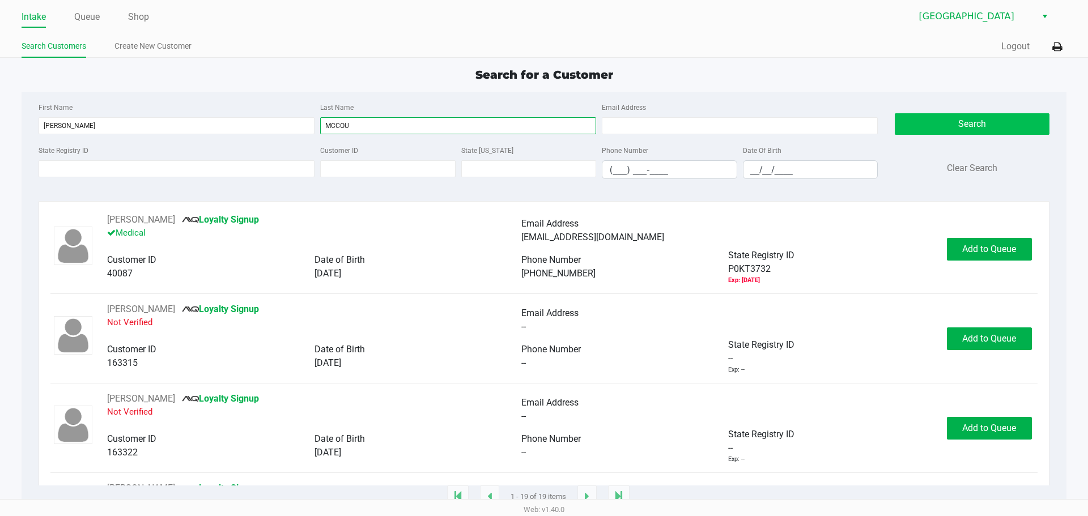
type input "MCCOU"
click at [961, 127] on button "Search" at bounding box center [972, 124] width 154 height 22
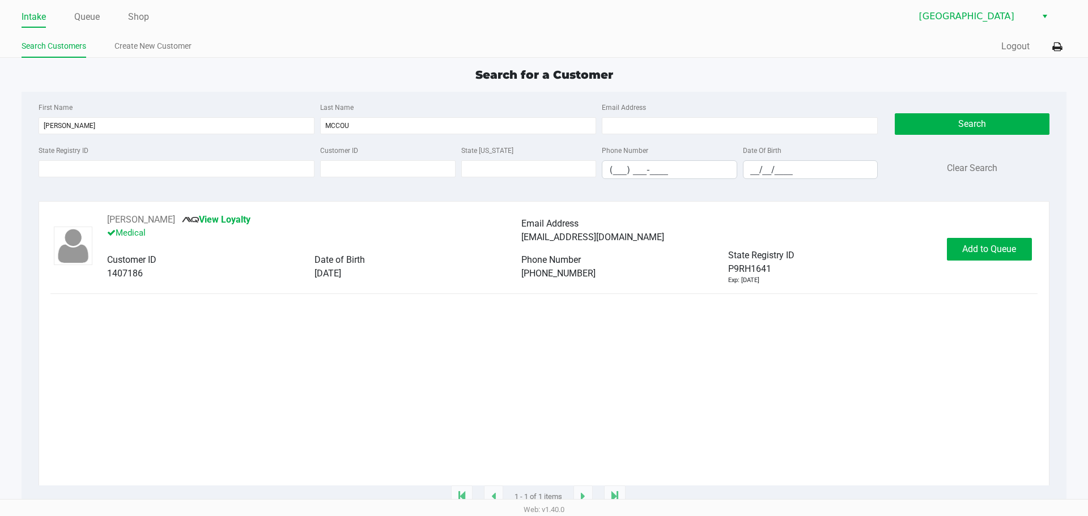
click at [977, 263] on div "Jason McCourt View Loyalty Medical Email Address got2bbolts@gmail.com Customer …" at bounding box center [543, 249] width 986 height 72
click at [976, 257] on button "Add to Queue" at bounding box center [989, 249] width 85 height 23
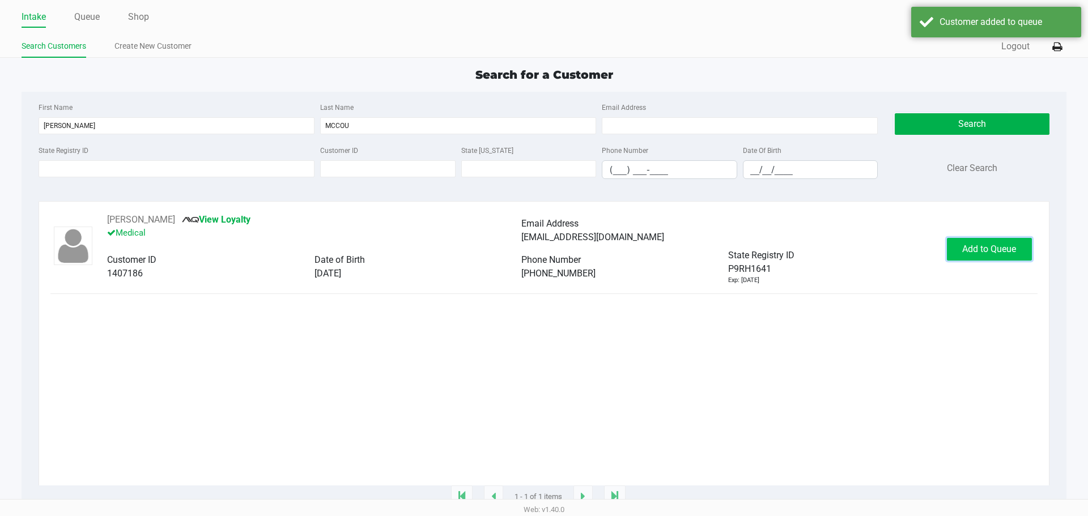
click at [976, 256] on button "Add to Queue" at bounding box center [989, 249] width 85 height 23
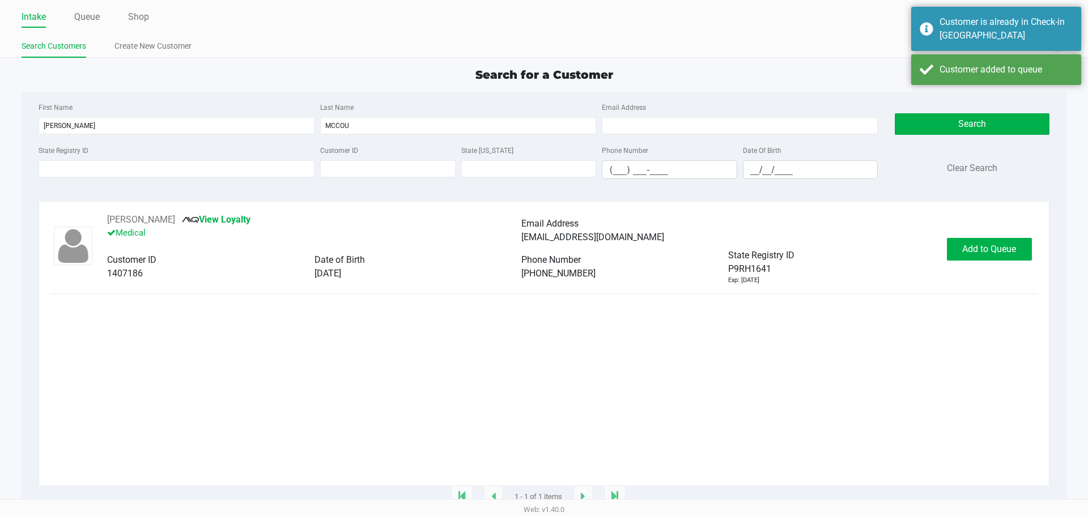
click at [87, 21] on link "Queue" at bounding box center [86, 17] width 25 height 16
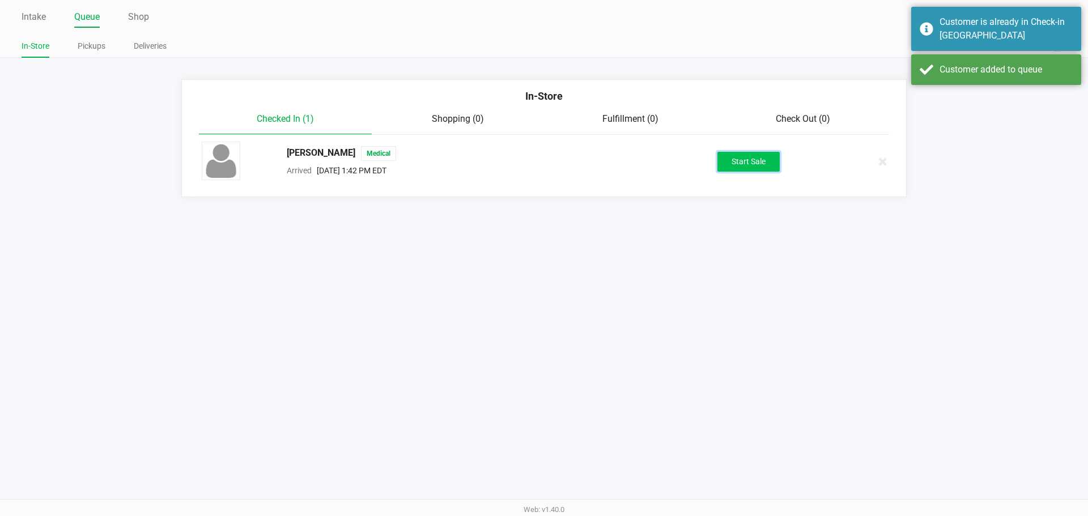
click at [748, 171] on button "Start Sale" at bounding box center [748, 162] width 62 height 20
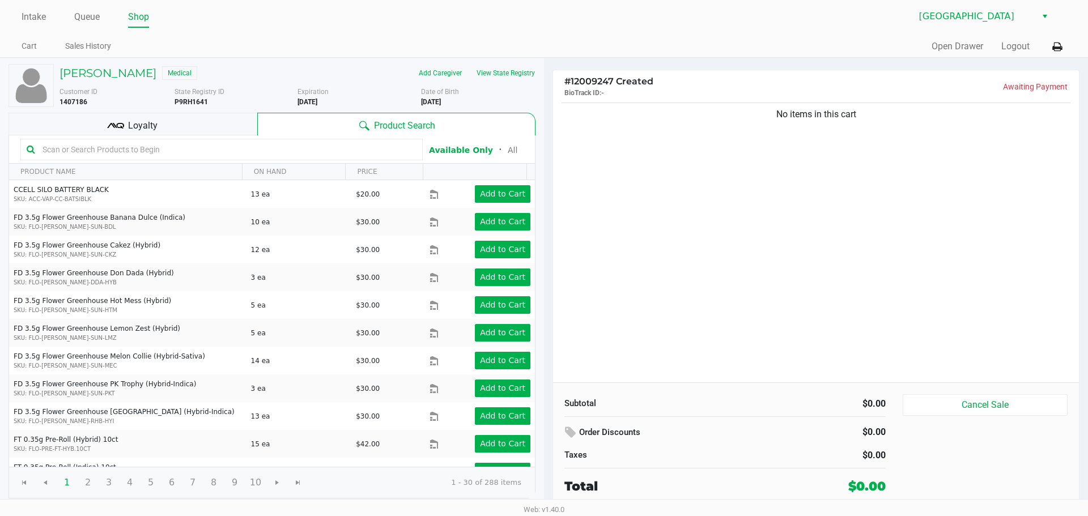
click at [370, 56] on ul "Cart Sales History" at bounding box center [283, 47] width 522 height 19
click at [41, 17] on link "Intake" at bounding box center [34, 17] width 24 height 16
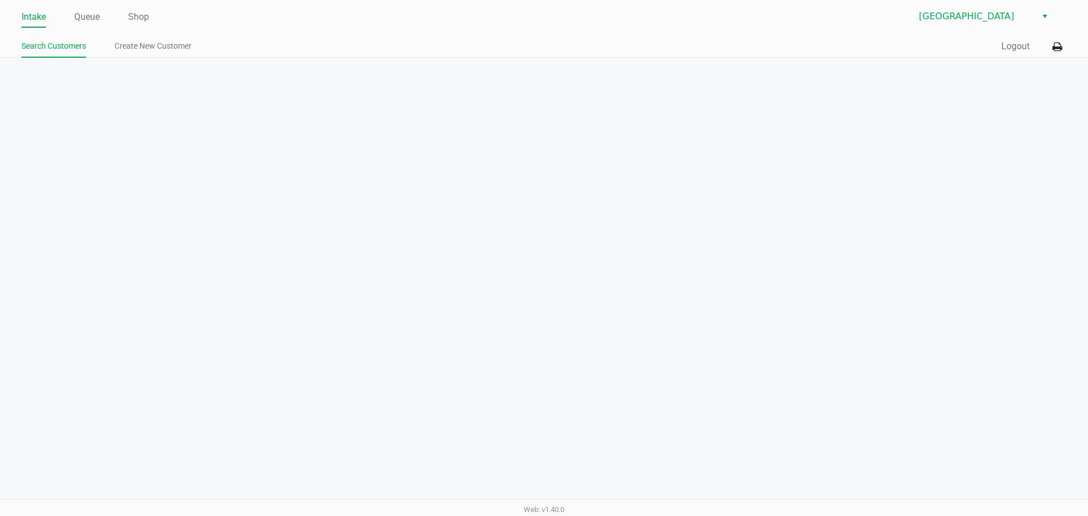
click at [253, 177] on div "Intake Queue Shop Lakeland WC Search Customers Create New Customer Quick Sale L…" at bounding box center [544, 258] width 1088 height 516
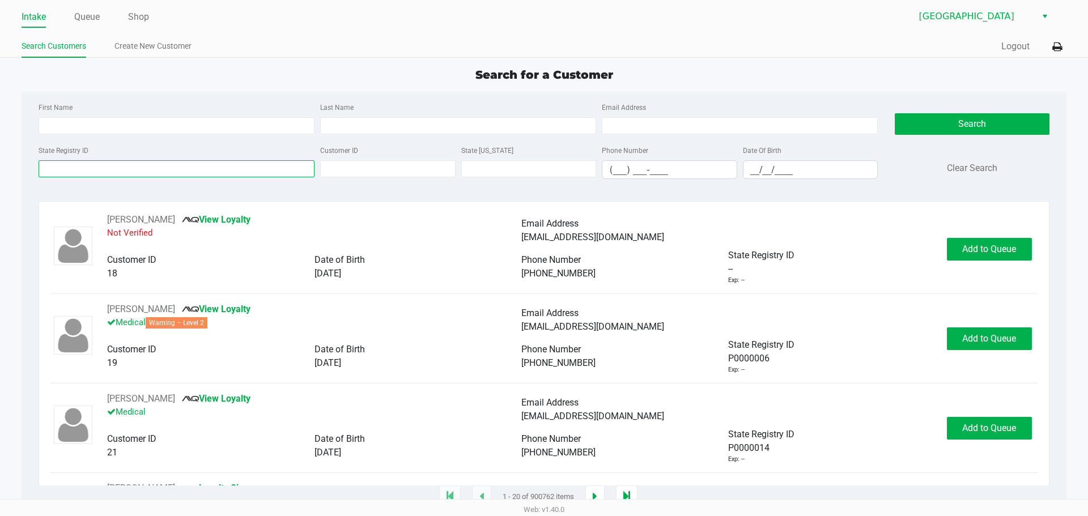
click at [236, 176] on input "State Registry ID" at bounding box center [177, 168] width 276 height 17
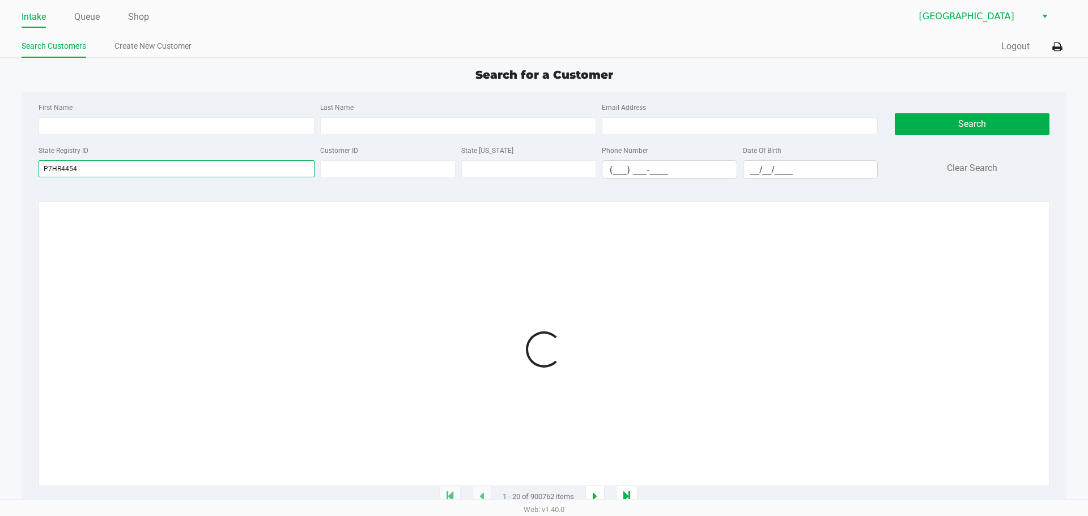
type input "P7HR4454"
drag, startPoint x: 688, startPoint y: 66, endPoint x: 768, endPoint y: 130, distance: 102.0
click at [692, 71] on div "Search for a Customer" at bounding box center [543, 74] width 1061 height 17
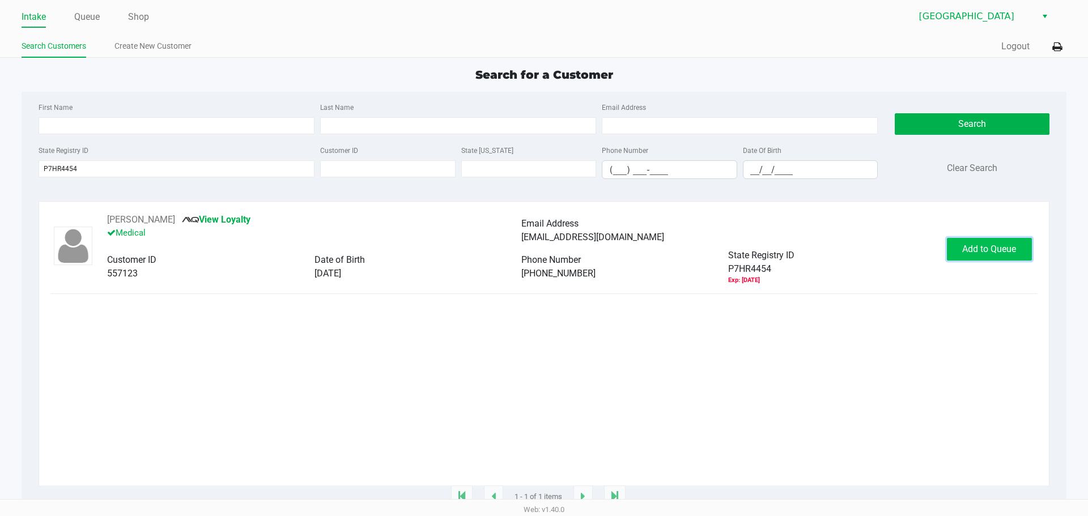
click at [988, 241] on button "Add to Queue" at bounding box center [989, 249] width 85 height 23
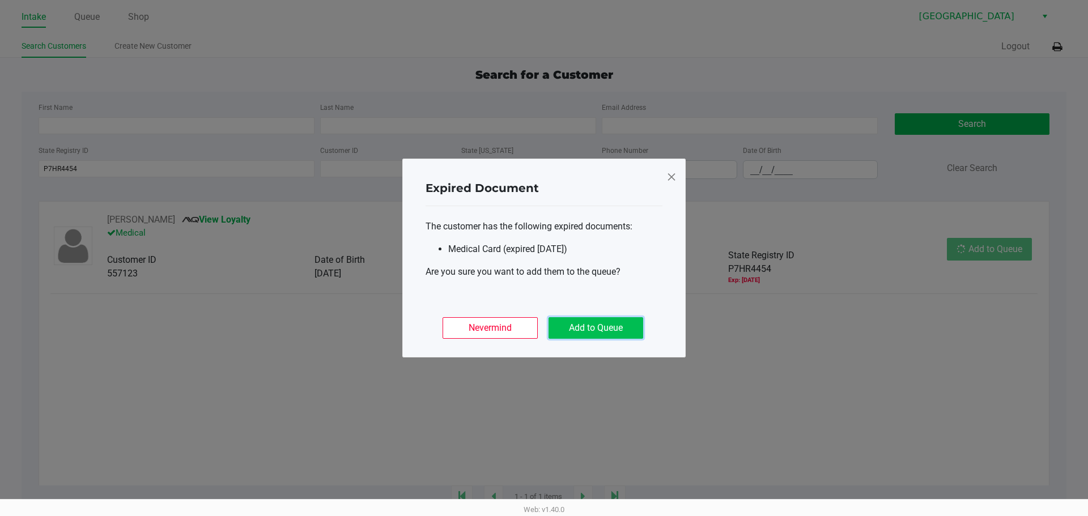
click at [625, 331] on button "Add to Queue" at bounding box center [595, 328] width 95 height 22
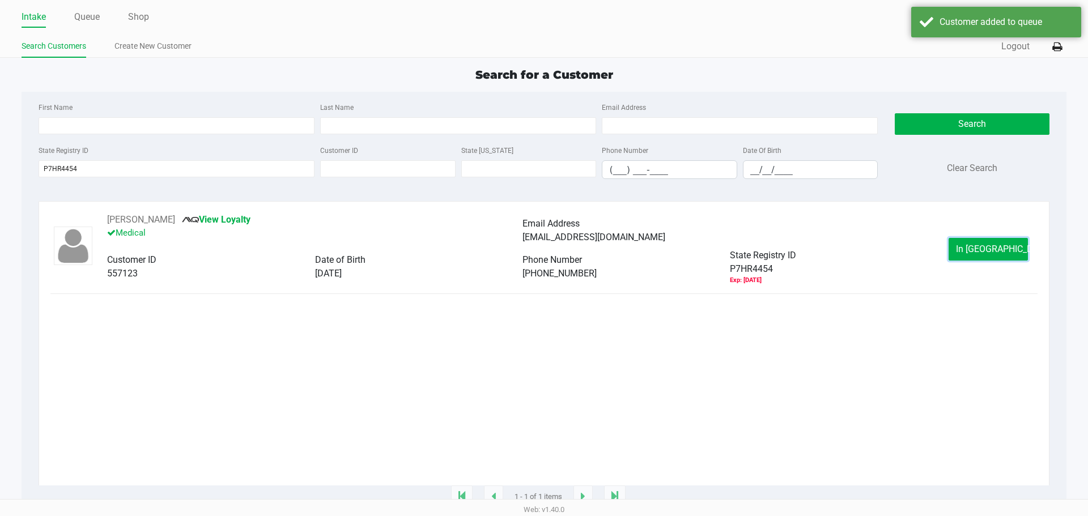
click at [971, 240] on button "In Queue" at bounding box center [987, 249] width 79 height 23
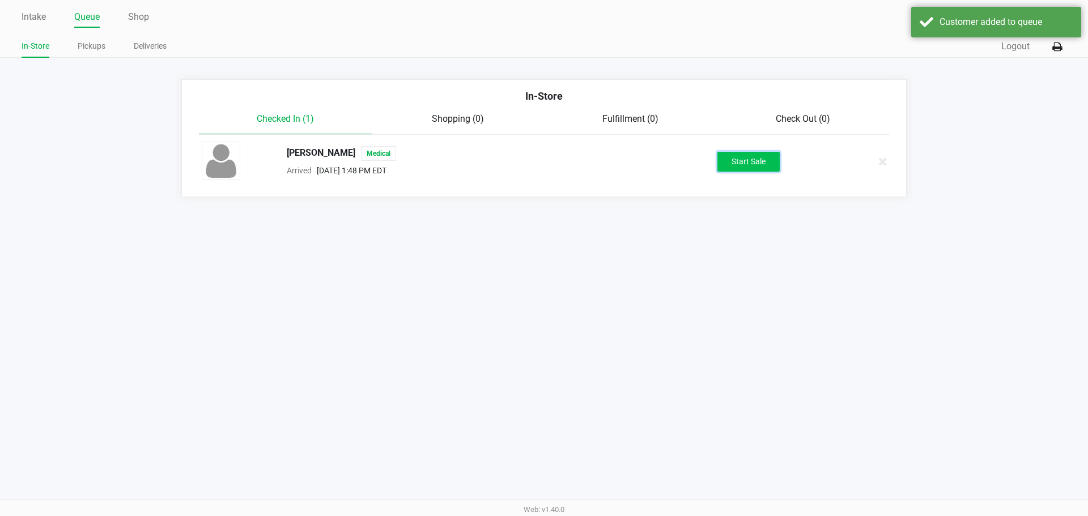
click at [759, 159] on button "Start Sale" at bounding box center [748, 162] width 62 height 20
click at [759, 159] on div "Start Sale" at bounding box center [748, 162] width 62 height 20
drag, startPoint x: 595, startPoint y: 408, endPoint x: 565, endPoint y: 246, distance: 165.4
click at [597, 408] on div "Intake Queue Shop Lakeland WC In-Store Pickups Deliveries Quick Sale Logout In-…" at bounding box center [544, 258] width 1088 height 516
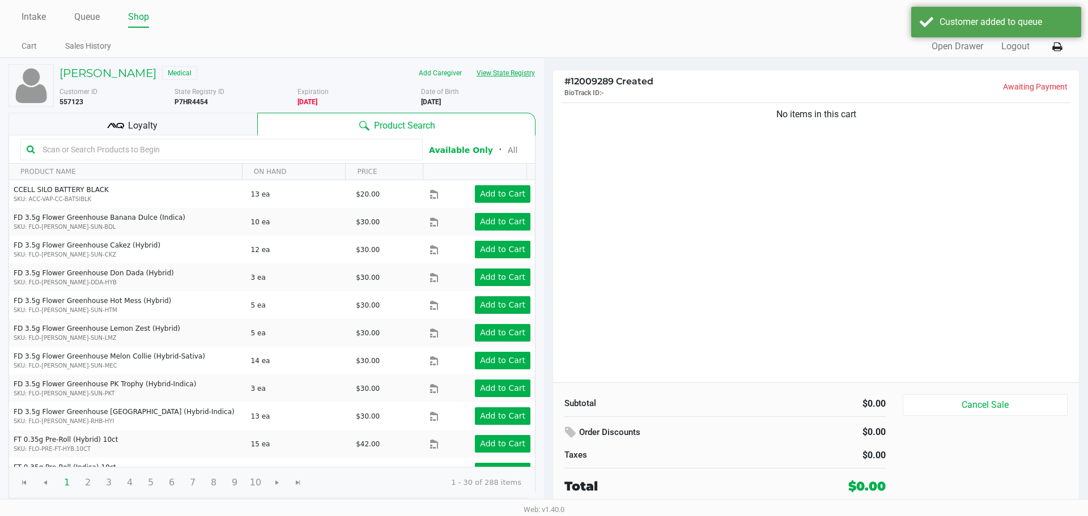
click at [518, 80] on button "View State Registry" at bounding box center [502, 73] width 66 height 18
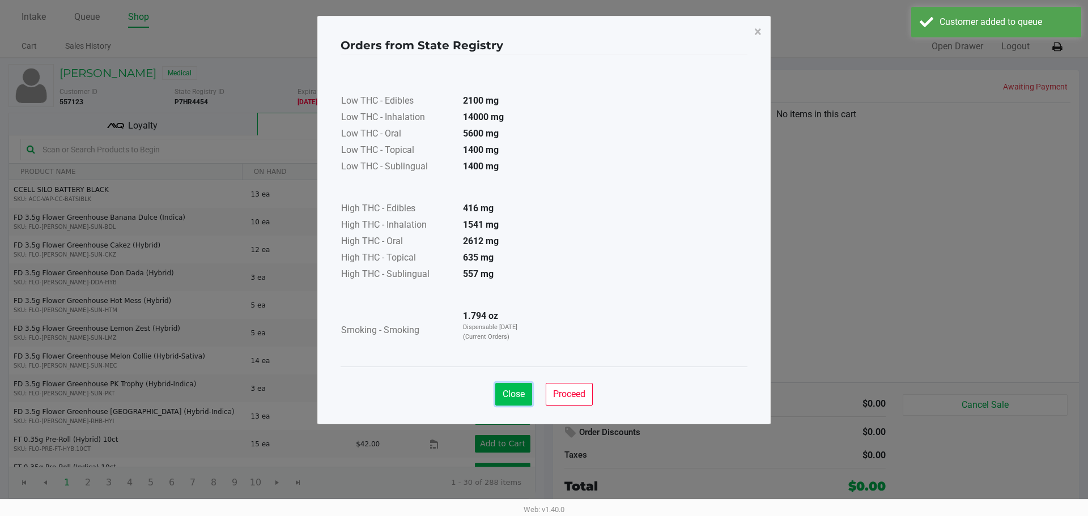
click at [508, 384] on button "Close" at bounding box center [513, 394] width 37 height 23
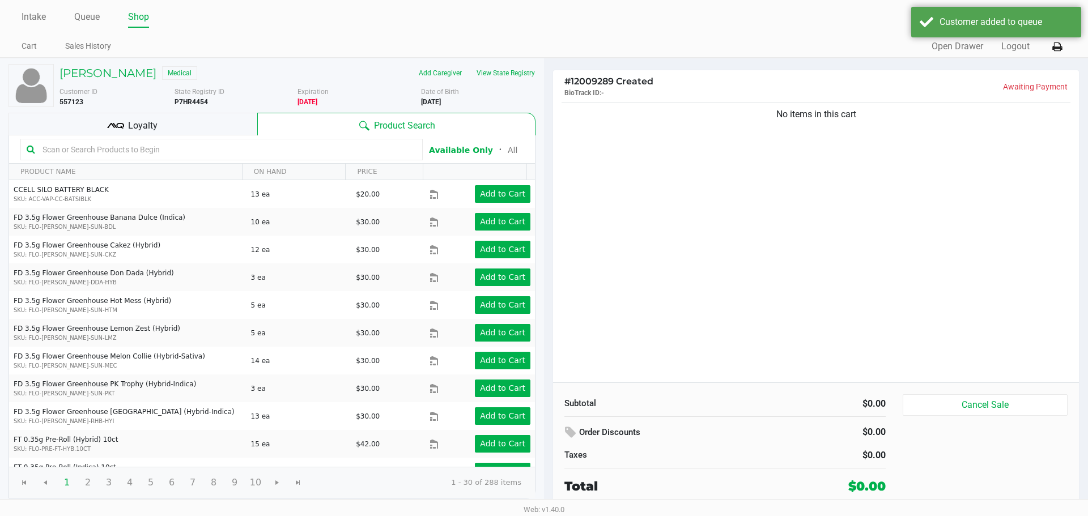
click at [703, 258] on div "No items in this cart" at bounding box center [816, 241] width 526 height 282
click at [41, 18] on link "Intake" at bounding box center [34, 17] width 24 height 16
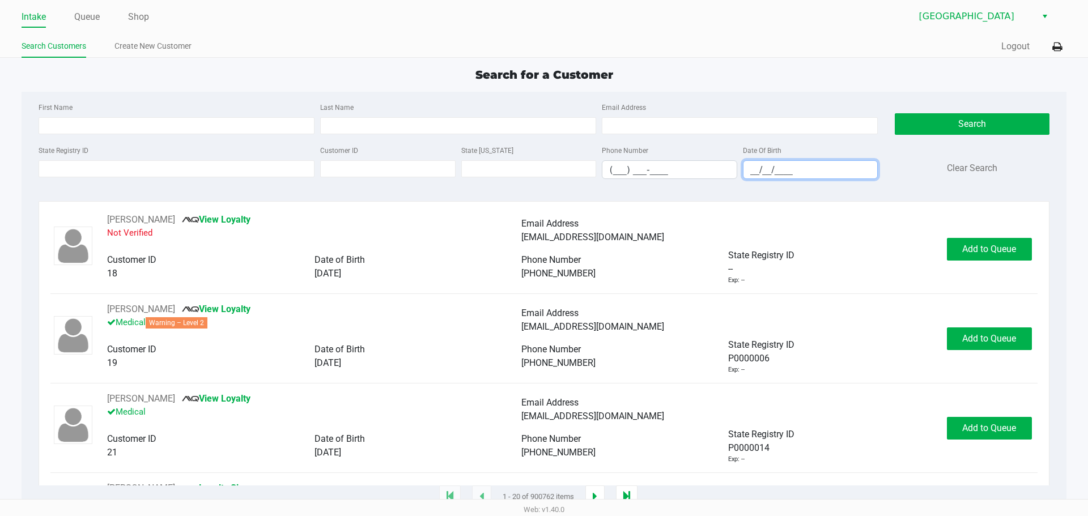
click at [810, 171] on input "__/__/____" at bounding box center [810, 170] width 134 height 18
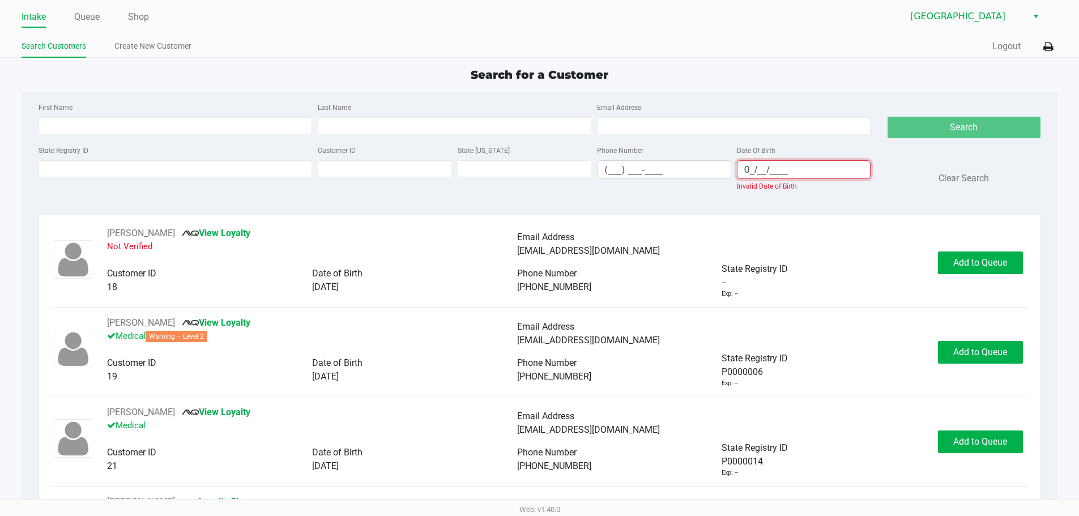
type input "__/__/____"
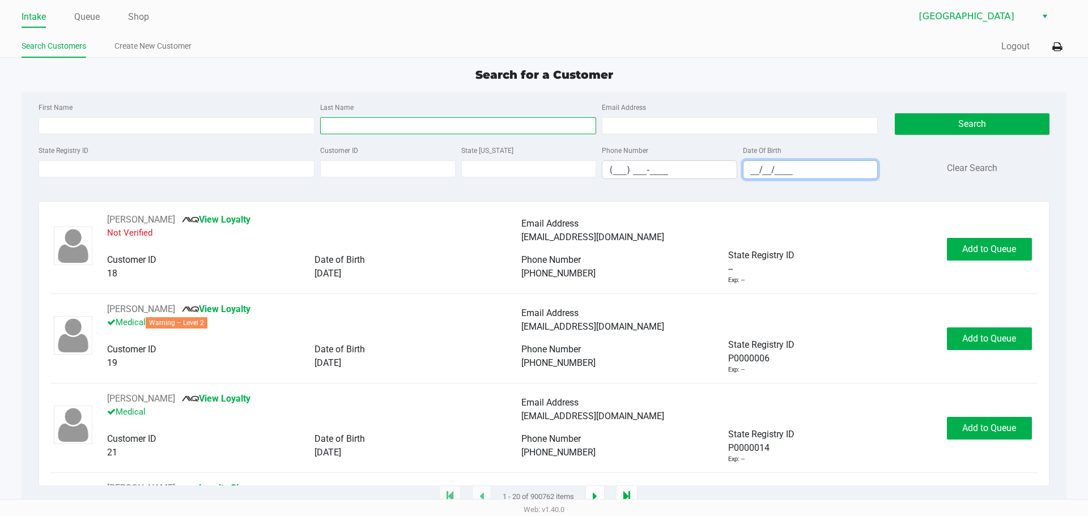
click at [506, 126] on input "Last Name" at bounding box center [458, 125] width 276 height 17
type input "WIL"
click at [845, 174] on input "__/__/____" at bounding box center [810, 170] width 134 height 18
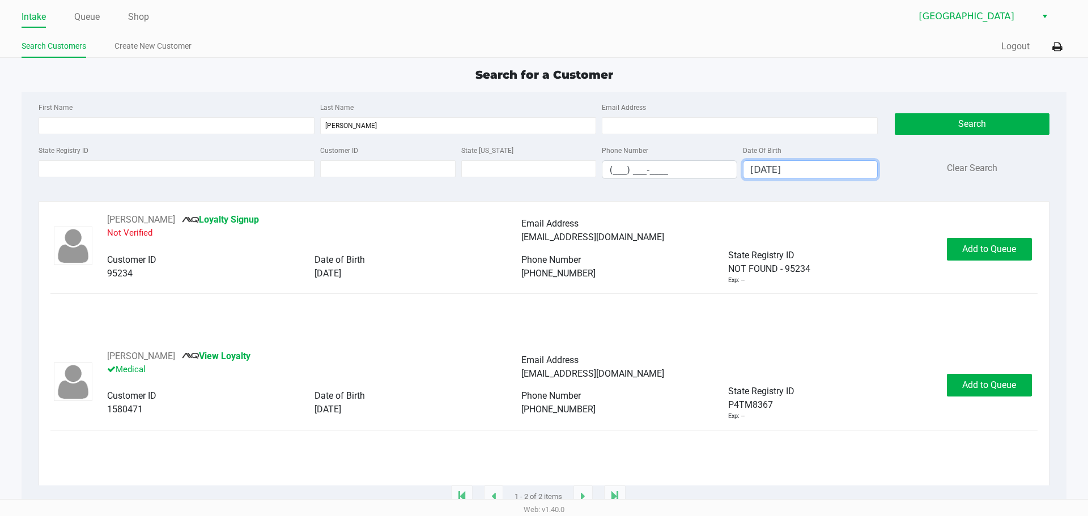
type input "03/05/1980"
drag, startPoint x: 1033, startPoint y: 395, endPoint x: 1011, endPoint y: 388, distance: 23.8
click at [1028, 393] on div "Add to Queue" at bounding box center [992, 385] width 91 height 23
click at [1011, 388] on span "Add to Queue" at bounding box center [989, 385] width 54 height 11
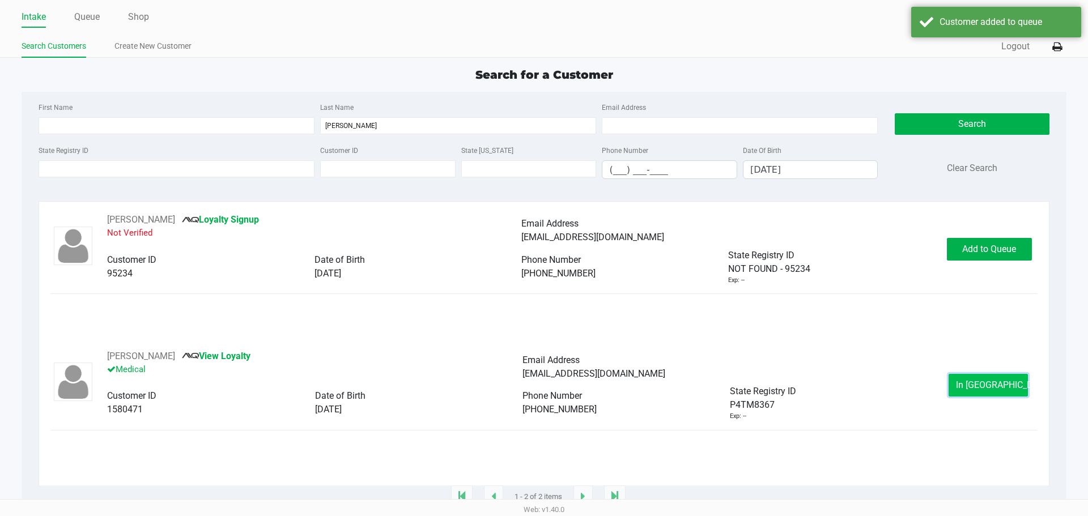
click at [1007, 384] on button "In Queue" at bounding box center [987, 385] width 79 height 23
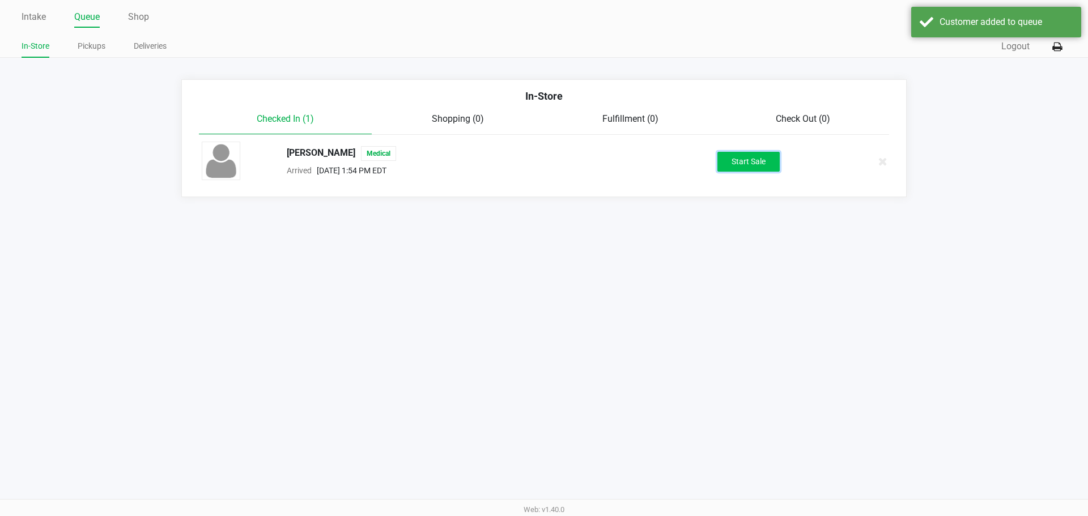
click at [742, 152] on button "Start Sale" at bounding box center [748, 162] width 62 height 20
click at [742, 152] on div "Start Sale" at bounding box center [748, 162] width 62 height 20
drag, startPoint x: 679, startPoint y: 316, endPoint x: 603, endPoint y: 113, distance: 217.1
click at [677, 316] on div "Intake Queue Shop Lakeland WC In-Store Pickups Deliveries Quick Sale Logout In-…" at bounding box center [544, 258] width 1088 height 516
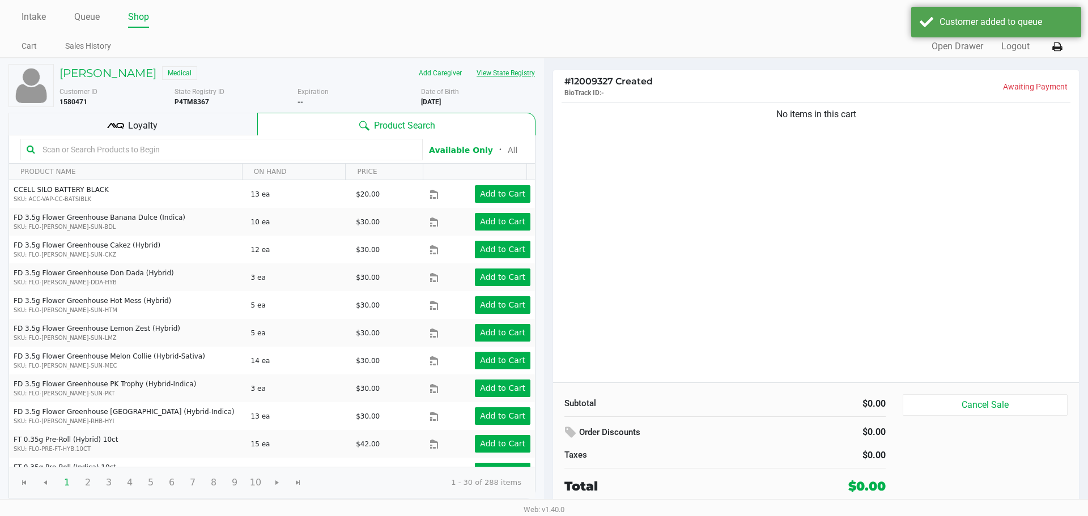
click at [505, 76] on button "View State Registry" at bounding box center [502, 73] width 66 height 18
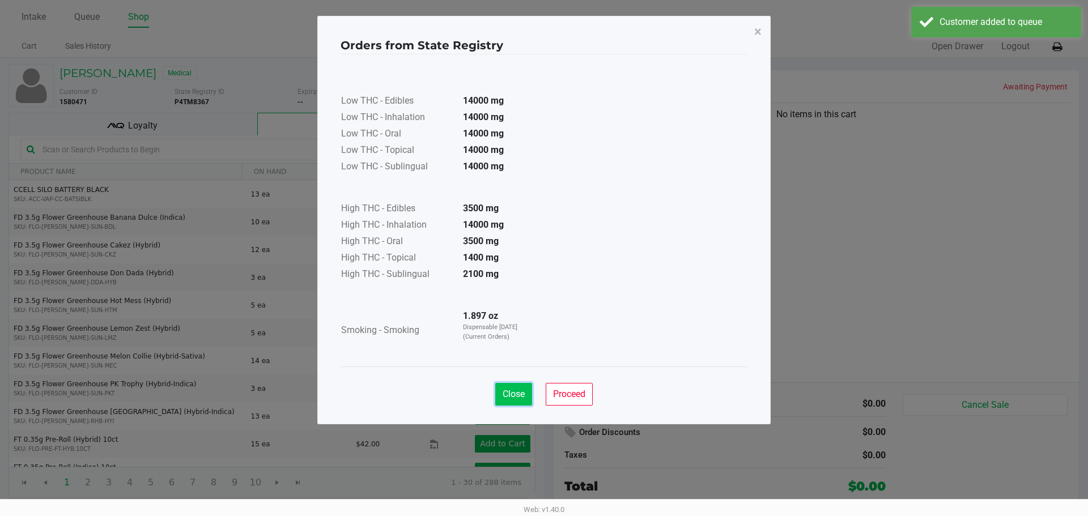
click at [514, 388] on button "Close" at bounding box center [513, 394] width 37 height 23
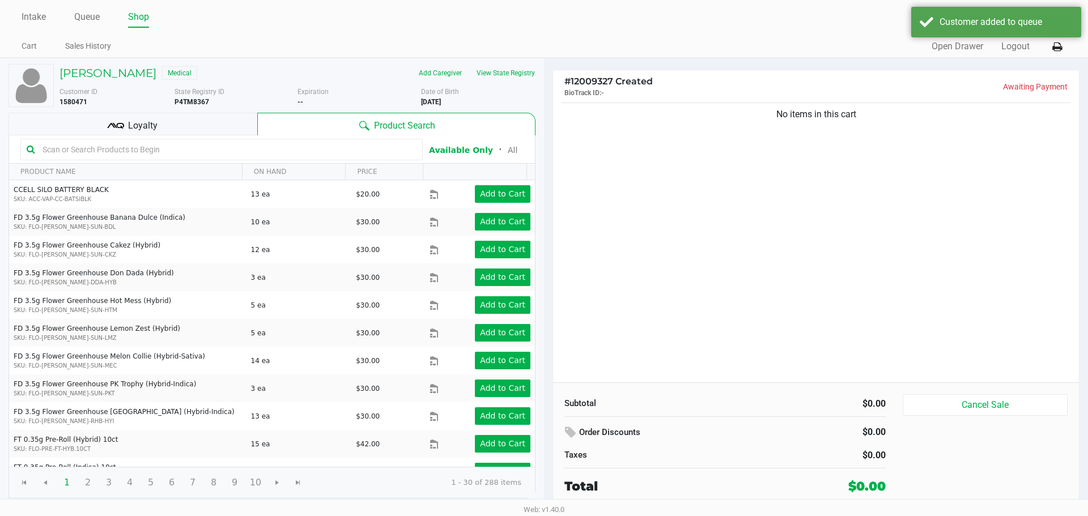
click at [884, 210] on div "No items in this cart" at bounding box center [816, 241] width 526 height 282
click at [38, 17] on link "Intake" at bounding box center [34, 17] width 24 height 16
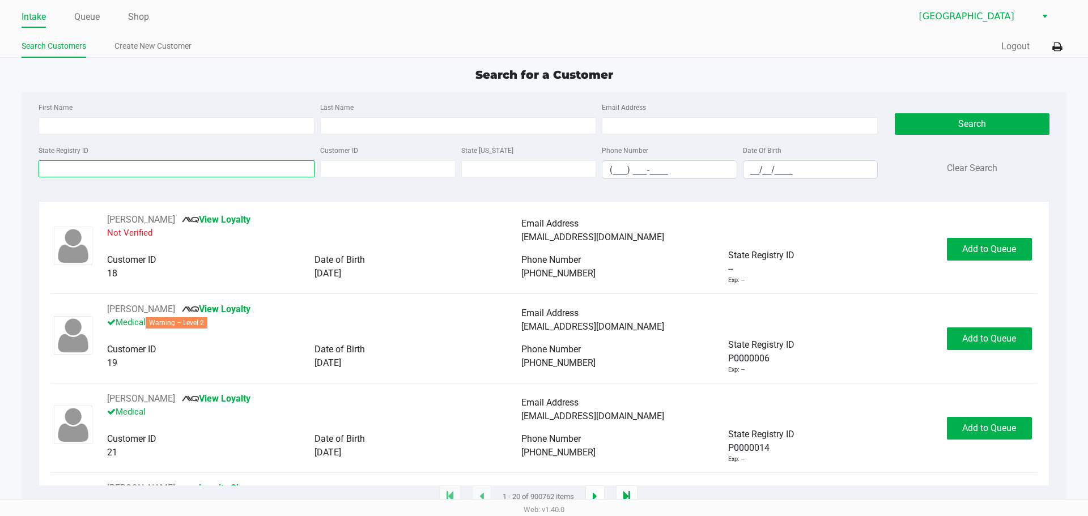
click at [270, 167] on input "State Registry ID" at bounding box center [177, 168] width 276 height 17
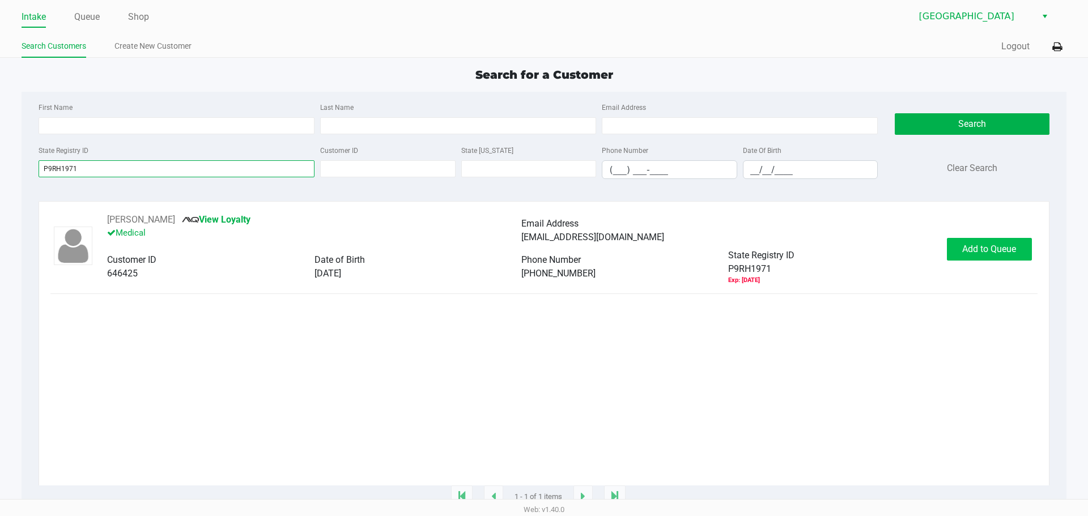
type input "P9RH1971"
click at [985, 257] on button "Add to Queue" at bounding box center [989, 249] width 85 height 23
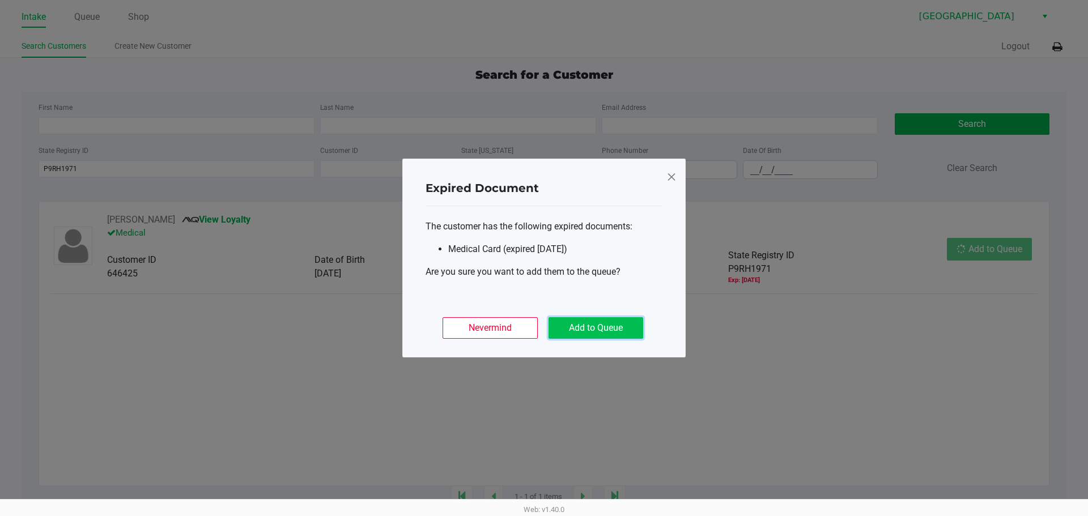
click at [571, 332] on button "Add to Queue" at bounding box center [595, 328] width 95 height 22
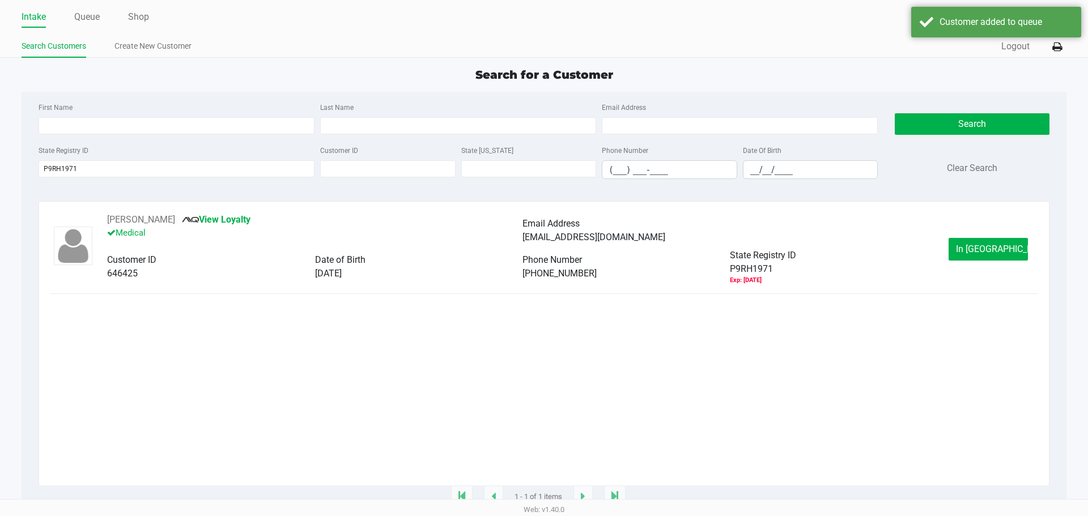
click at [1031, 252] on app-submit-button "In Queue" at bounding box center [989, 249] width 83 height 23
click at [1003, 256] on button "In Queue" at bounding box center [987, 249] width 79 height 23
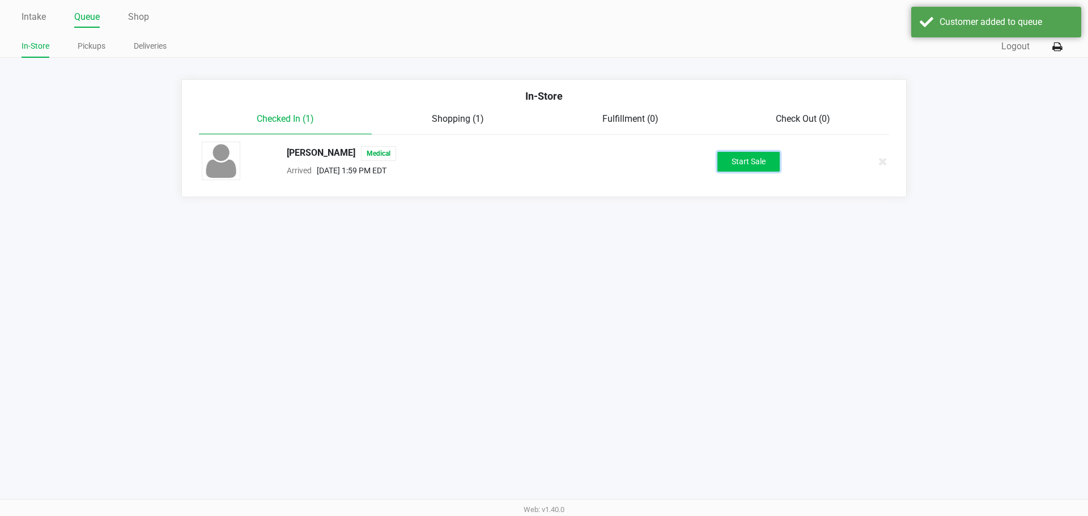
click at [764, 168] on button "Start Sale" at bounding box center [748, 162] width 62 height 20
click at [762, 169] on div "Start Sale" at bounding box center [748, 162] width 62 height 20
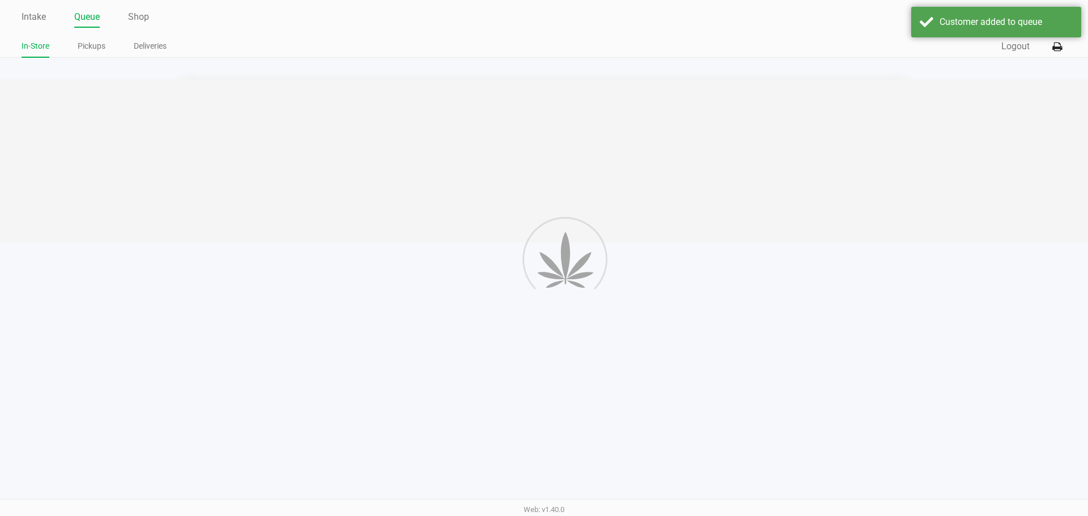
click at [692, 349] on div "Intake Queue Shop Lakeland WC In-Store Pickups Deliveries Quick Sale Logout In-…" at bounding box center [544, 258] width 1088 height 516
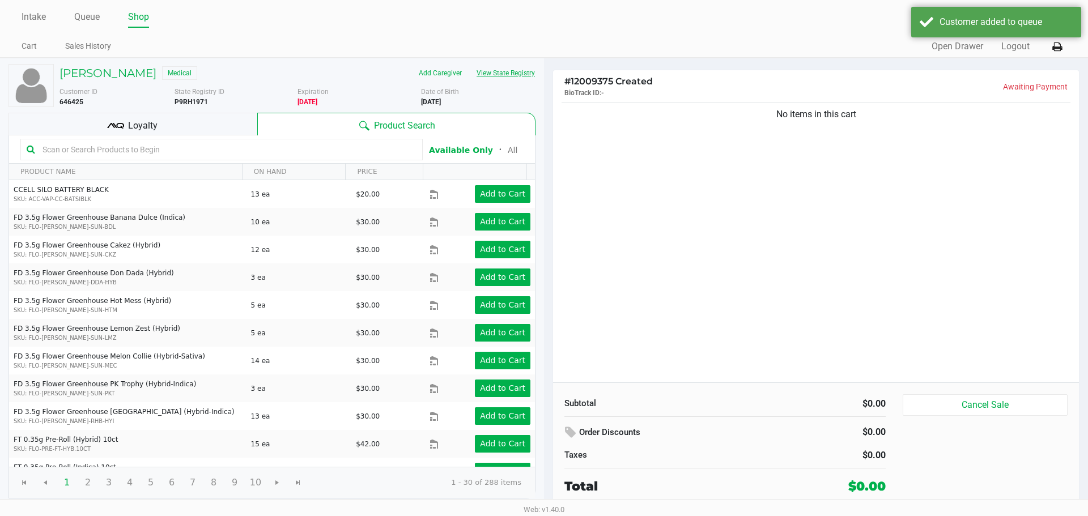
click at [516, 73] on button "View State Registry" at bounding box center [502, 73] width 66 height 18
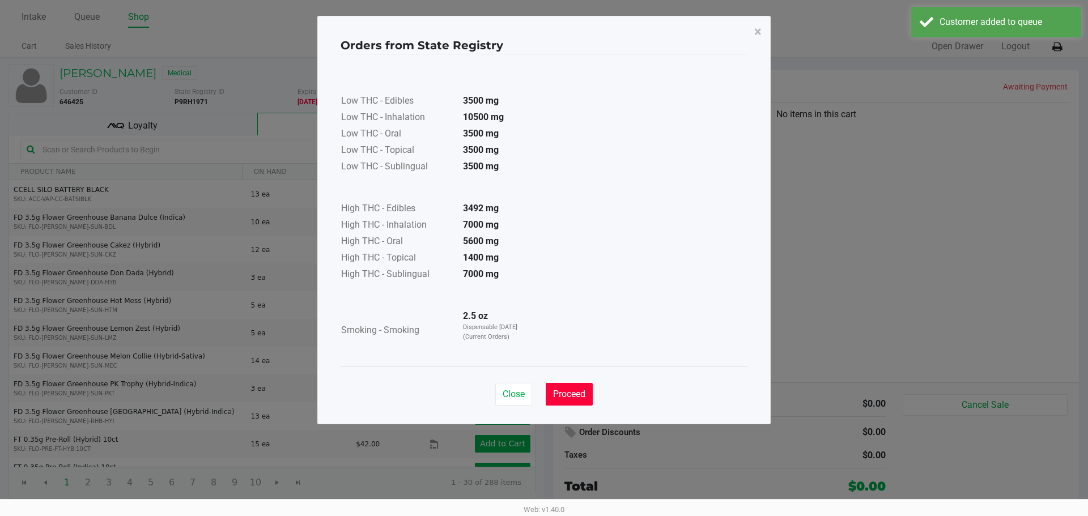
click at [577, 391] on span "Proceed" at bounding box center [569, 394] width 32 height 11
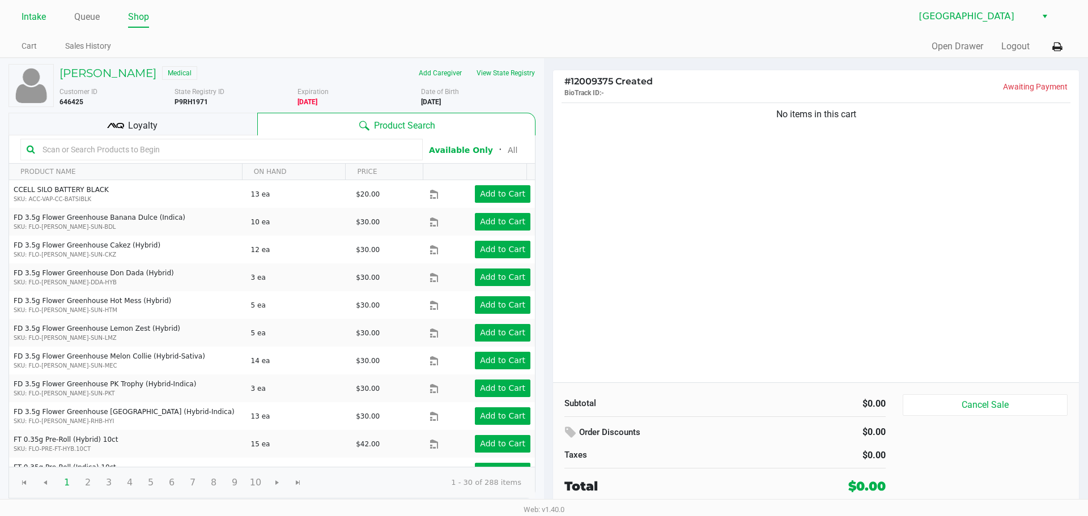
click at [34, 18] on link "Intake" at bounding box center [34, 17] width 24 height 16
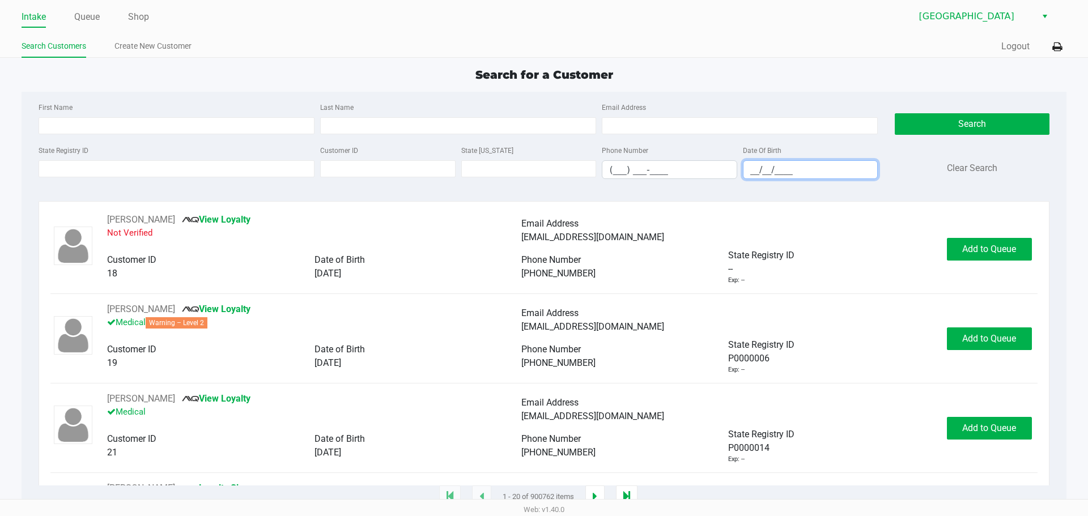
click at [827, 168] on input "__/__/____" at bounding box center [810, 170] width 134 height 18
type input "08/01/2003"
click at [493, 123] on input "Last Name" at bounding box center [458, 125] width 276 height 17
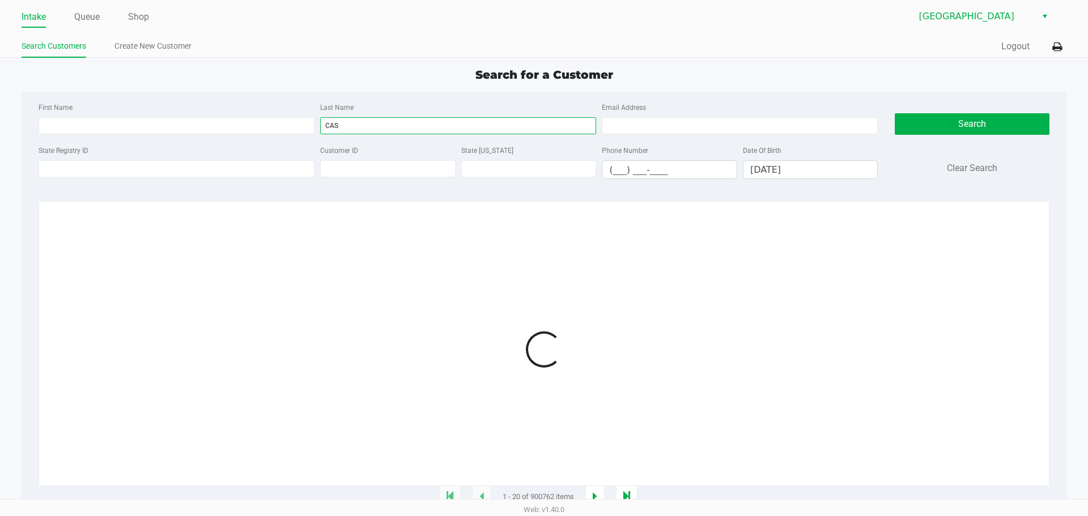
type input "CAS"
click at [994, 263] on div at bounding box center [543, 349] width 986 height 273
click at [990, 258] on div at bounding box center [543, 349] width 986 height 273
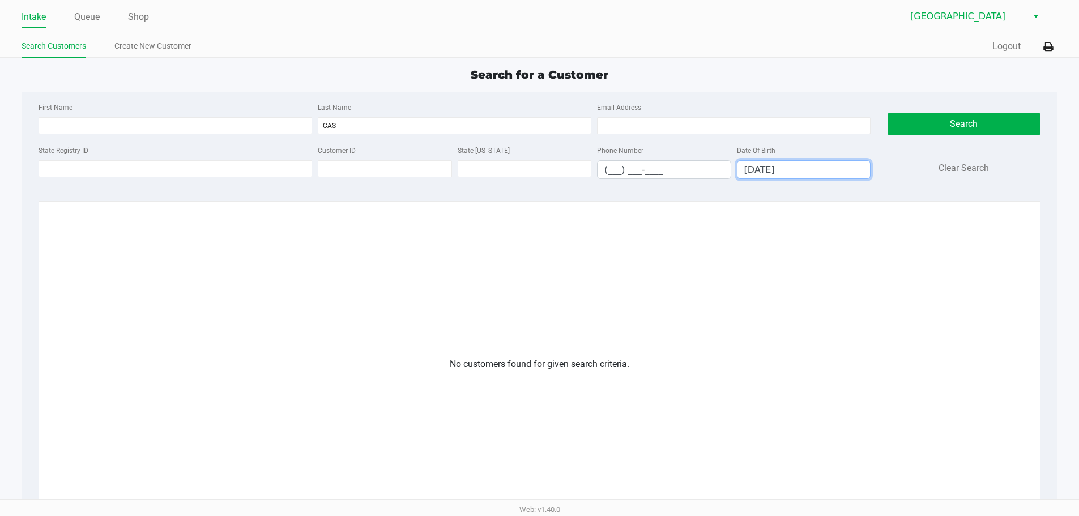
click at [822, 171] on input "08/01/2003" at bounding box center [804, 170] width 133 height 18
drag, startPoint x: 379, startPoint y: 126, endPoint x: 175, endPoint y: 90, distance: 207.1
click at [183, 112] on div "First Name Last Name CAS Email Address" at bounding box center [455, 121] width 838 height 43
click at [131, 146] on div "State Registry ID" at bounding box center [175, 161] width 279 height 36
click at [121, 113] on div "First Name" at bounding box center [175, 117] width 279 height 34
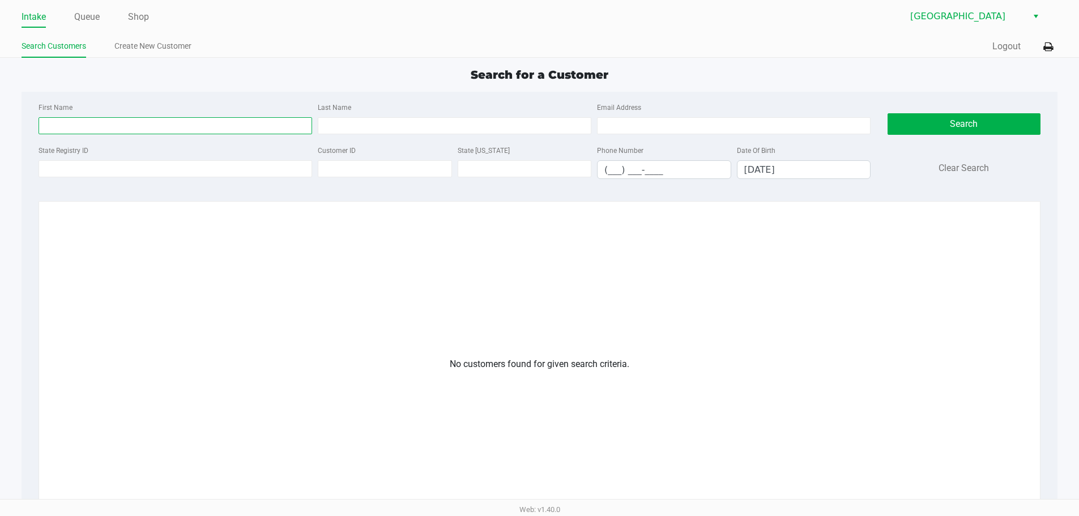
click at [126, 120] on input "First Name" at bounding box center [176, 125] width 274 height 17
type input "TY"
drag, startPoint x: 133, startPoint y: 260, endPoint x: 482, endPoint y: 348, distance: 359.9
click at [132, 260] on div at bounding box center [539, 349] width 978 height 273
drag, startPoint x: 738, startPoint y: 399, endPoint x: 730, endPoint y: 406, distance: 10.0
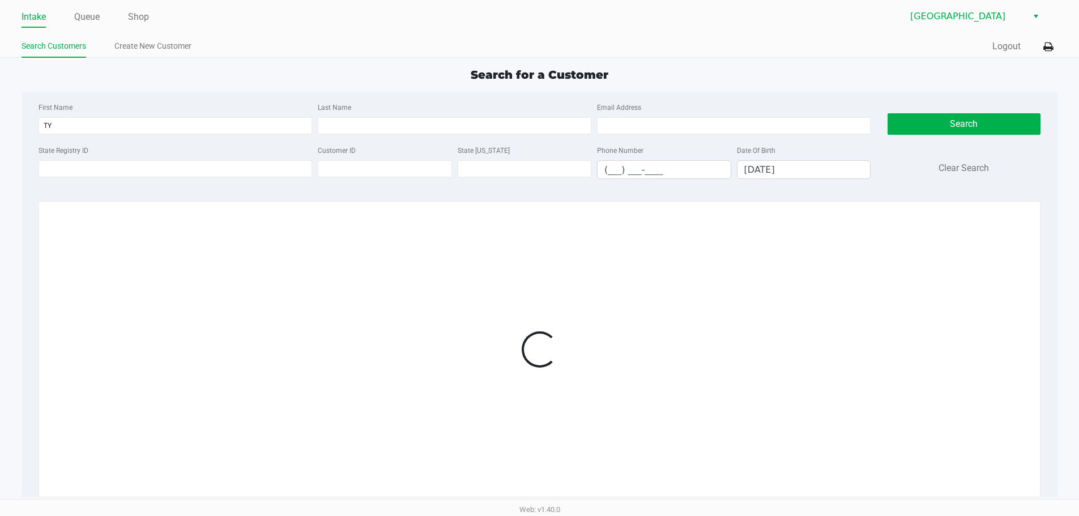
click at [736, 402] on div at bounding box center [539, 349] width 978 height 273
click at [1054, 328] on div "First Name TY Last Name Email Address State Registry ID Customer ID State ID Ph…" at bounding box center [540, 295] width 1036 height 406
click at [171, 37] on div "Search Customers Create New Customer" at bounding box center [281, 46] width 518 height 21
click at [178, 48] on link "Create New Customer" at bounding box center [152, 46] width 77 height 14
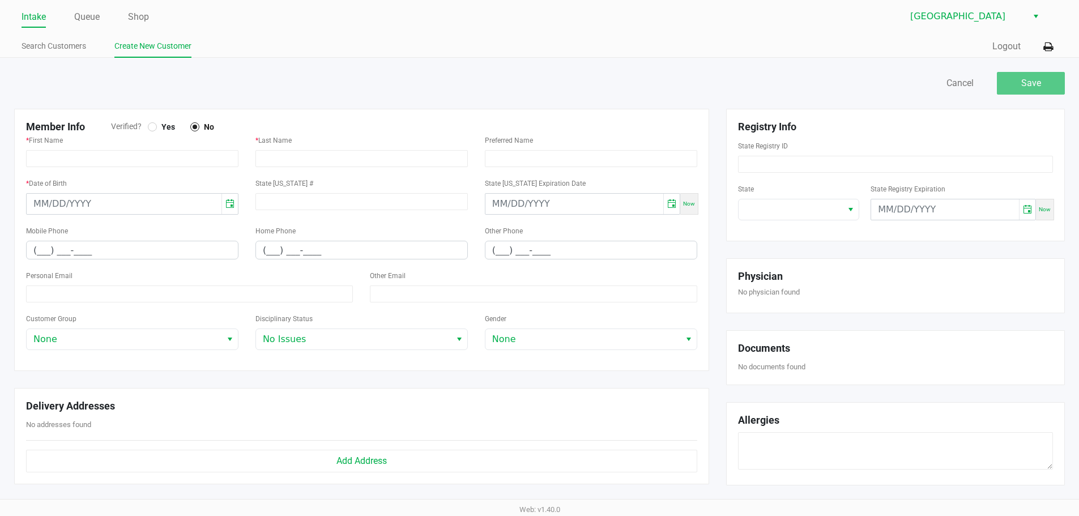
click at [154, 124] on div at bounding box center [152, 126] width 9 height 9
drag, startPoint x: 814, startPoint y: 220, endPoint x: 813, endPoint y: 214, distance: 6.9
click at [814, 218] on div "State State Registry Expiration Now" at bounding box center [895, 206] width 315 height 48
click at [811, 209] on span at bounding box center [791, 210] width 91 height 14
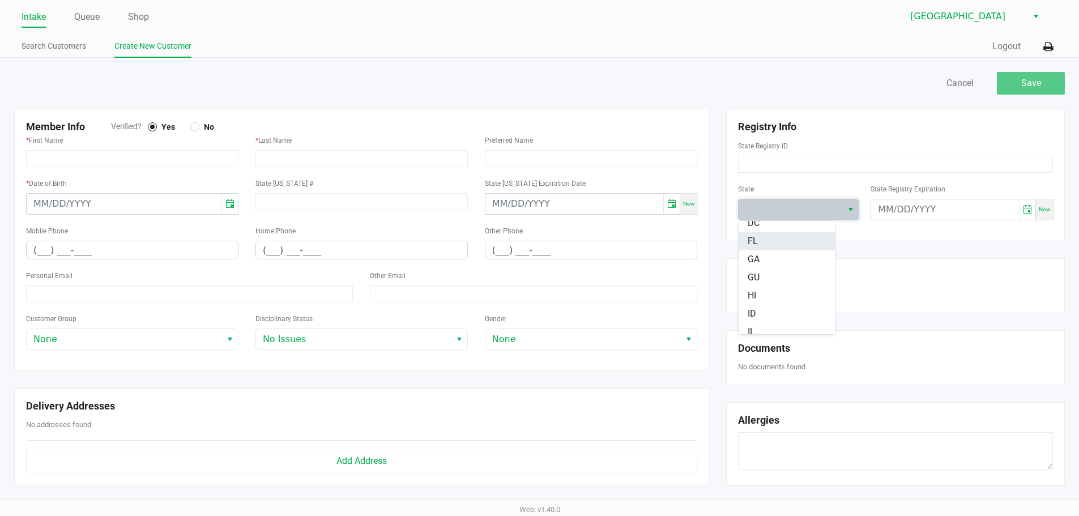
click at [764, 246] on li "FL" at bounding box center [787, 241] width 96 height 18
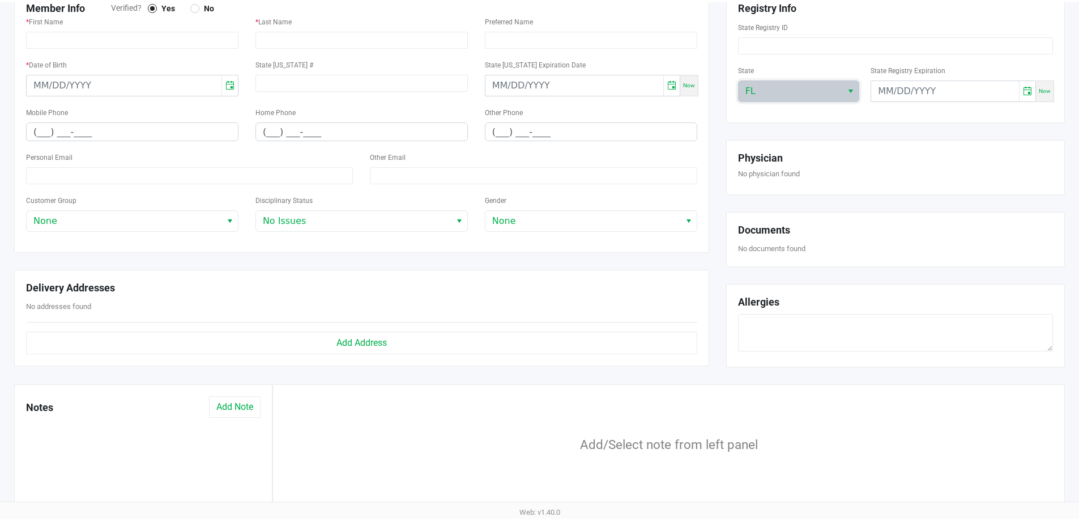
scroll to position [0, 0]
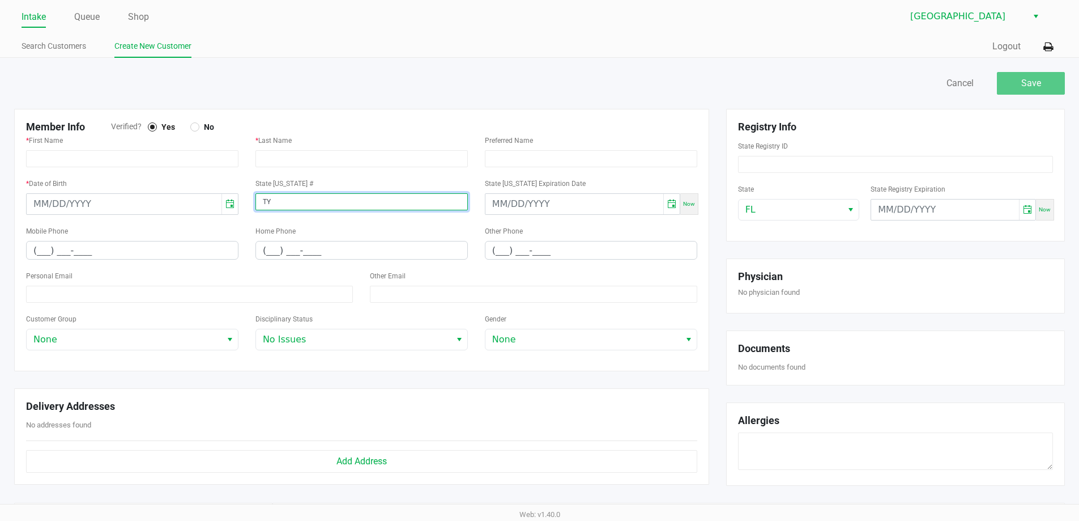
type input "TY"
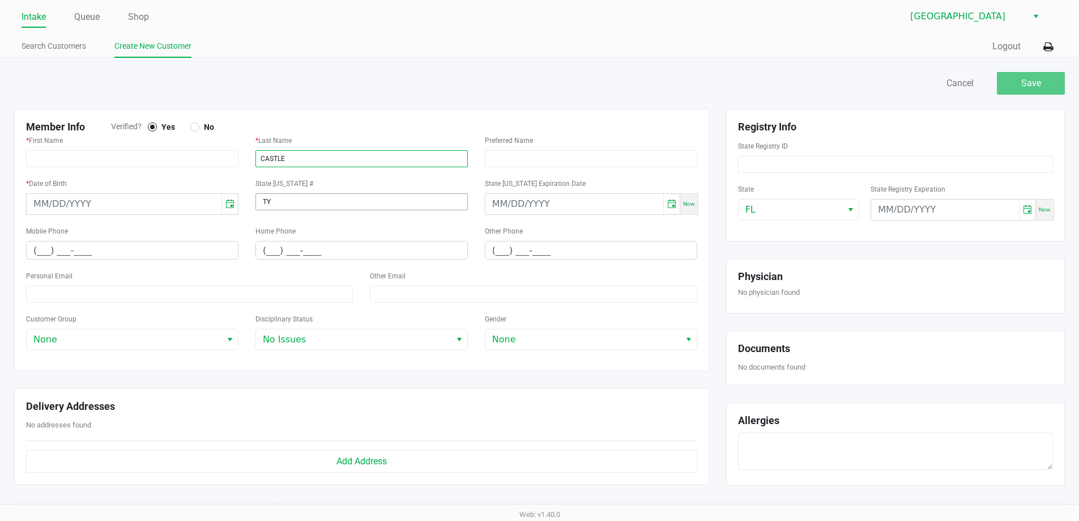
type input "CASTLE"
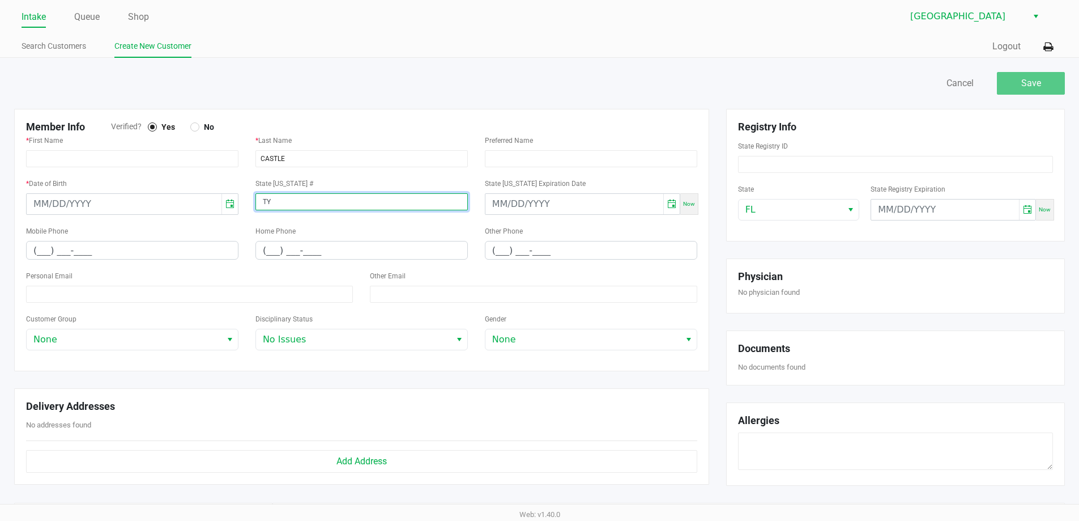
drag, startPoint x: 278, startPoint y: 206, endPoint x: 255, endPoint y: 201, distance: 23.7
click at [256, 201] on input "TY" at bounding box center [362, 201] width 212 height 17
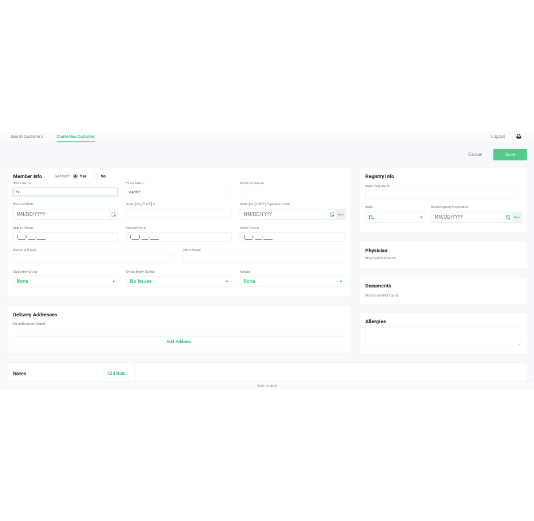
scroll to position [57, 0]
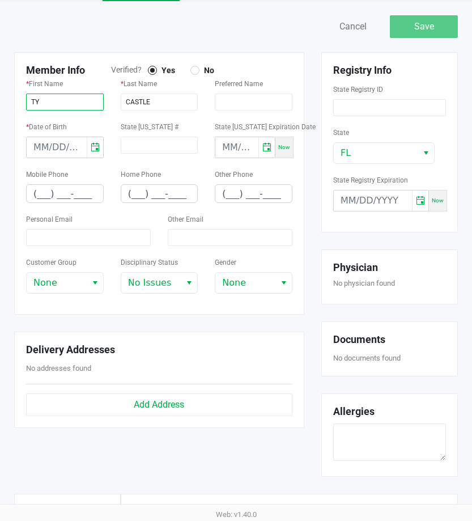
type input "TY"
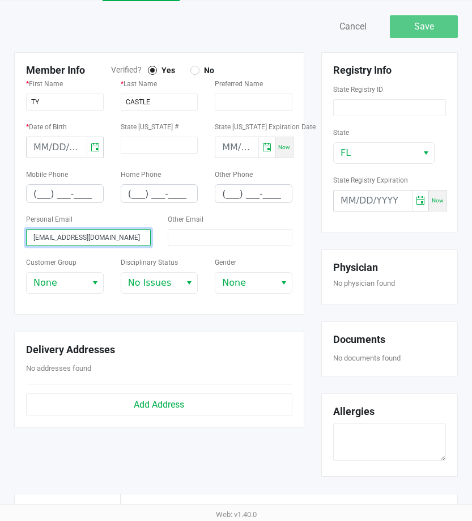
type input "tycastle408@gmail.com"
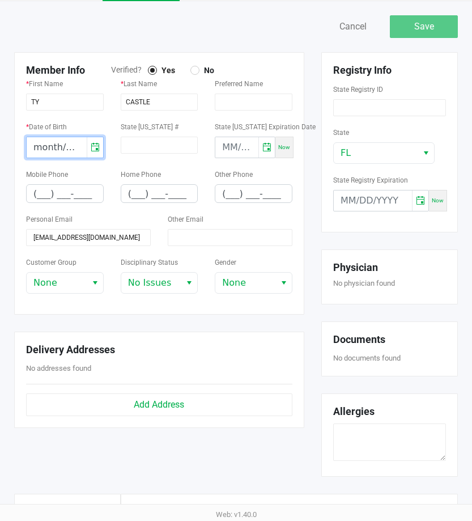
click at [61, 146] on input "month/day/year" at bounding box center [57, 147] width 60 height 20
type input "08/01/2003"
click at [83, 174] on div "Mobile Phone (___) ___-____" at bounding box center [65, 185] width 78 height 36
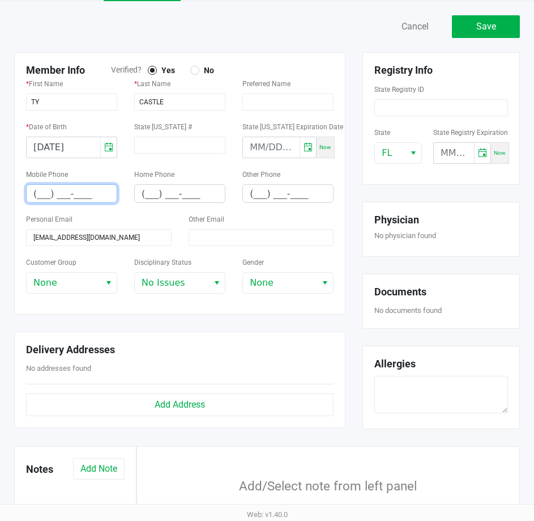
click at [92, 193] on input "(___) ___-____" at bounding box center [72, 194] width 90 height 18
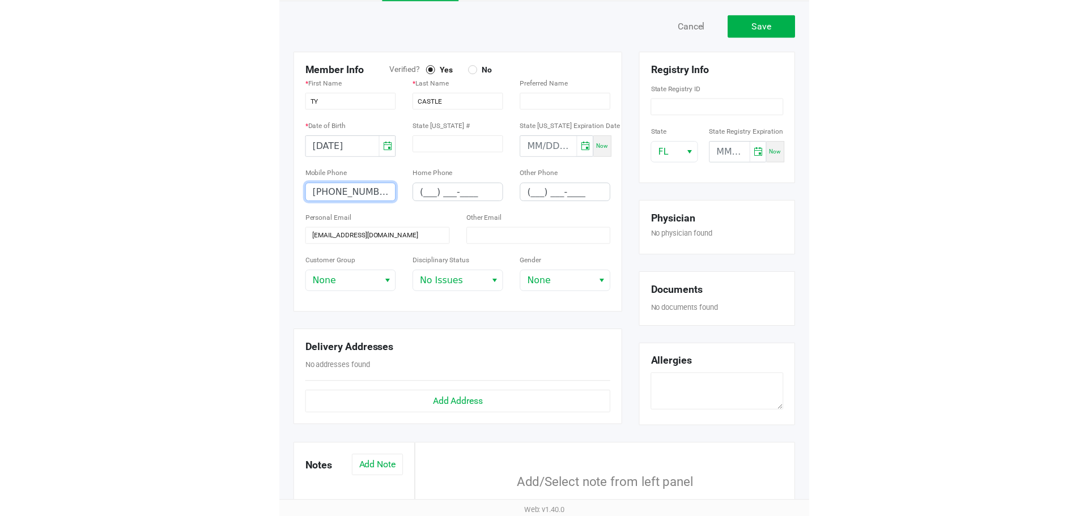
scroll to position [0, 0]
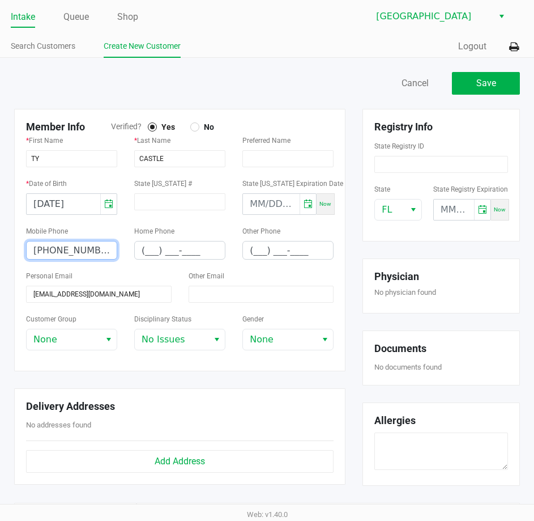
type input "(863) 370-9626"
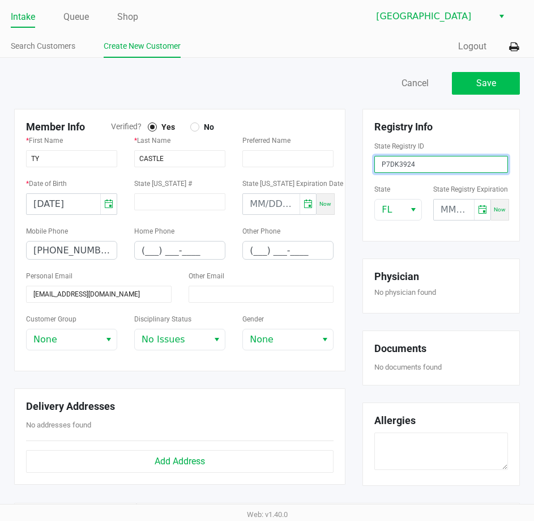
type input "P7DK3924"
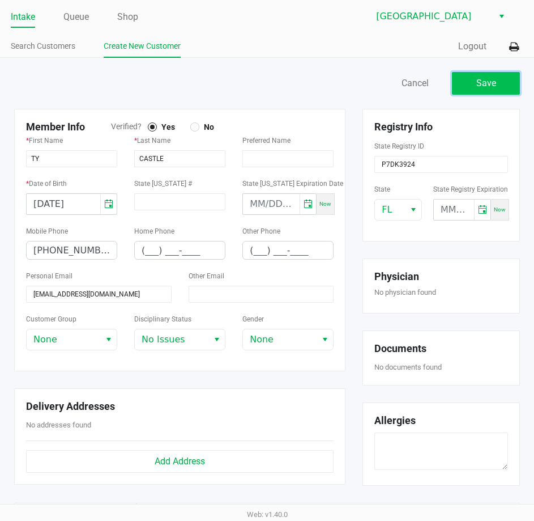
click at [499, 84] on button "Save" at bounding box center [486, 83] width 68 height 23
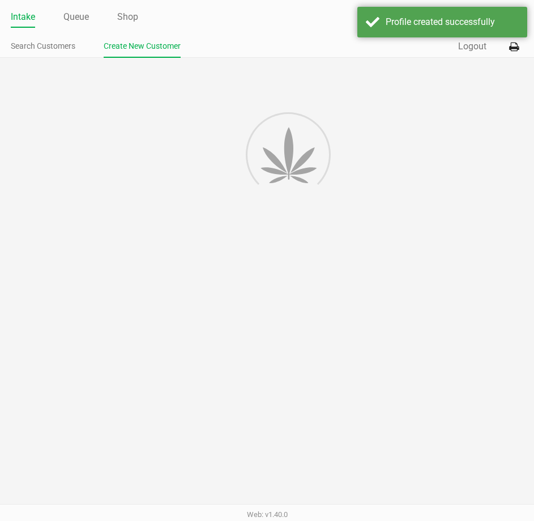
type input "---"
type input "( __) ___-____"
type input "---"
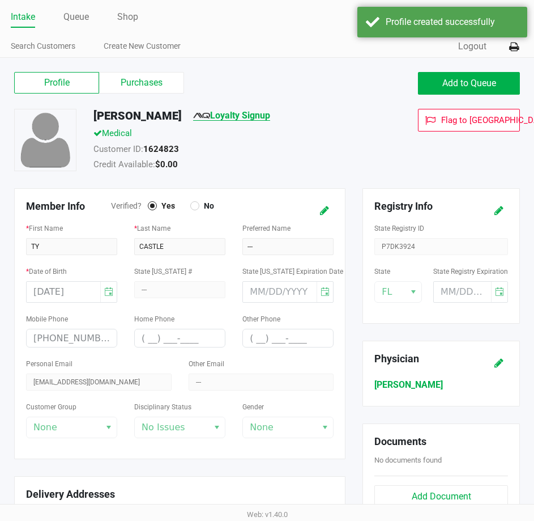
click at [219, 116] on link "Loyalty Signup" at bounding box center [231, 115] width 77 height 11
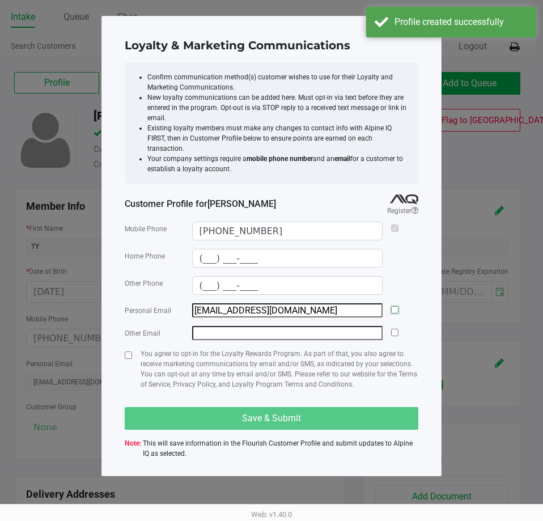
click at [394, 306] on input "checkbox" at bounding box center [394, 309] width 7 height 7
checkbox input "true"
click at [122, 352] on div "Loyalty & Marketing Communications Confirm communication method(s) customer wis…" at bounding box center [271, 246] width 340 height 460
click at [130, 351] on input "checkbox" at bounding box center [128, 354] width 7 height 7
checkbox input "true"
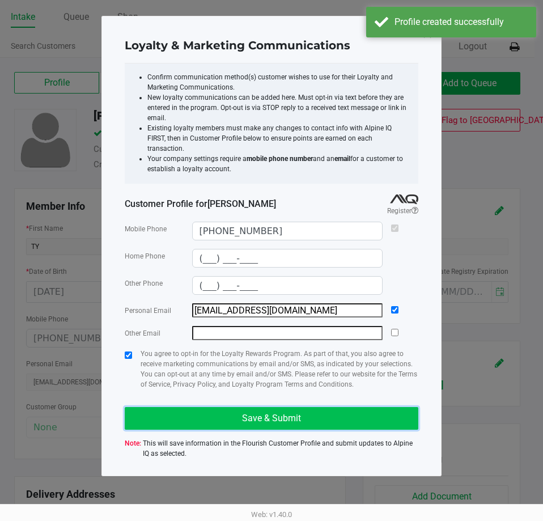
click at [163, 418] on button "Save & Submit" at bounding box center [271, 418] width 293 height 23
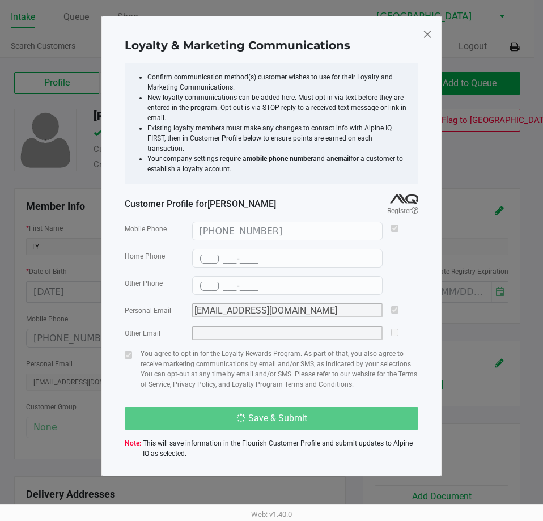
type input "(___) ___-____"
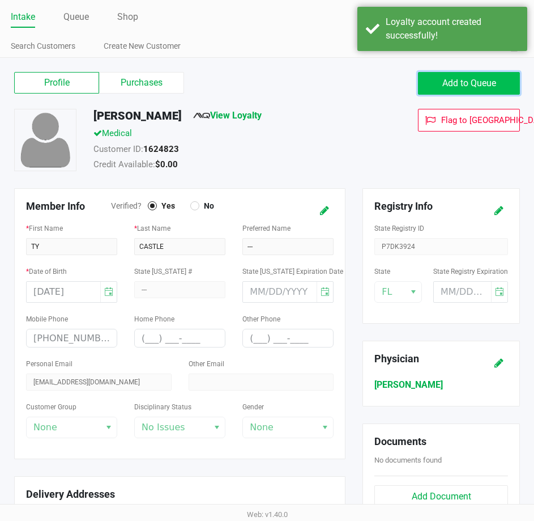
click at [445, 87] on span "Add to Queue" at bounding box center [469, 83] width 54 height 11
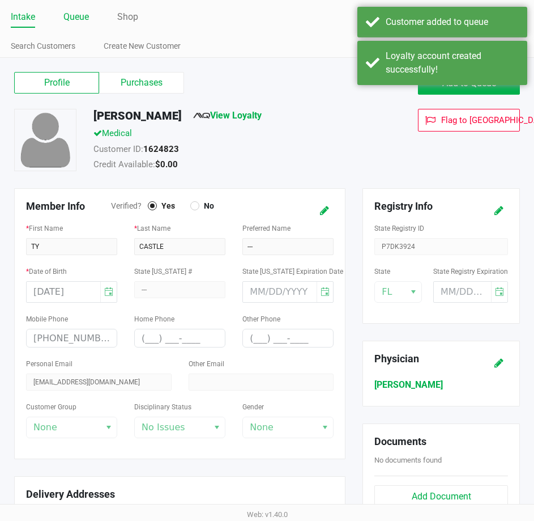
drag, startPoint x: 72, startPoint y: 16, endPoint x: 78, endPoint y: 16, distance: 5.7
click at [73, 16] on link "Queue" at bounding box center [75, 17] width 25 height 16
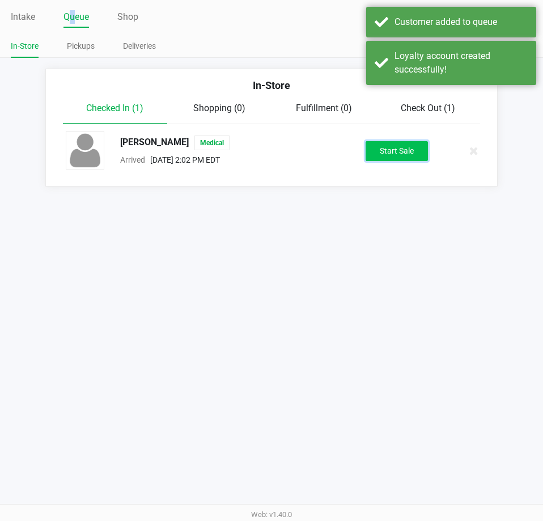
click at [393, 147] on button "Start Sale" at bounding box center [396, 151] width 62 height 20
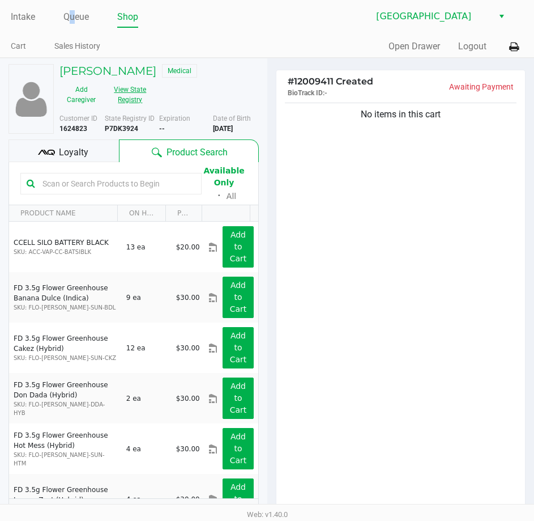
click at [138, 91] on button "View State Registry" at bounding box center [127, 94] width 48 height 28
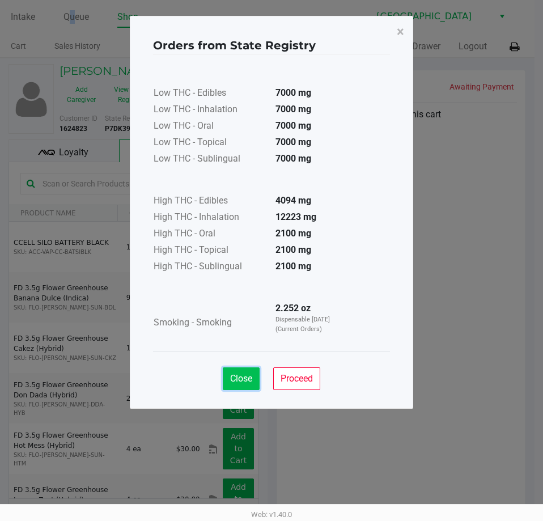
click at [254, 374] on button "Close" at bounding box center [241, 378] width 37 height 23
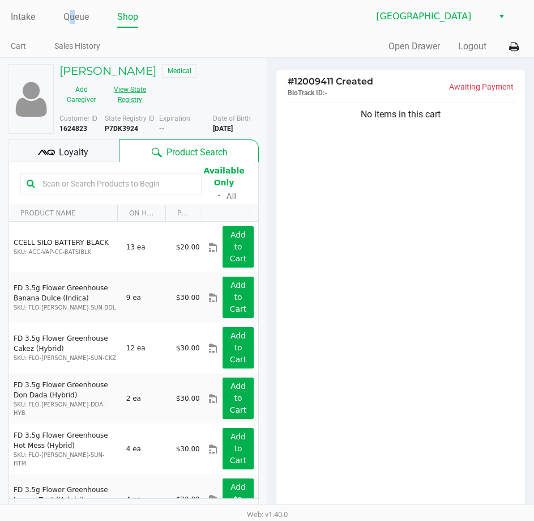
click at [103, 80] on button "View State Registry" at bounding box center [127, 94] width 48 height 28
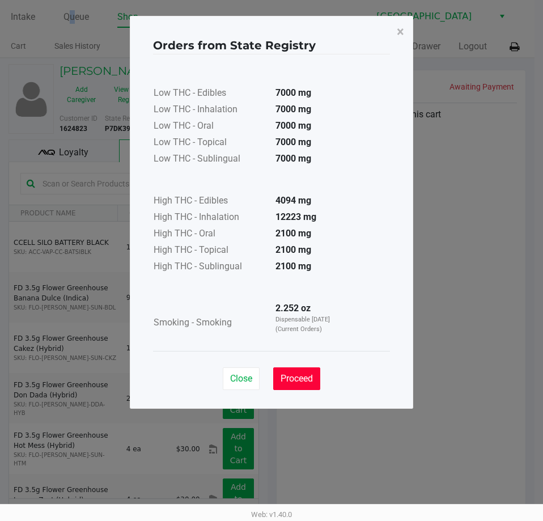
click at [301, 376] on span "Proceed" at bounding box center [296, 378] width 32 height 11
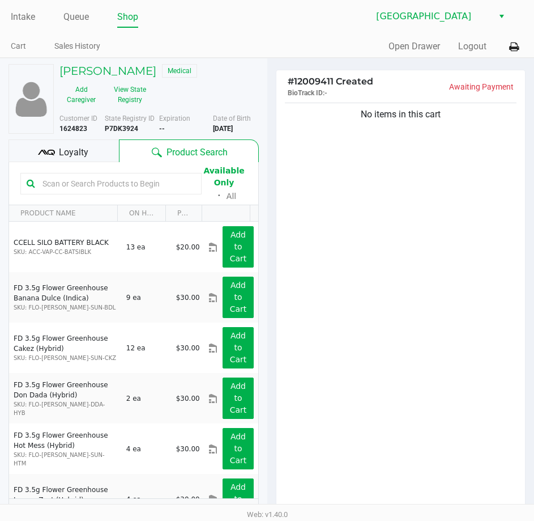
click at [404, 323] on div "No items in this cart" at bounding box center [400, 305] width 249 height 411
click at [34, 8] on li "Intake" at bounding box center [23, 18] width 24 height 20
click at [31, 19] on link "Intake" at bounding box center [23, 17] width 24 height 16
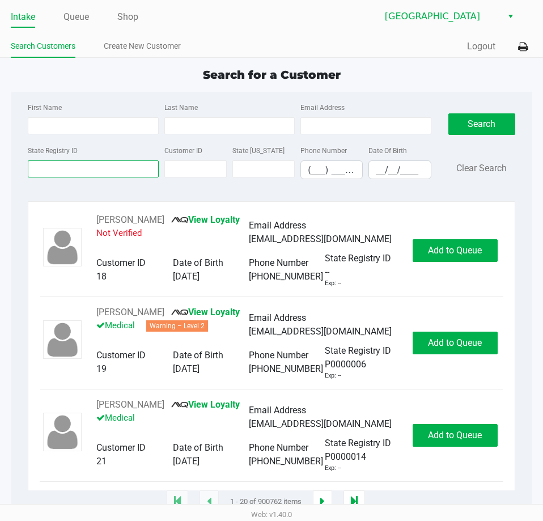
click at [141, 175] on input "State Registry ID" at bounding box center [93, 168] width 130 height 17
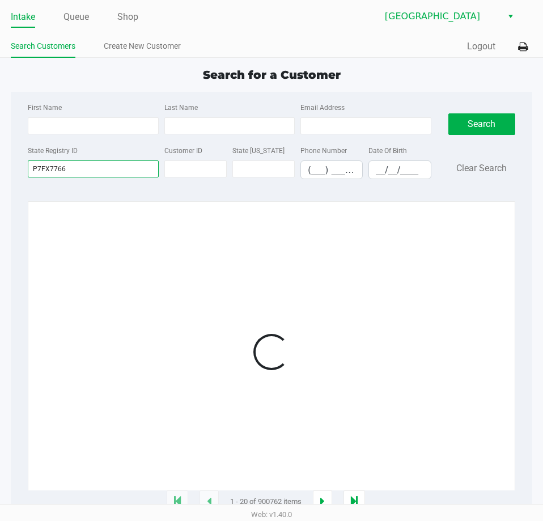
type input "P7FX7766"
click at [151, 224] on div at bounding box center [271, 351] width 463 height 277
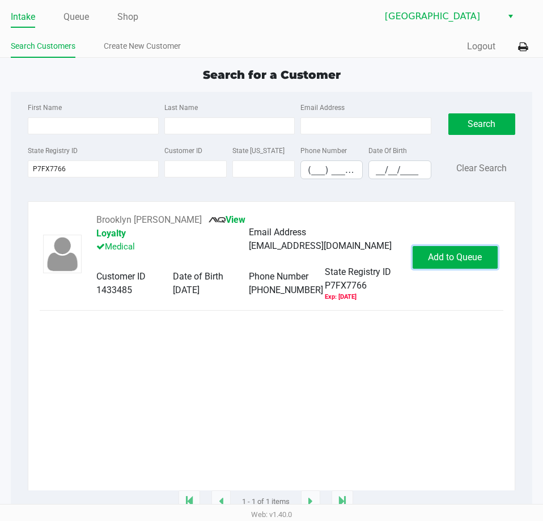
click at [461, 258] on span "Add to Queue" at bounding box center [455, 257] width 54 height 11
click at [461, 258] on body "Intake Queue Shop Lakeland WC Search Customers Create New Customer Quick Sale L…" at bounding box center [271, 252] width 543 height 504
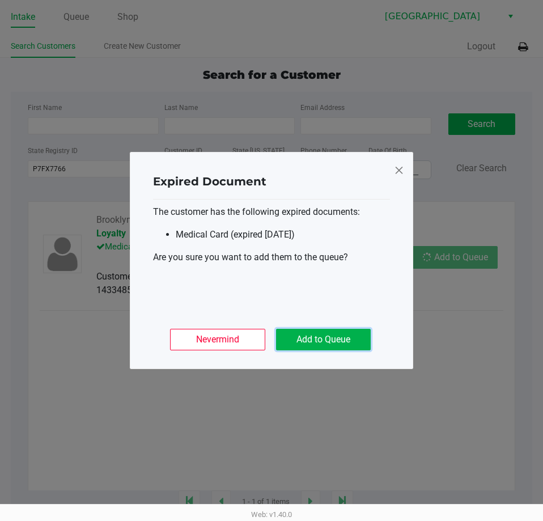
drag, startPoint x: 323, startPoint y: 336, endPoint x: 364, endPoint y: 300, distance: 54.6
click at [323, 335] on button "Add to Queue" at bounding box center [323, 340] width 95 height 22
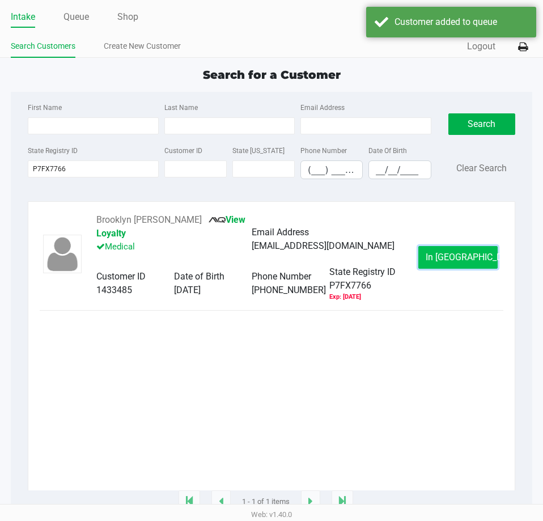
click at [442, 269] on button "In Queue" at bounding box center [457, 257] width 79 height 23
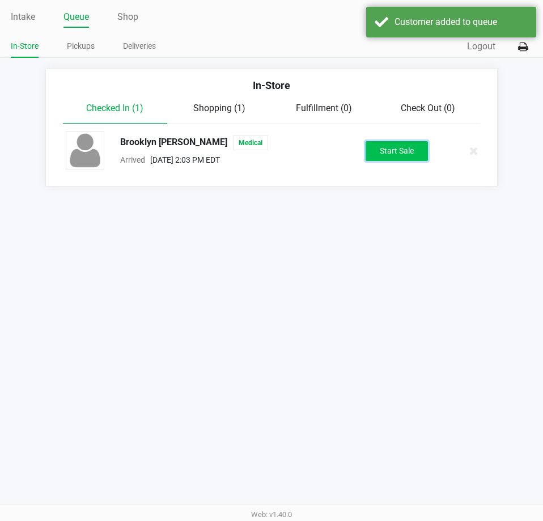
click at [406, 147] on button "Start Sale" at bounding box center [396, 151] width 62 height 20
click at [154, 219] on div "Intake Queue Shop Lakeland WC In-Store Pickups Deliveries Quick Sale Logout In-…" at bounding box center [271, 260] width 543 height 521
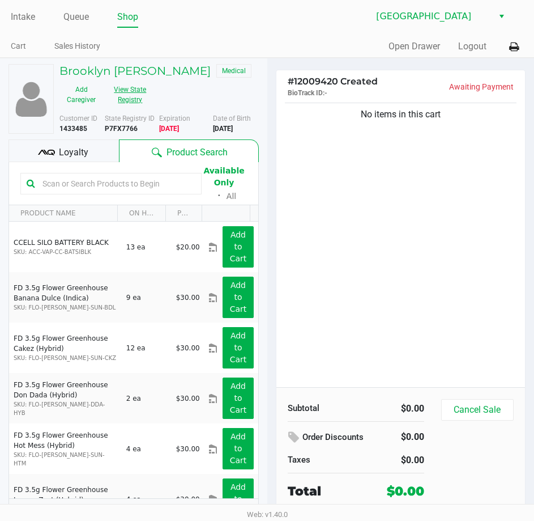
click at [143, 90] on button "View State Registry" at bounding box center [127, 94] width 48 height 28
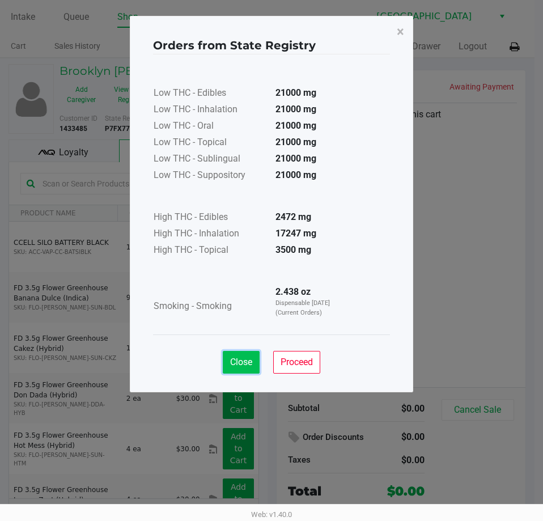
click at [243, 364] on span "Close" at bounding box center [241, 361] width 22 height 11
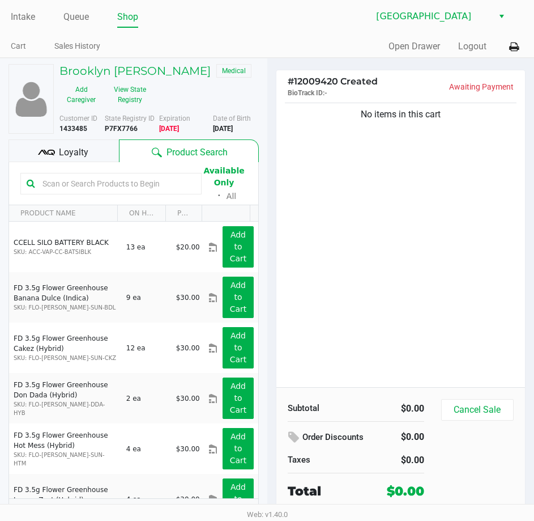
drag, startPoint x: 430, startPoint y: 256, endPoint x: 440, endPoint y: 259, distance: 10.9
click at [429, 255] on div "No items in this cart" at bounding box center [400, 243] width 249 height 287
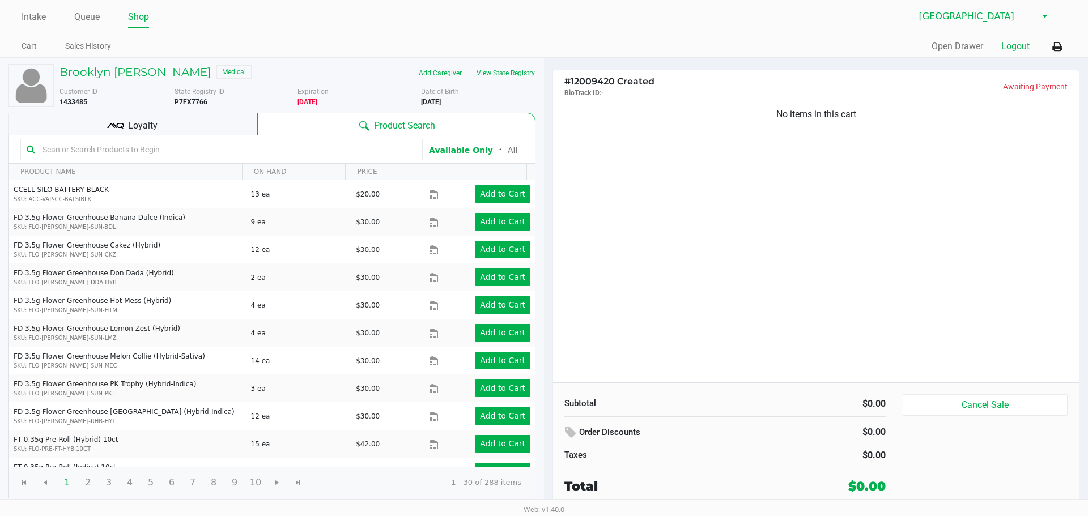
click at [1025, 40] on button "Logout" at bounding box center [1015, 47] width 28 height 14
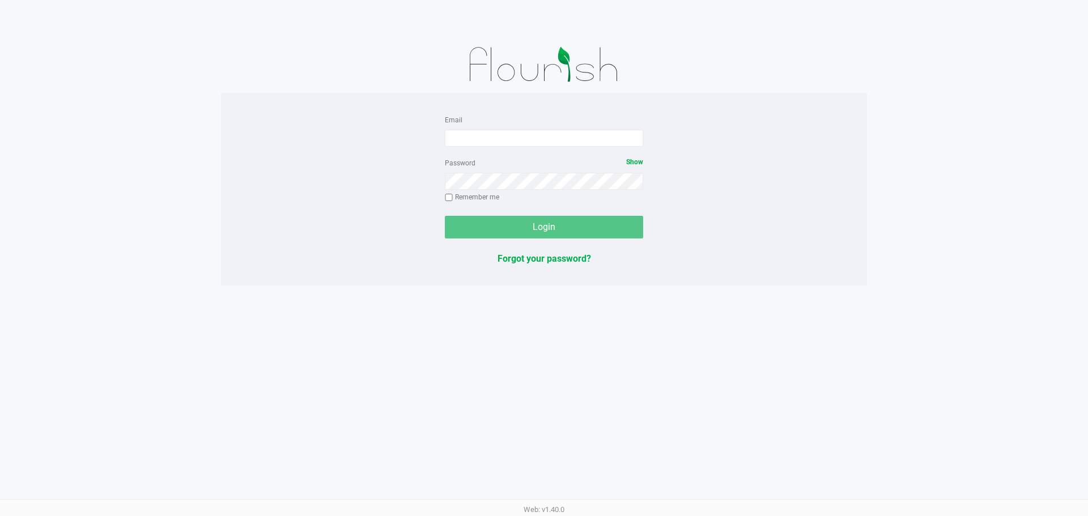
click at [540, 147] on form "Email Password Show Remember me Login" at bounding box center [544, 176] width 198 height 126
click at [540, 143] on input "Email" at bounding box center [544, 138] width 198 height 17
type input "[EMAIL_ADDRESS][DOMAIN_NAME]"
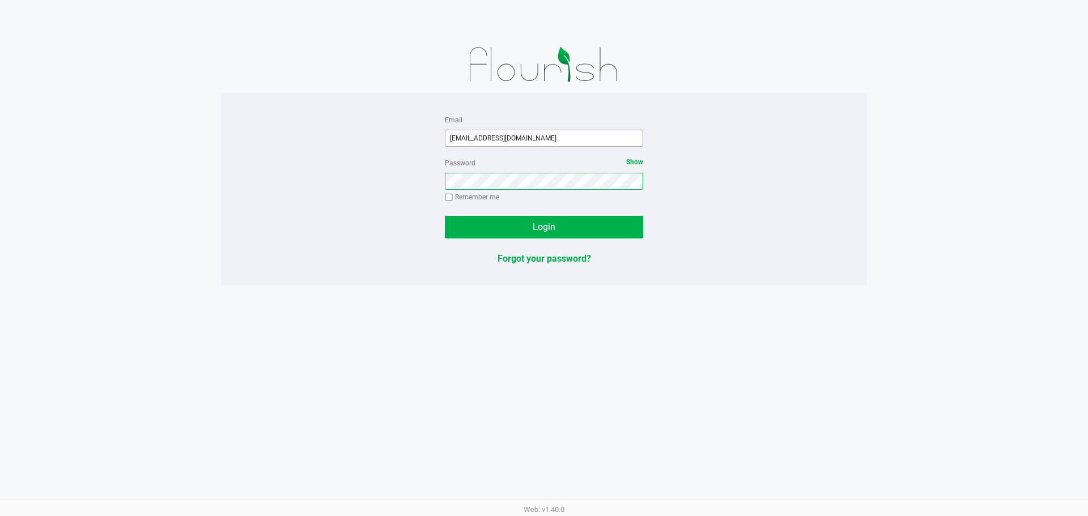
click at [445, 216] on button "Login" at bounding box center [544, 227] width 198 height 23
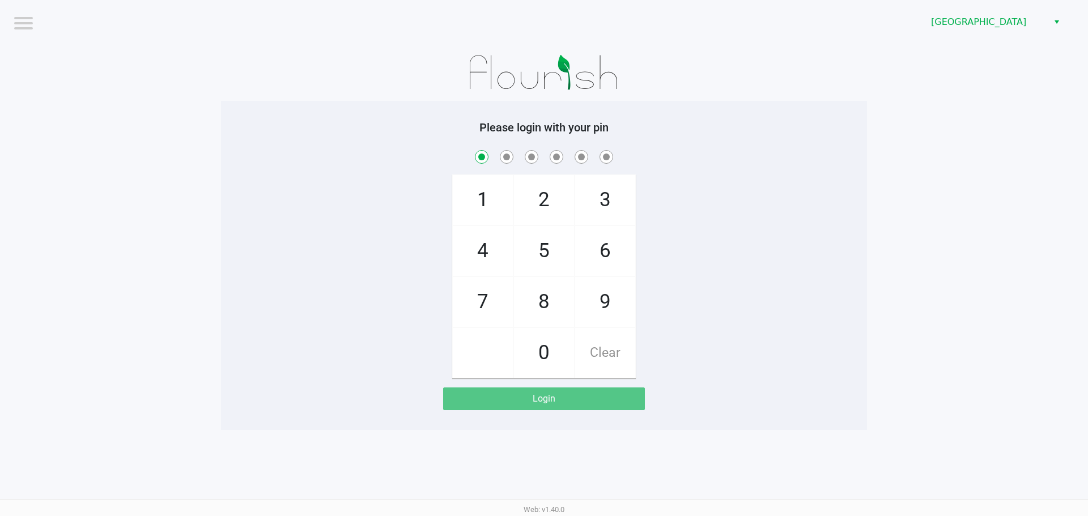
checkbox input "true"
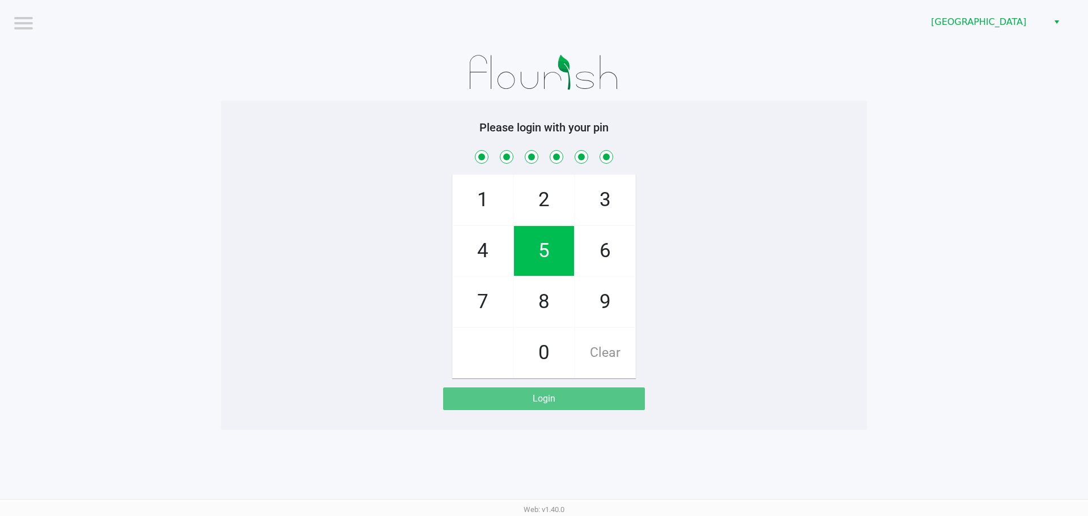
checkbox input "true"
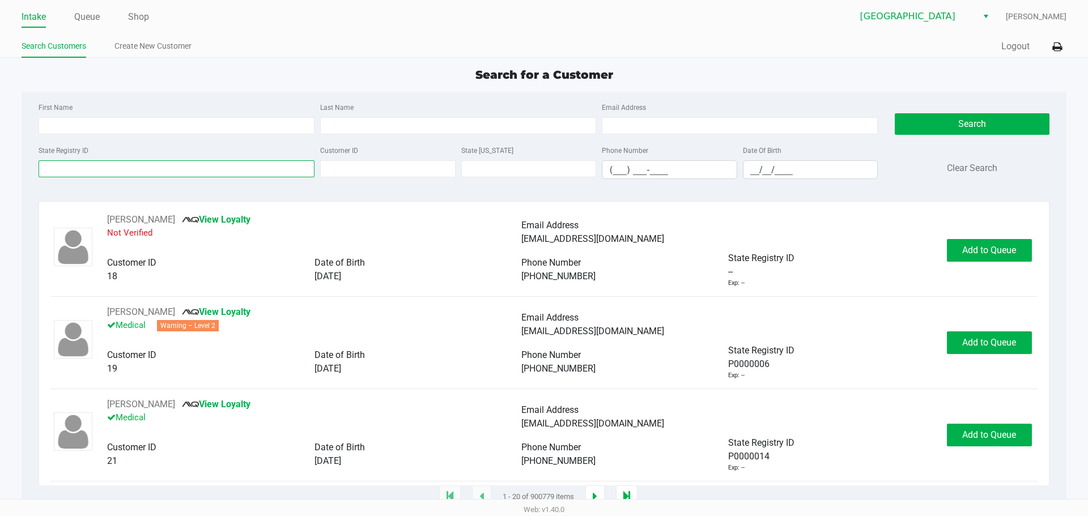
click at [236, 169] on input "State Registry ID" at bounding box center [177, 168] width 276 height 17
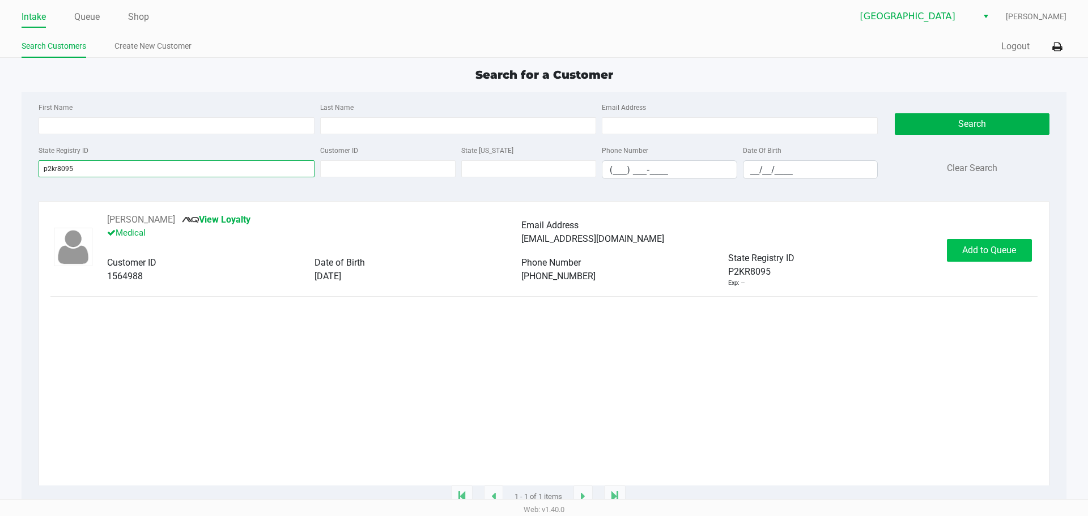
type input "p2kr8095"
click at [1009, 258] on button "Add to Queue" at bounding box center [989, 250] width 85 height 23
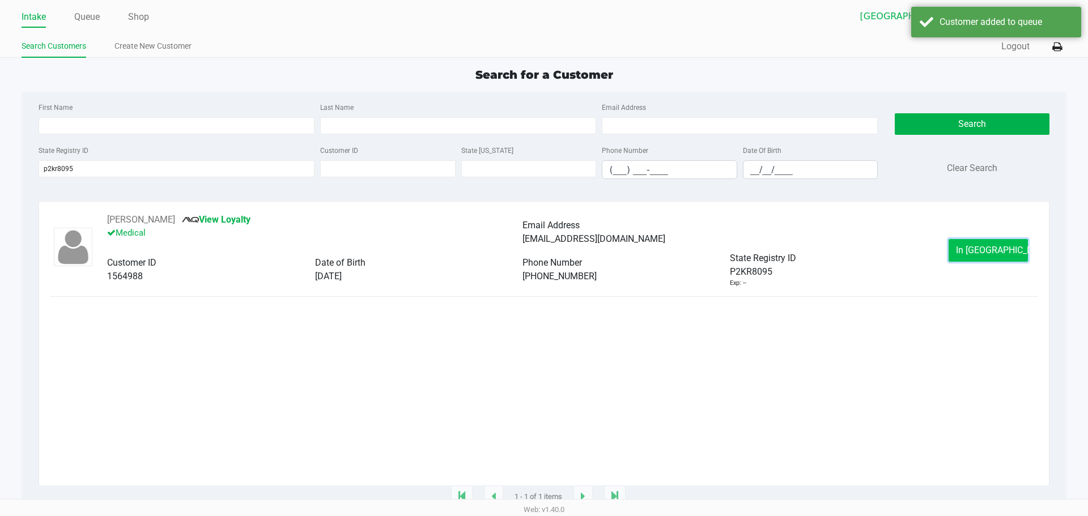
click at [1008, 254] on button "In Queue" at bounding box center [987, 250] width 79 height 23
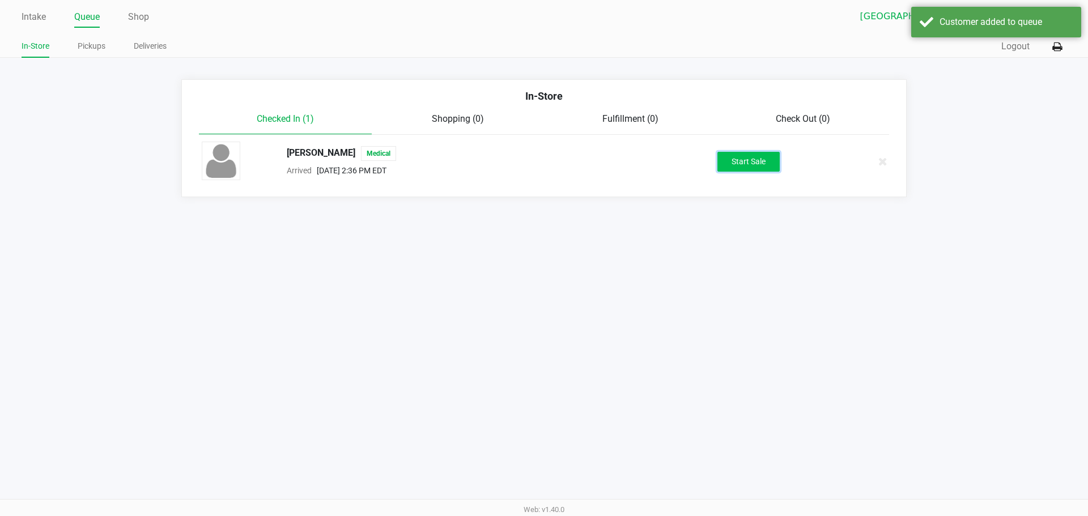
click at [770, 167] on button "Start Sale" at bounding box center [748, 162] width 62 height 20
click at [676, 303] on div "Intake Queue Shop Lakeland WC Marissa Anderson In-Store Pickups Deliveries Quic…" at bounding box center [544, 258] width 1088 height 516
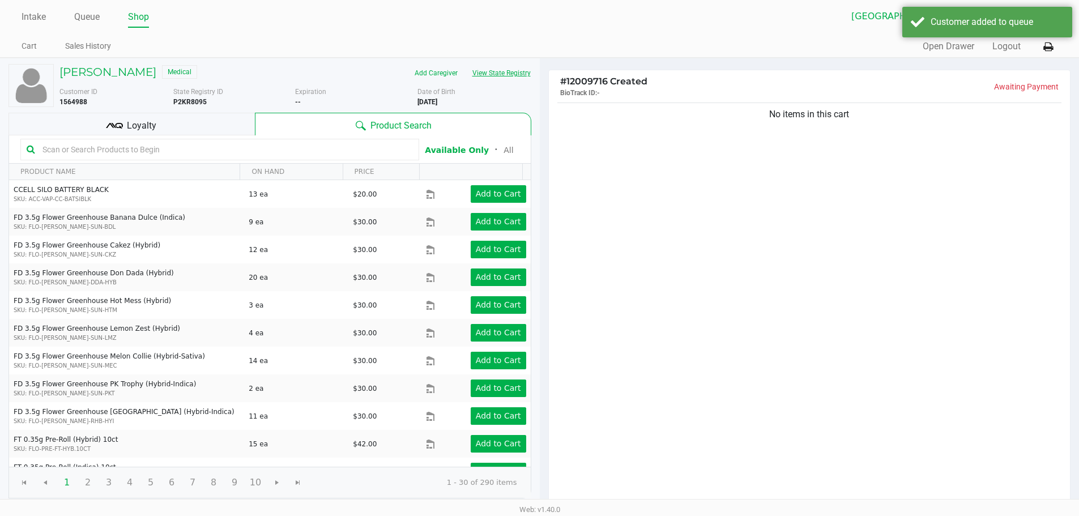
click at [506, 74] on button "View State Registry" at bounding box center [498, 73] width 66 height 18
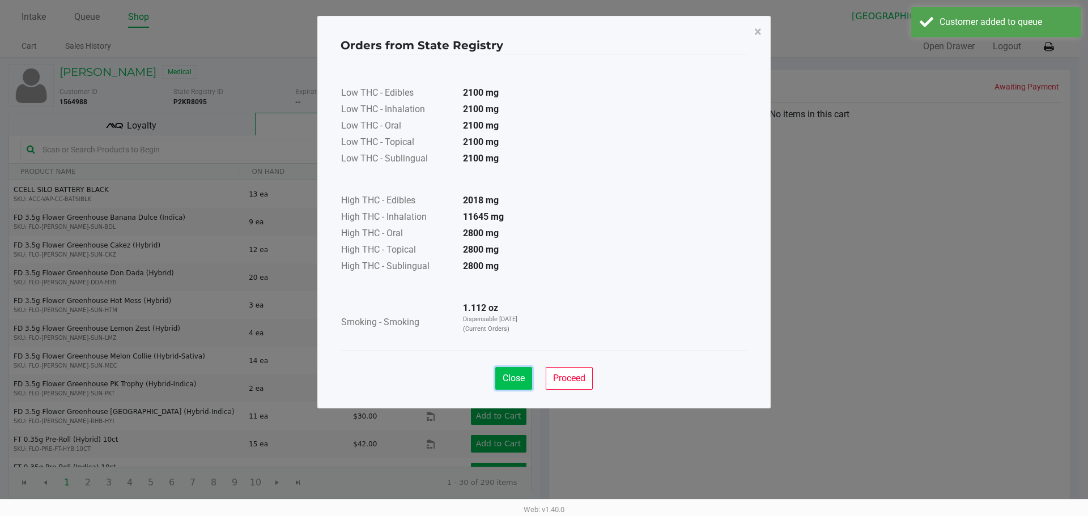
click at [520, 380] on span "Close" at bounding box center [514, 378] width 22 height 11
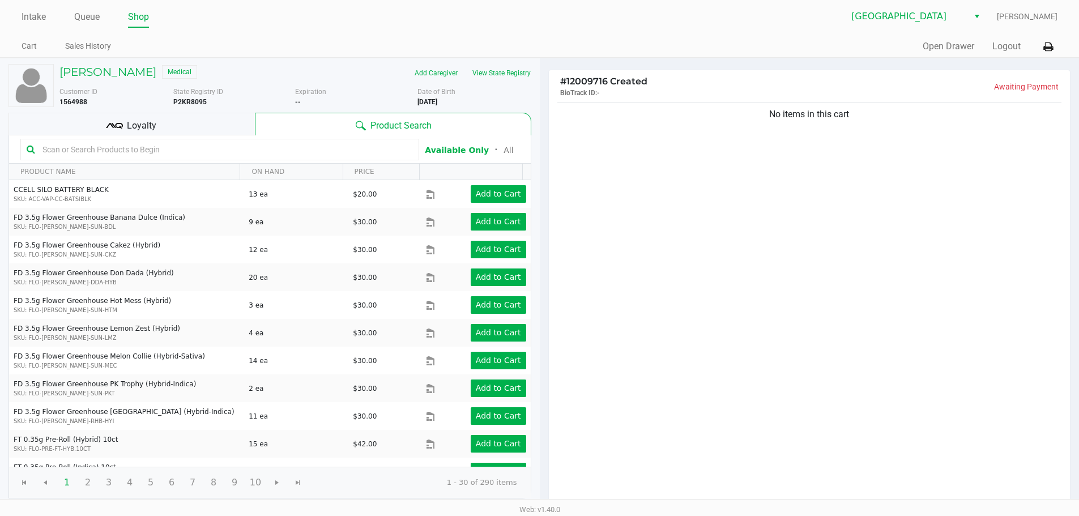
click at [665, 309] on div "No items in this cart" at bounding box center [810, 303] width 522 height 407
click at [726, 256] on div "No items in this cart" at bounding box center [810, 303] width 522 height 407
click at [708, 276] on div "No items in this cart" at bounding box center [810, 303] width 522 height 407
click at [33, 15] on link "Intake" at bounding box center [34, 17] width 24 height 16
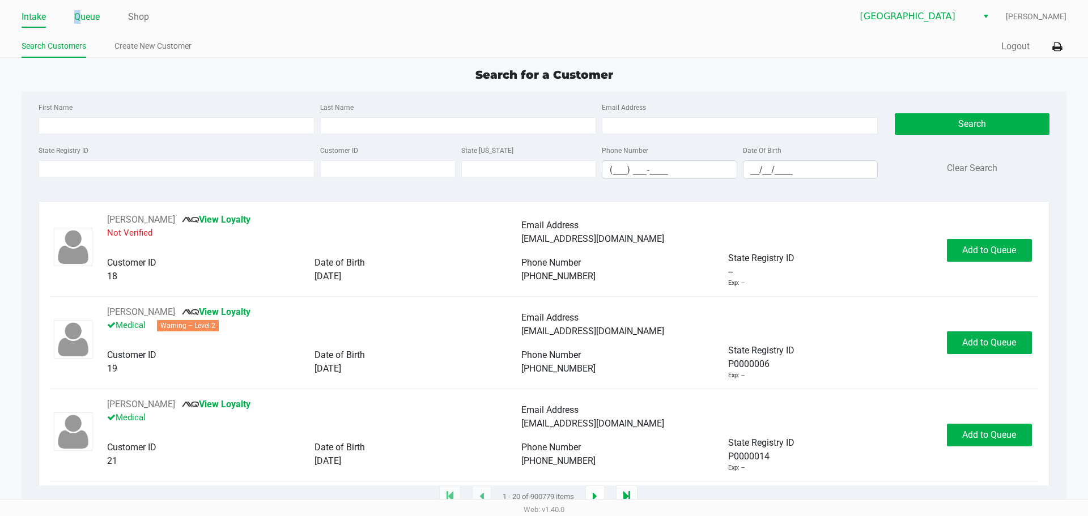
click at [79, 19] on link "Queue" at bounding box center [86, 17] width 25 height 16
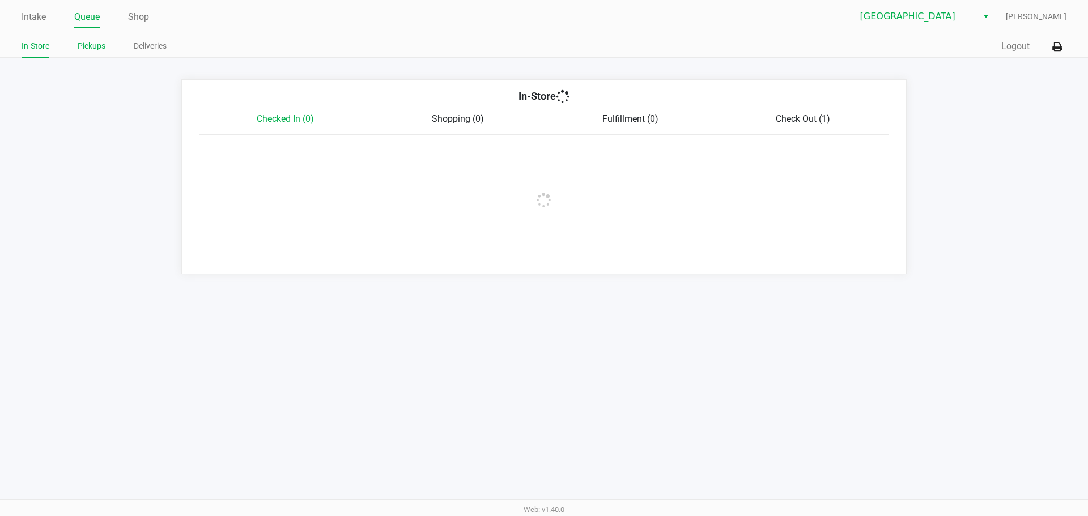
click at [99, 40] on link "Pickups" at bounding box center [92, 46] width 28 height 14
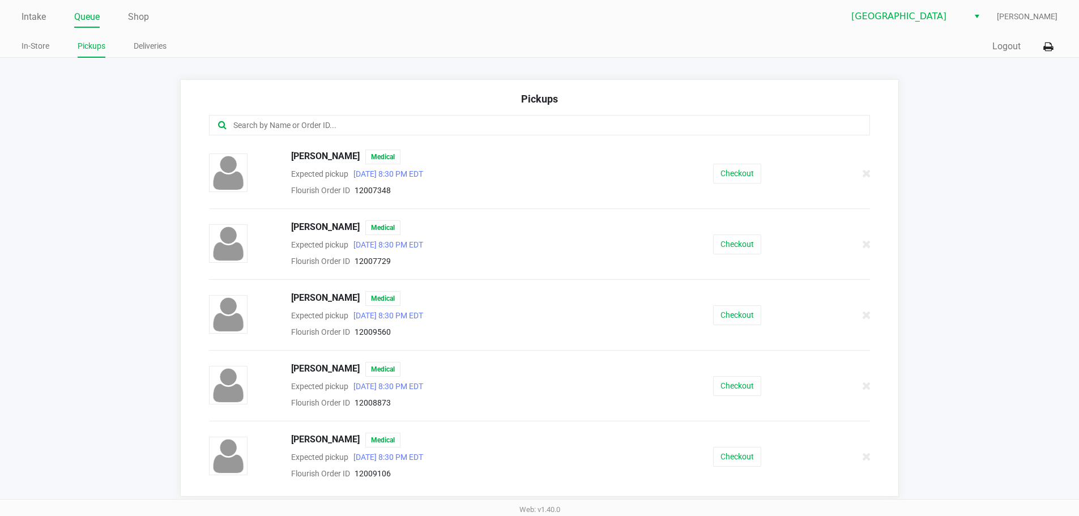
click at [319, 129] on input "text" at bounding box center [521, 125] width 579 height 13
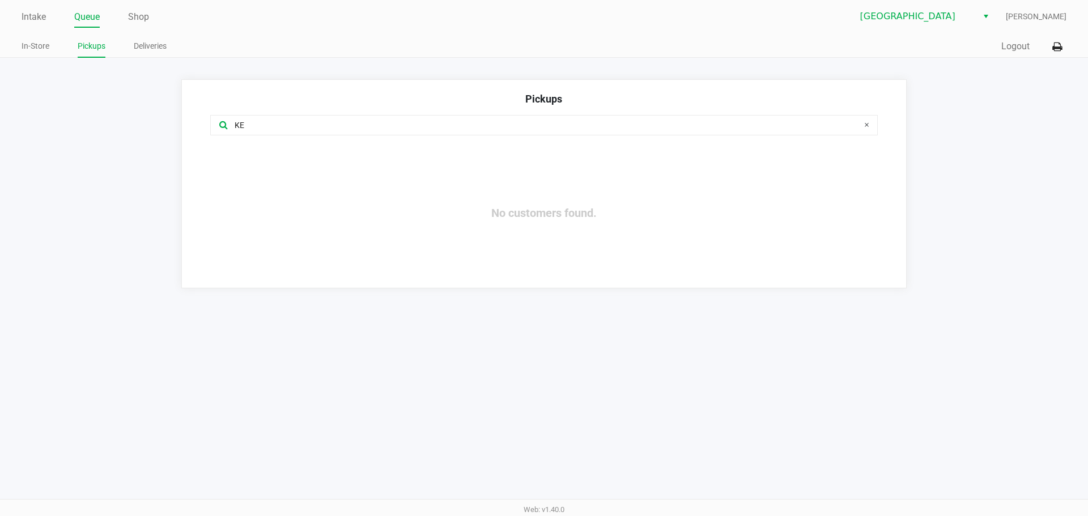
type input "K"
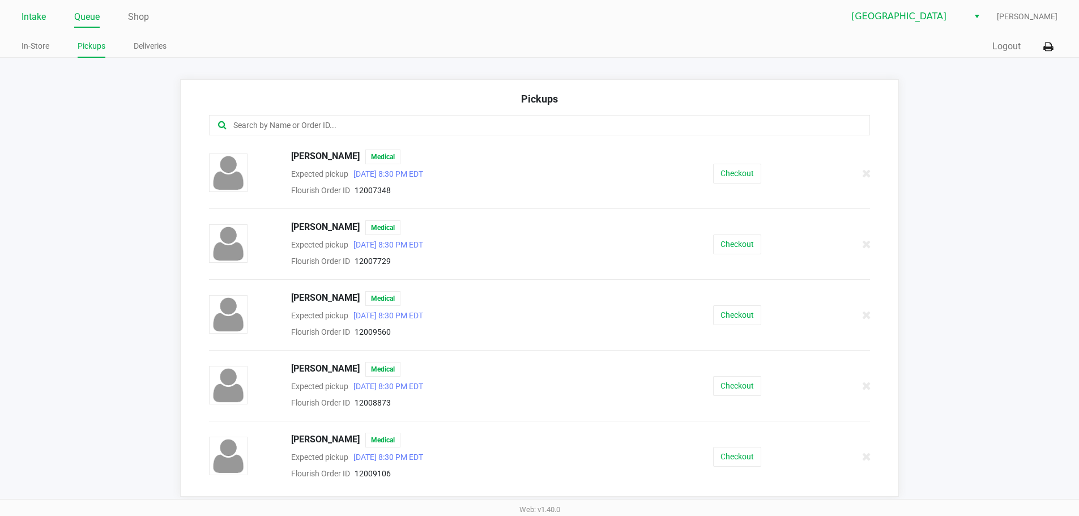
click at [39, 24] on link "Intake" at bounding box center [34, 17] width 24 height 16
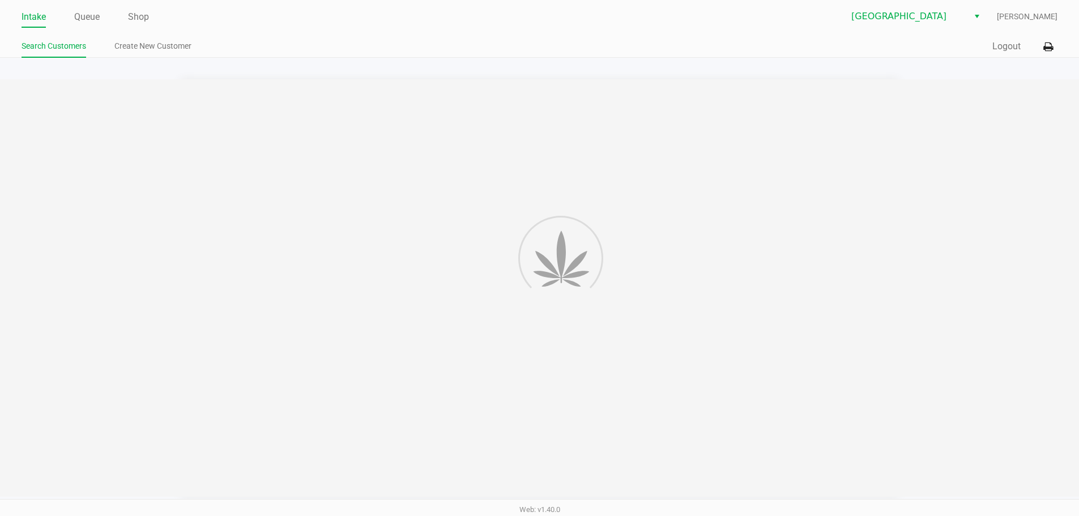
click at [39, 18] on link "Intake" at bounding box center [34, 17] width 24 height 16
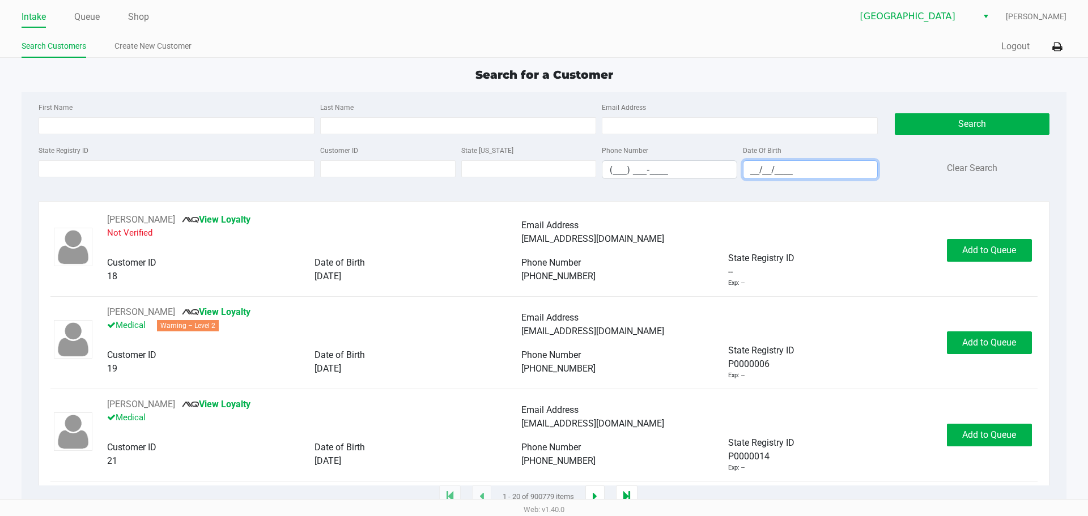
click at [822, 174] on input "__/__/____" at bounding box center [810, 170] width 134 height 18
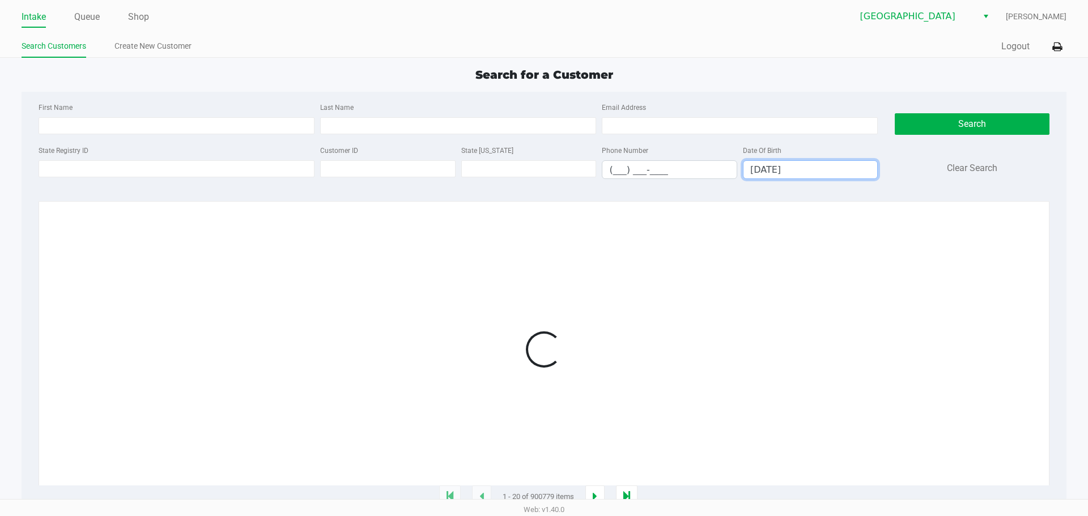
type input "06/20/1985"
click at [428, 133] on input "Last Name" at bounding box center [458, 125] width 276 height 17
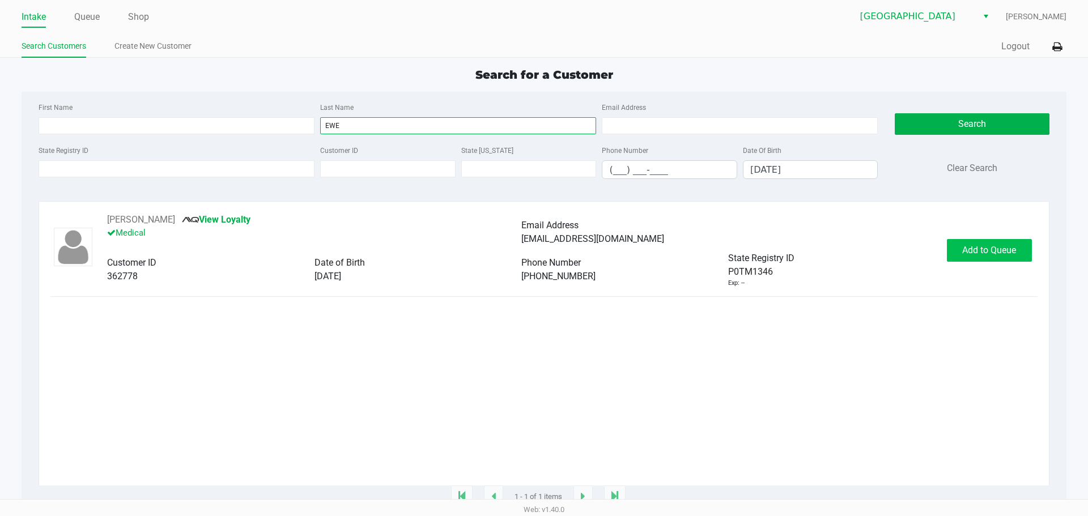
type input "EWE"
click at [990, 251] on span "Add to Queue" at bounding box center [989, 250] width 54 height 11
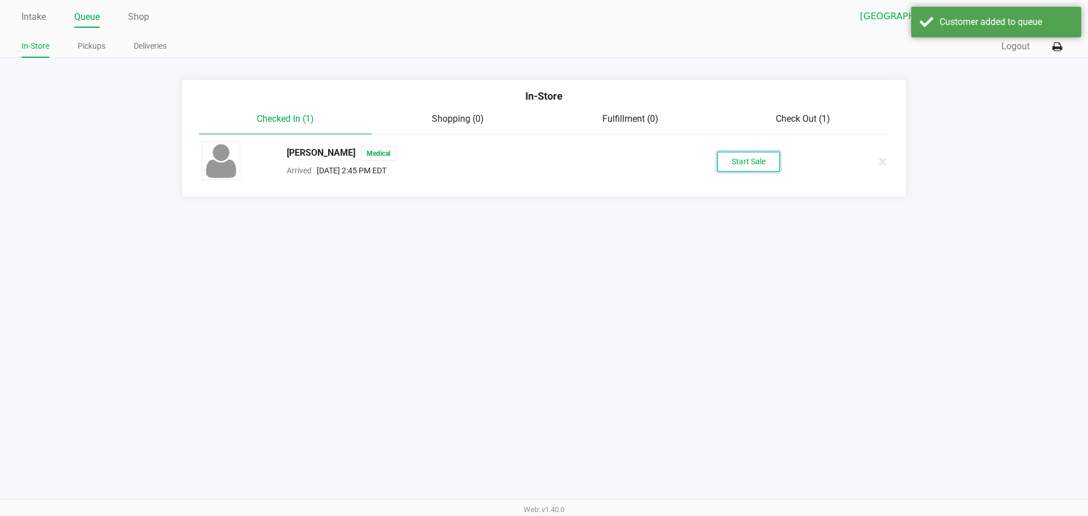
click at [768, 168] on button "Start Sale" at bounding box center [748, 162] width 62 height 20
click at [768, 168] on div "Start Sale" at bounding box center [748, 162] width 62 height 20
drag, startPoint x: 742, startPoint y: 334, endPoint x: 611, endPoint y: 253, distance: 153.4
click at [742, 333] on div "Intake Queue Shop Lakeland WC Marissa Anderson In-Store Pickups Deliveries Quic…" at bounding box center [544, 258] width 1088 height 516
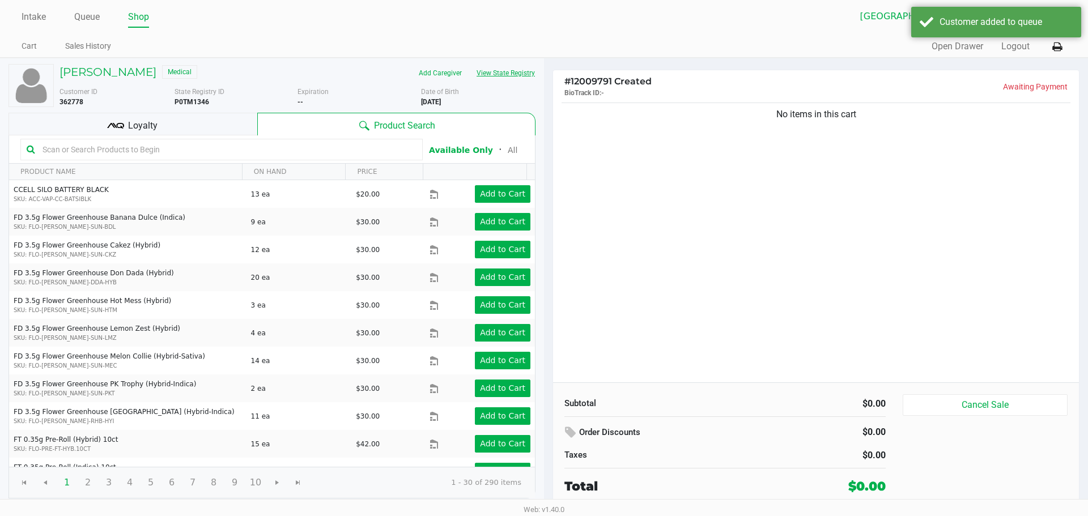
click at [505, 74] on button "View State Registry" at bounding box center [502, 73] width 66 height 18
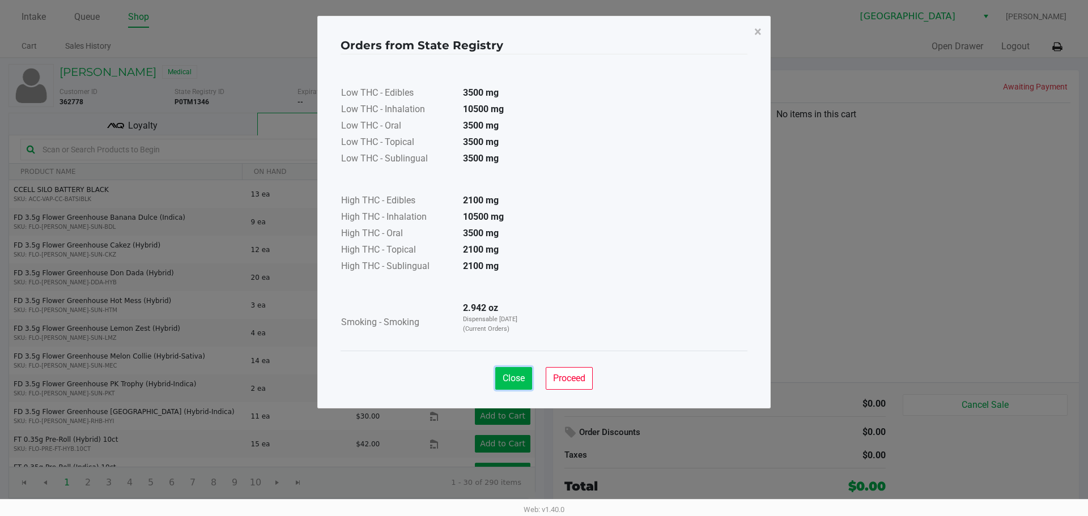
click at [521, 380] on span "Close" at bounding box center [514, 378] width 22 height 11
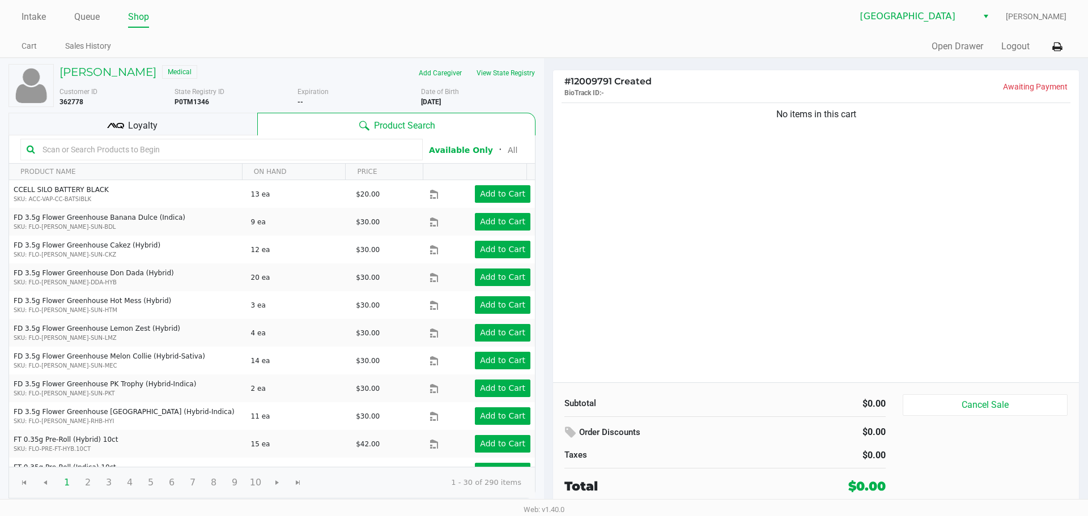
click at [784, 246] on div "No items in this cart" at bounding box center [816, 241] width 526 height 282
click at [782, 225] on div "No items in this cart" at bounding box center [816, 241] width 526 height 282
click at [506, 74] on button "View State Registry" at bounding box center [502, 73] width 66 height 18
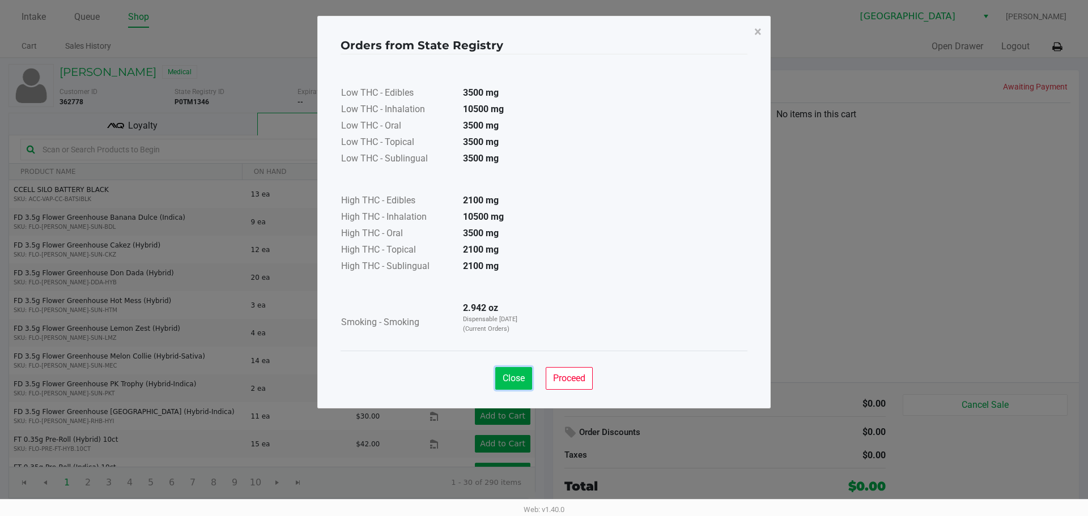
click at [516, 381] on span "Close" at bounding box center [514, 378] width 22 height 11
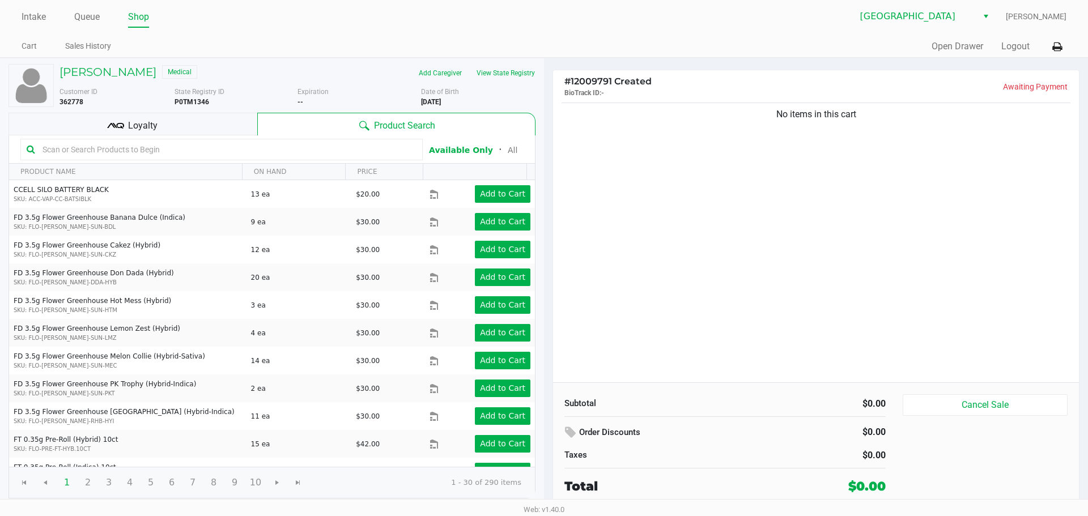
click at [605, 236] on div "No items in this cart" at bounding box center [816, 241] width 526 height 282
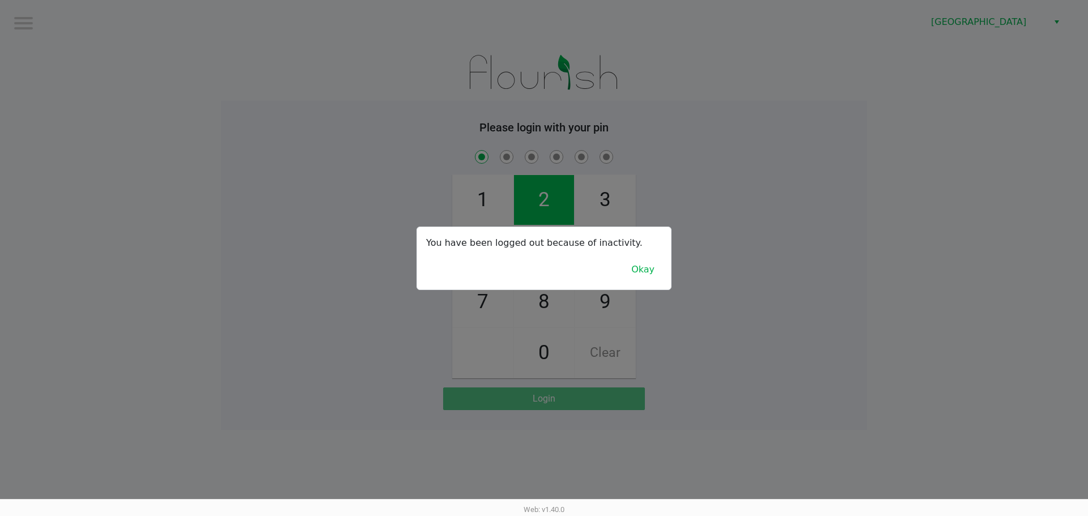
checkbox input "true"
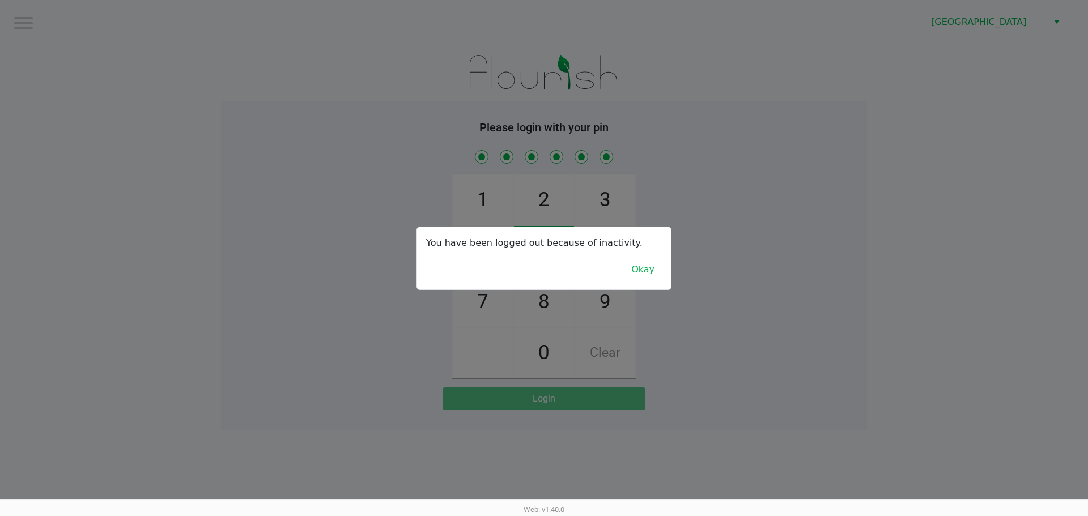
checkbox input "true"
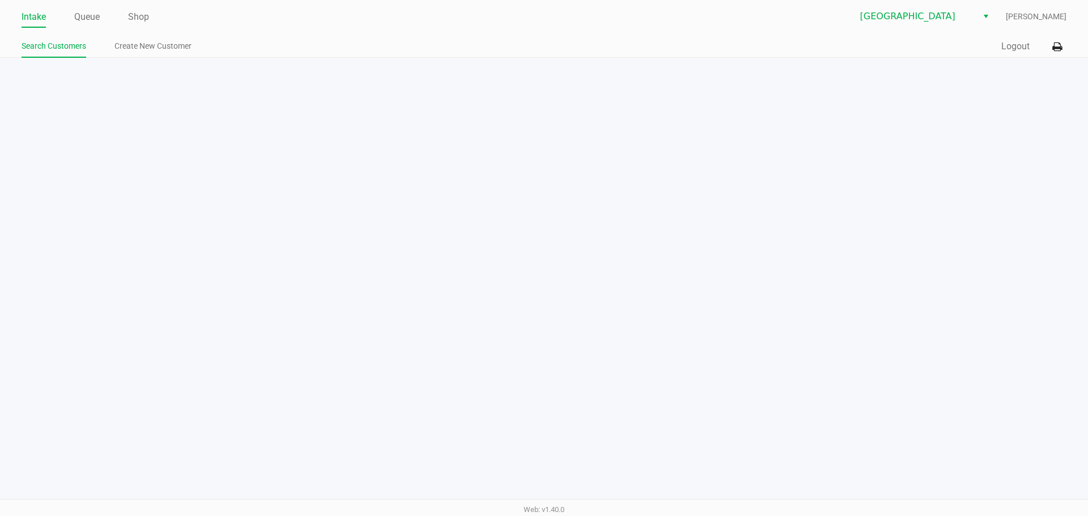
click at [1087, 373] on div "Intake Queue Shop Lakeland WC Marissa Anderson Search Customers Create New Cust…" at bounding box center [544, 258] width 1088 height 516
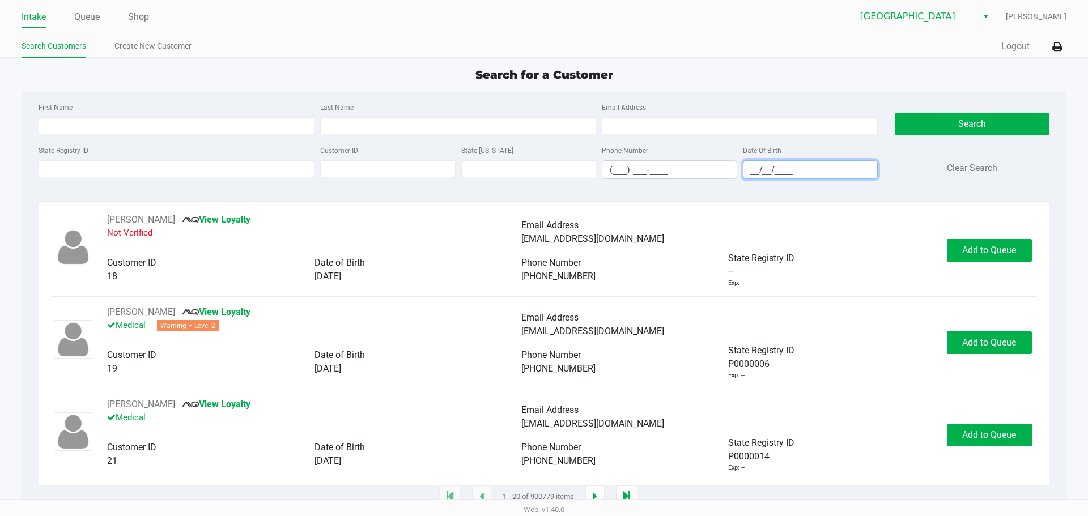
click at [850, 169] on input "__/__/____" at bounding box center [810, 170] width 134 height 18
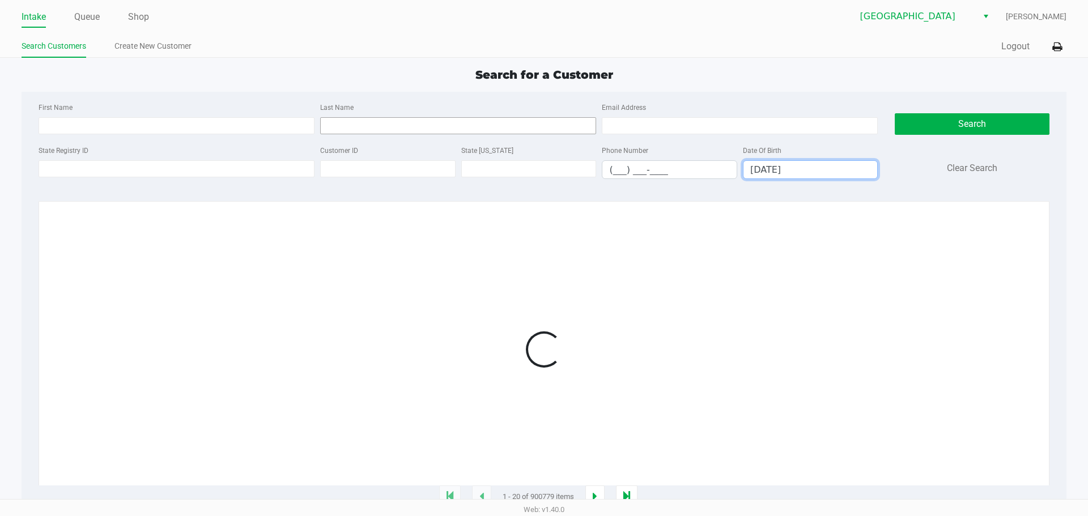
type input "09/24/2004"
click at [487, 129] on input "Last Name" at bounding box center [458, 125] width 276 height 17
type input "WEI"
click at [676, 340] on div at bounding box center [543, 349] width 986 height 273
click at [679, 340] on div at bounding box center [543, 349] width 986 height 273
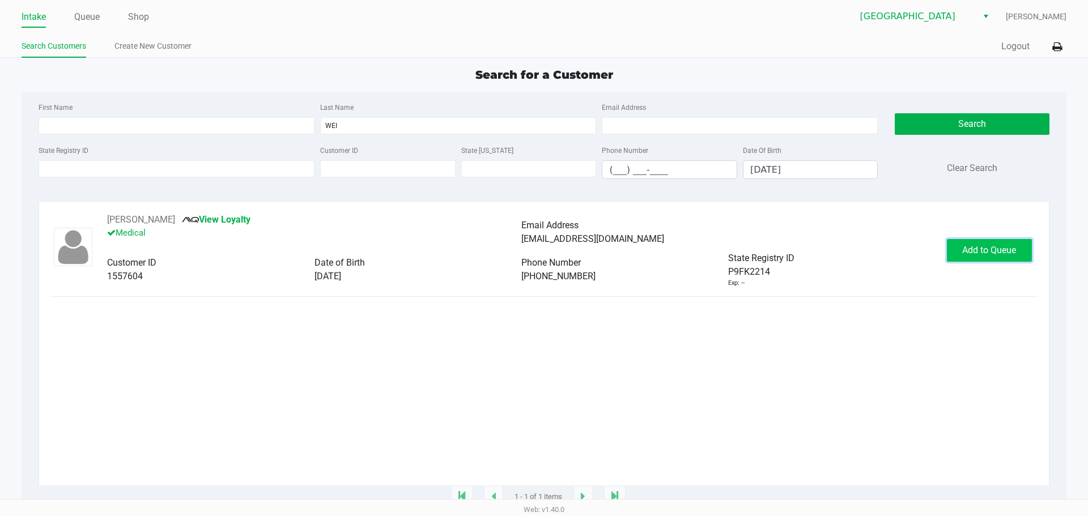
click at [990, 254] on span "Add to Queue" at bounding box center [989, 250] width 54 height 11
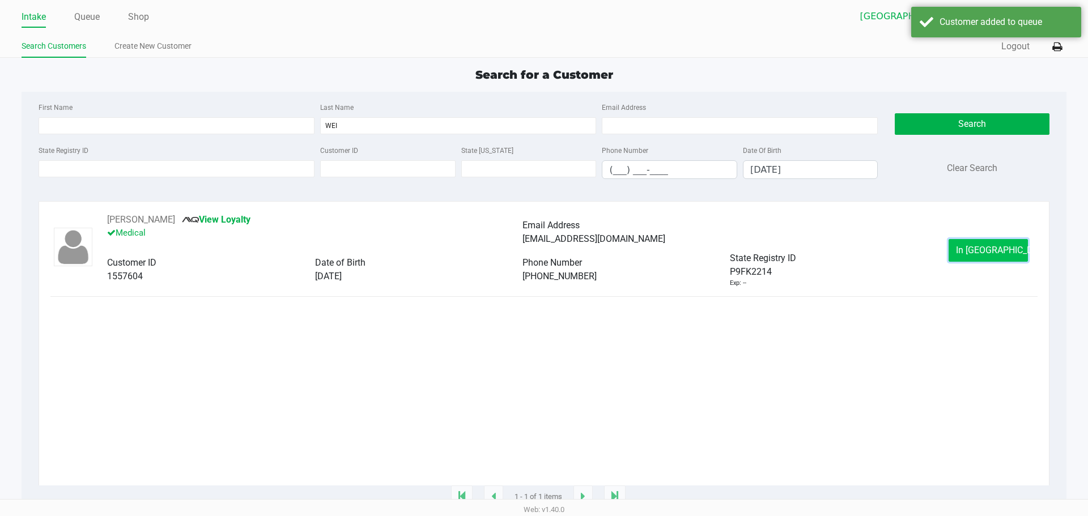
click at [992, 242] on button "In Queue" at bounding box center [987, 250] width 79 height 23
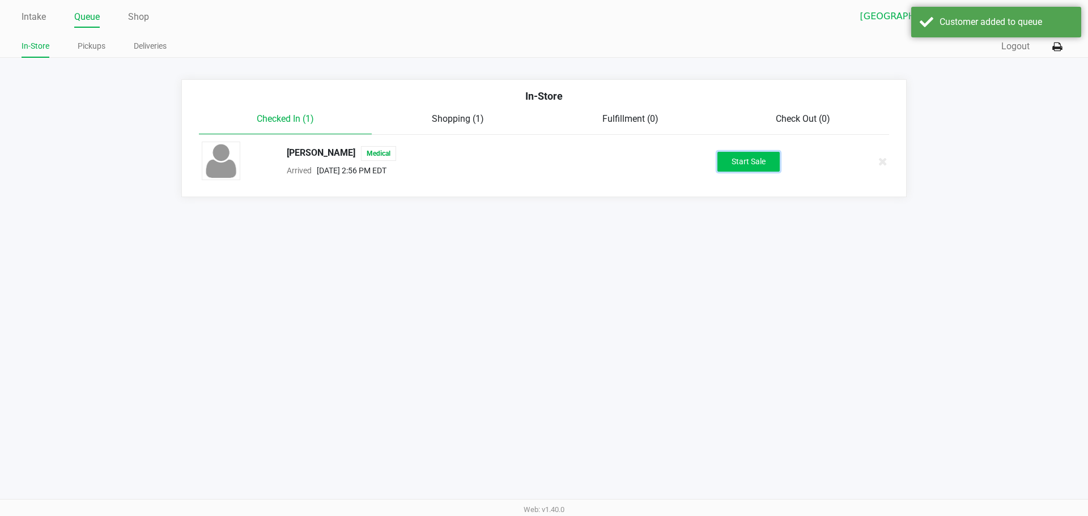
click at [758, 167] on button "Start Sale" at bounding box center [748, 162] width 62 height 20
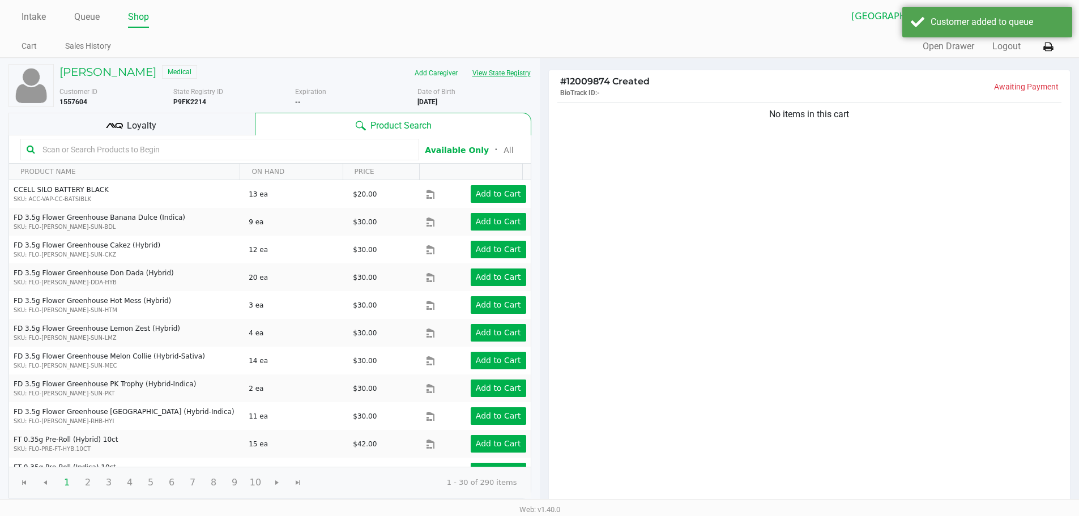
click at [505, 78] on button "View State Registry" at bounding box center [498, 73] width 66 height 18
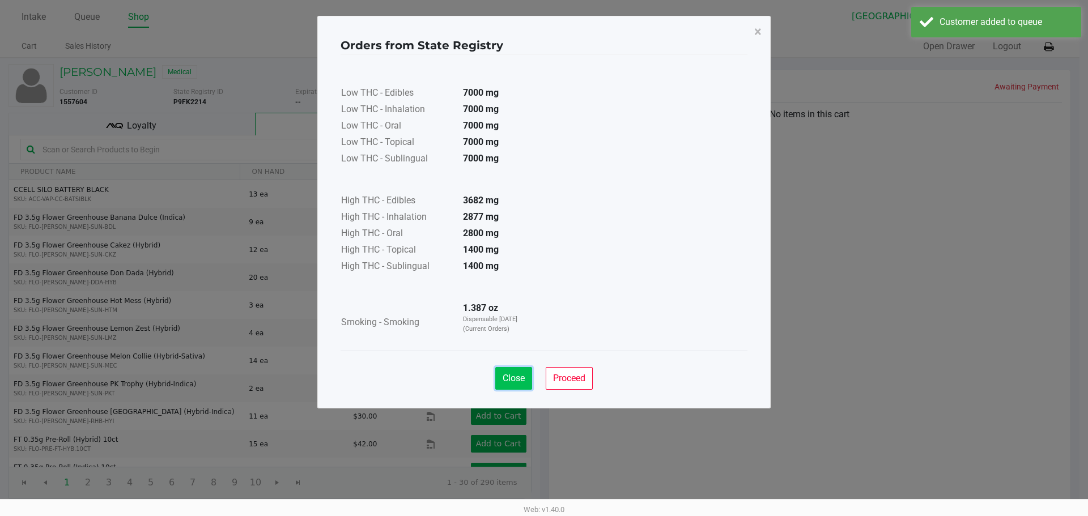
click at [508, 385] on button "Close" at bounding box center [513, 378] width 37 height 23
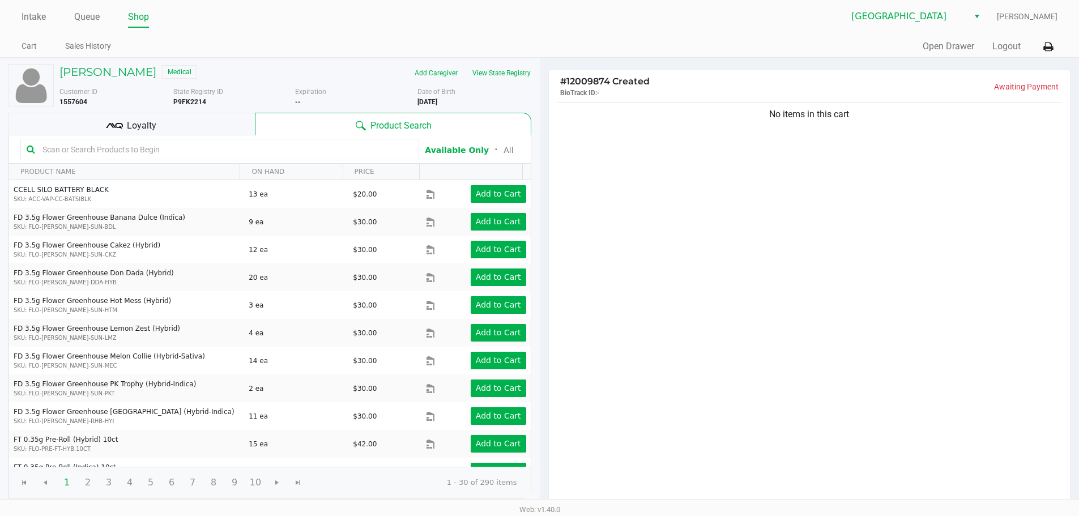
click at [22, 35] on div "Intake Queue Shop Lakeland WC Marissa Anderson Cart Sales History Quick Sale Op…" at bounding box center [539, 29] width 1079 height 58
click at [25, 13] on link "Intake" at bounding box center [34, 17] width 24 height 16
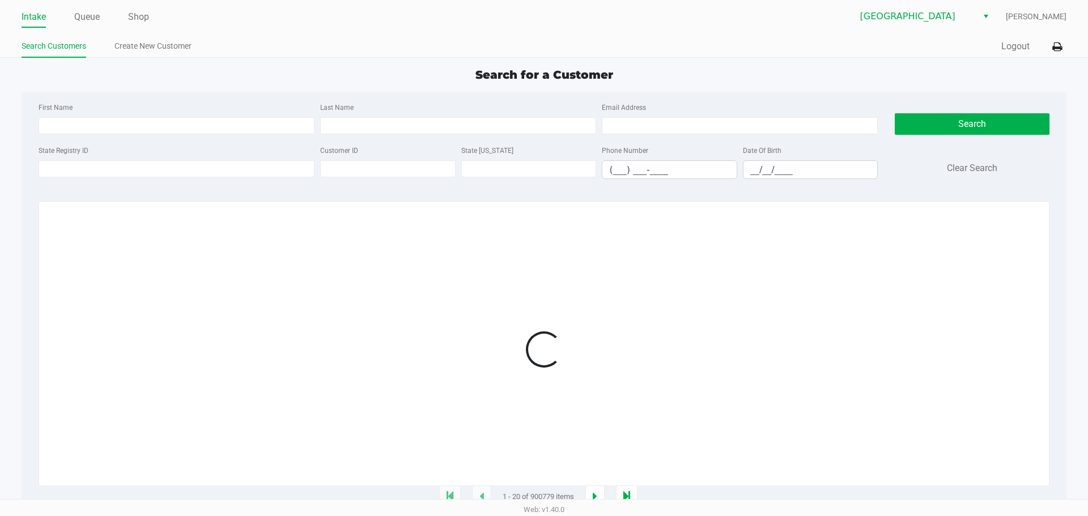
click at [209, 195] on div "First Name Last Name Email Address State Registry ID Customer ID State ID Phone…" at bounding box center [543, 144] width 1027 height 105
click at [199, 172] on input "State Registry ID" at bounding box center [177, 168] width 276 height 17
type input "P3RH4123"
click at [869, 233] on div at bounding box center [543, 349] width 986 height 273
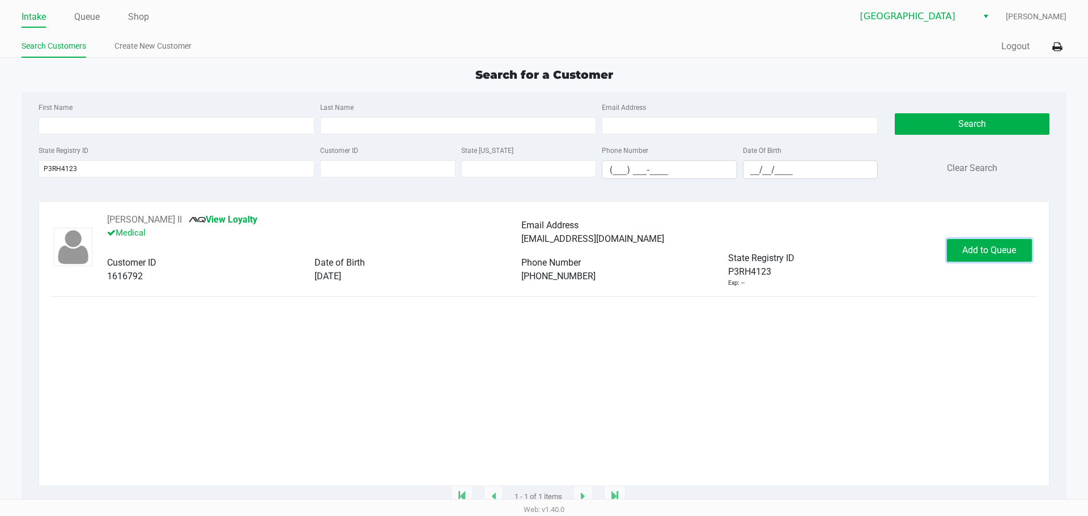
click at [957, 245] on button "Add to Queue" at bounding box center [989, 250] width 85 height 23
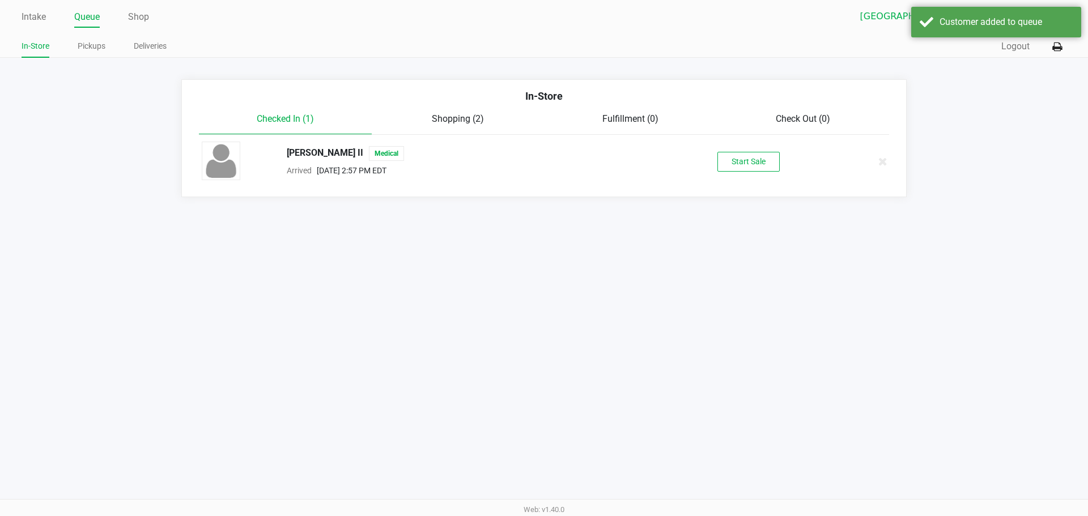
click at [689, 152] on div "Start Sale" at bounding box center [748, 162] width 175 height 20
drag, startPoint x: 735, startPoint y: 161, endPoint x: 622, endPoint y: 314, distance: 189.6
click at [735, 161] on button "Start Sale" at bounding box center [748, 162] width 62 height 20
drag, startPoint x: 523, startPoint y: 413, endPoint x: 424, endPoint y: 236, distance: 203.4
click at [523, 413] on div "Intake Queue Shop Lakeland WC Marissa Anderson In-Store Pickups Deliveries Quic…" at bounding box center [544, 258] width 1088 height 516
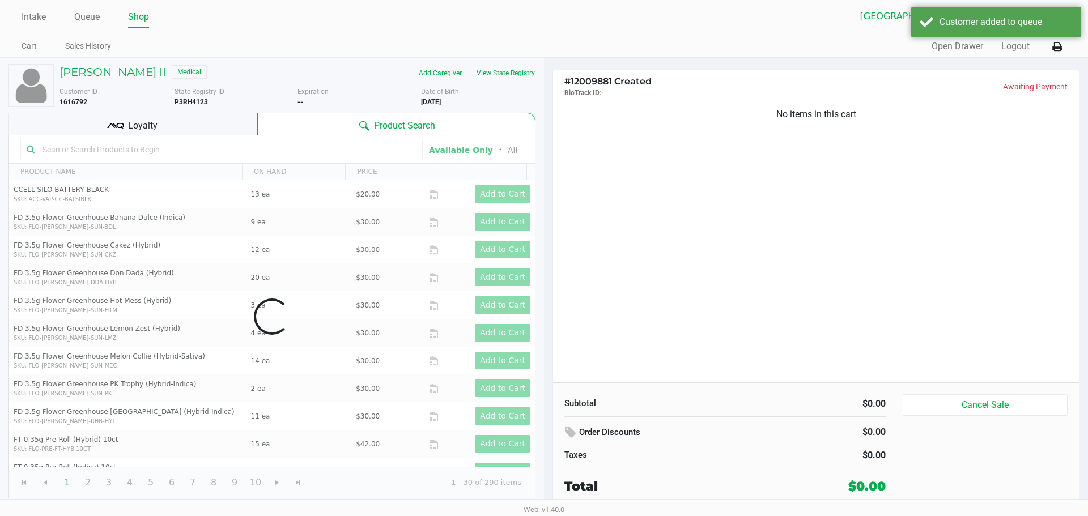
click at [485, 79] on button "View State Registry" at bounding box center [502, 73] width 66 height 18
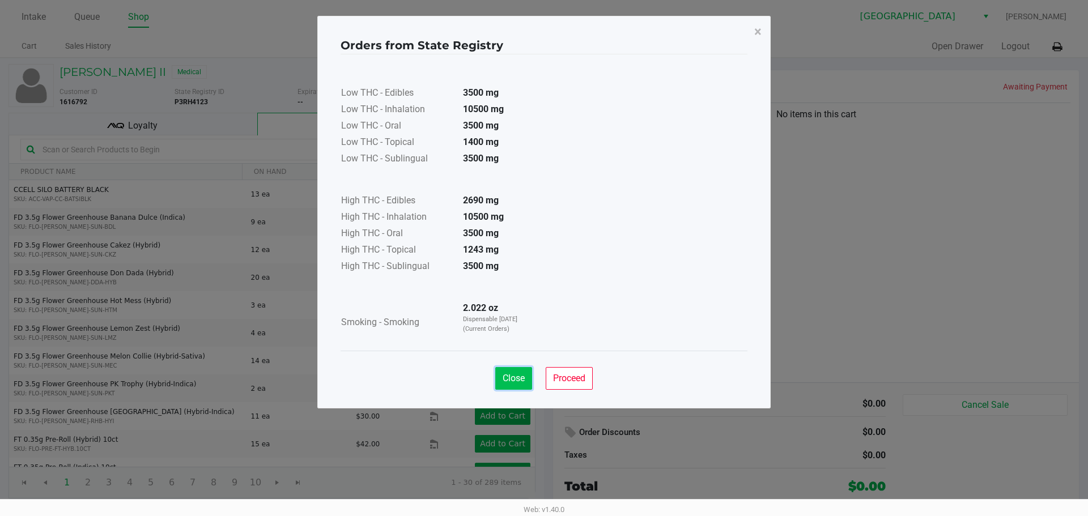
click at [518, 380] on span "Close" at bounding box center [514, 378] width 22 height 11
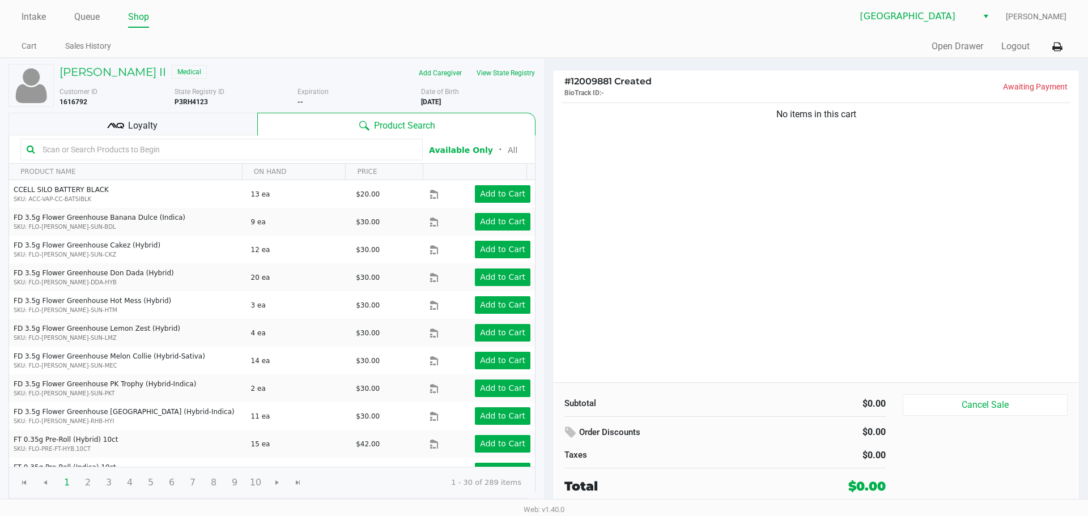
click at [691, 252] on div "No items in this cart" at bounding box center [816, 241] width 526 height 282
click at [41, 15] on link "Intake" at bounding box center [34, 17] width 24 height 16
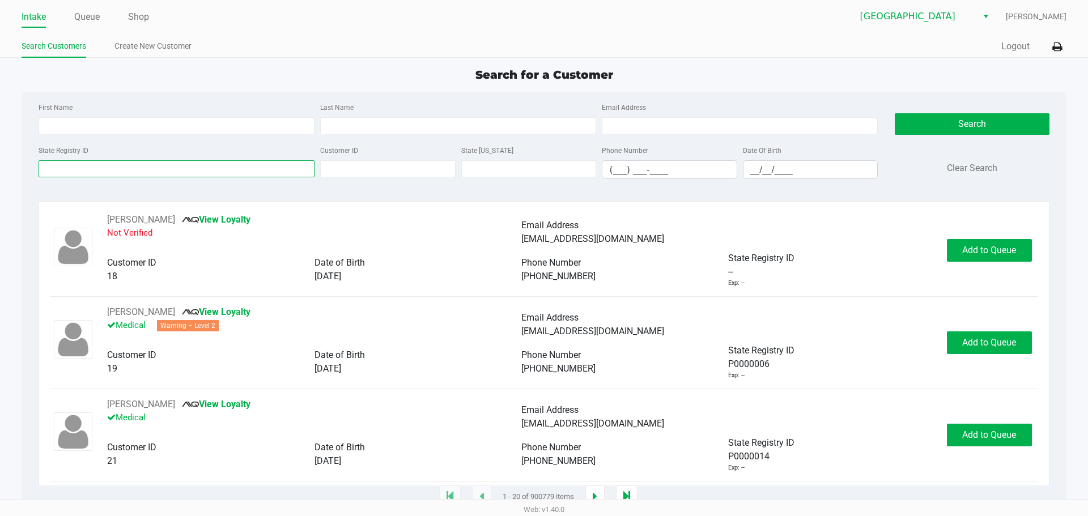
click at [190, 171] on input "State Registry ID" at bounding box center [177, 168] width 276 height 17
